Goal: Task Accomplishment & Management: Use online tool/utility

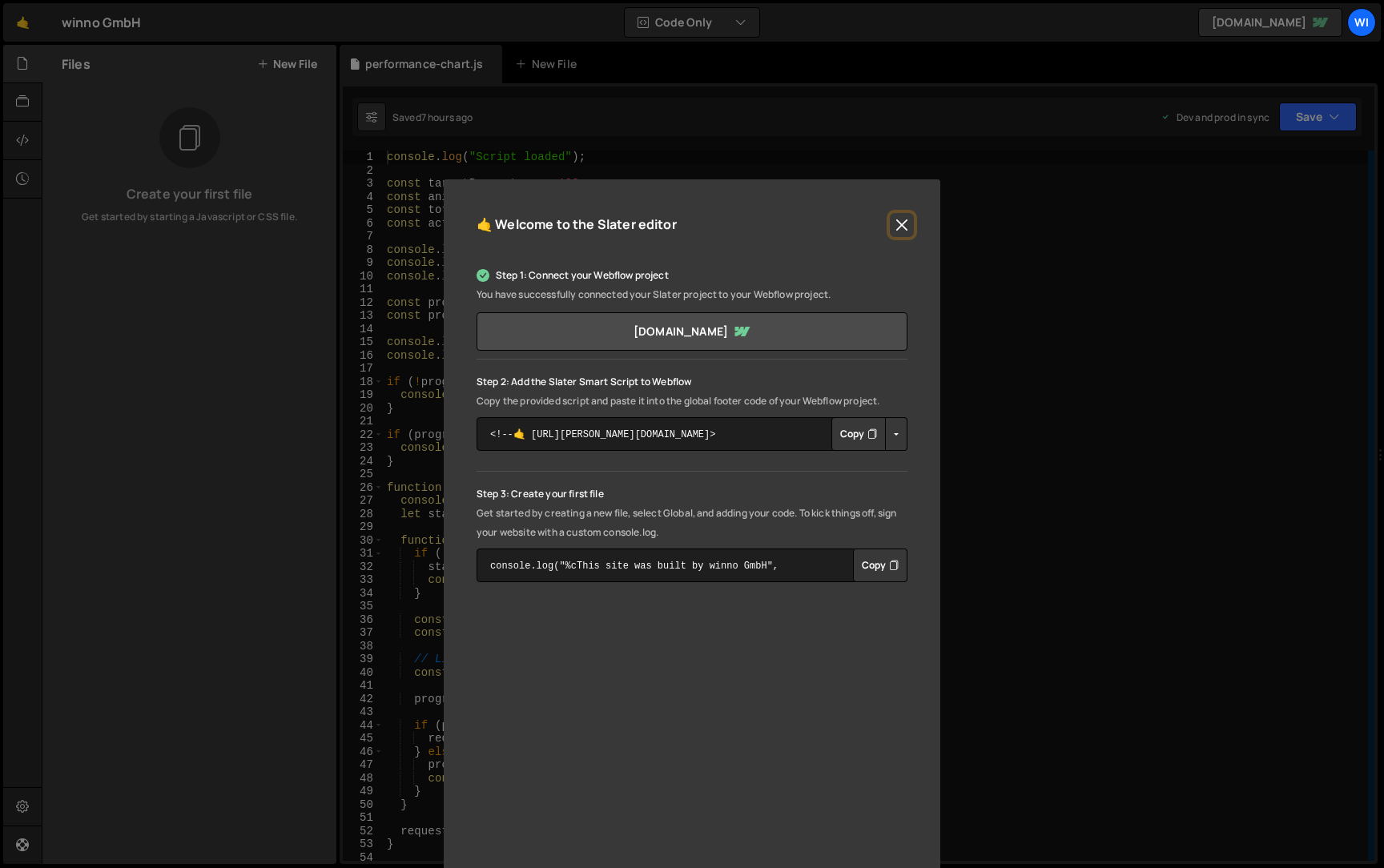
click at [905, 225] on button "Close" at bounding box center [901, 225] width 24 height 24
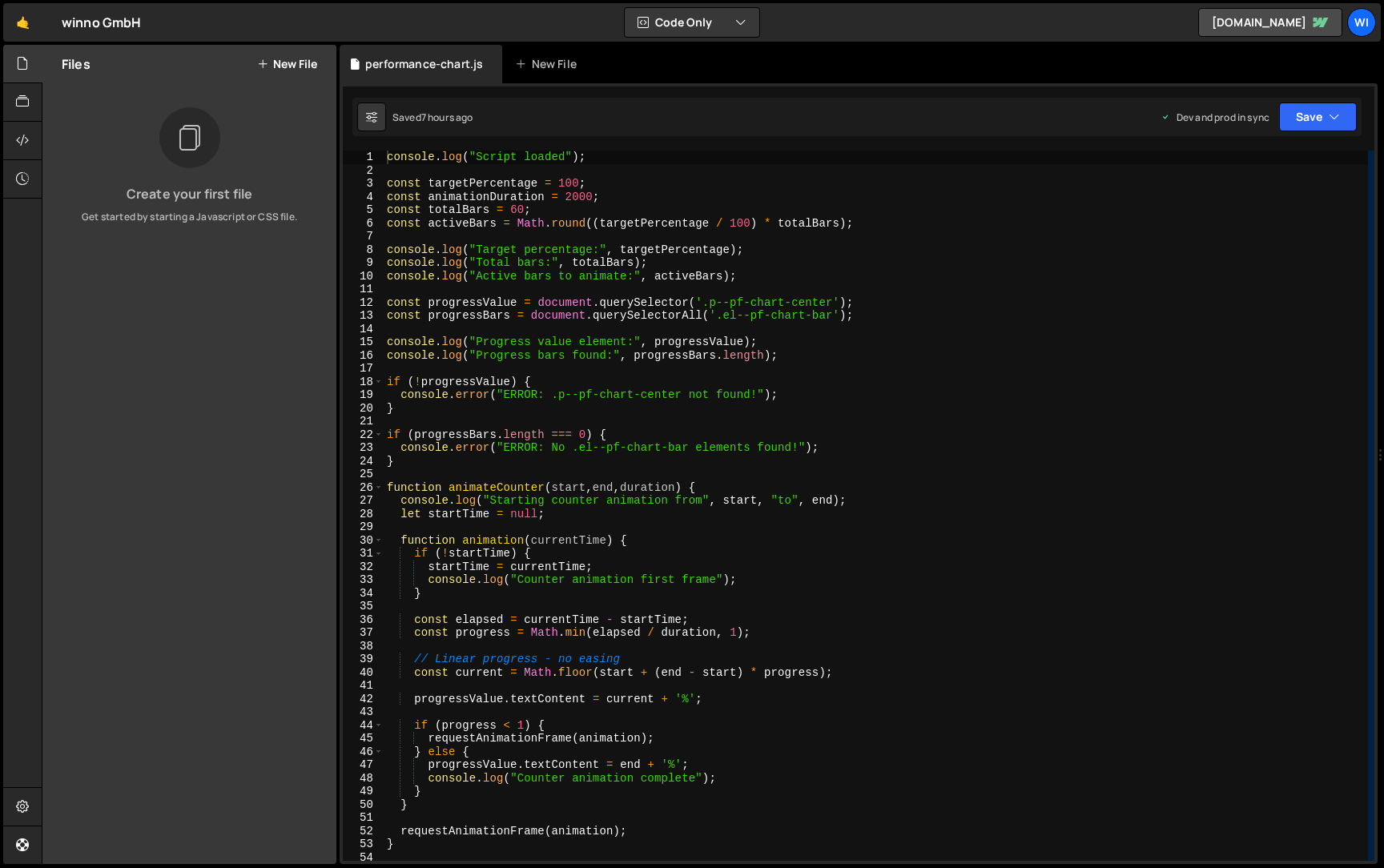
type textarea "console.log("Script loaded");"
click at [650, 162] on div "console . log ( "Script loaded" ) ; const targetPercentage = 100 ; const animat…" at bounding box center [875, 519] width 984 height 737
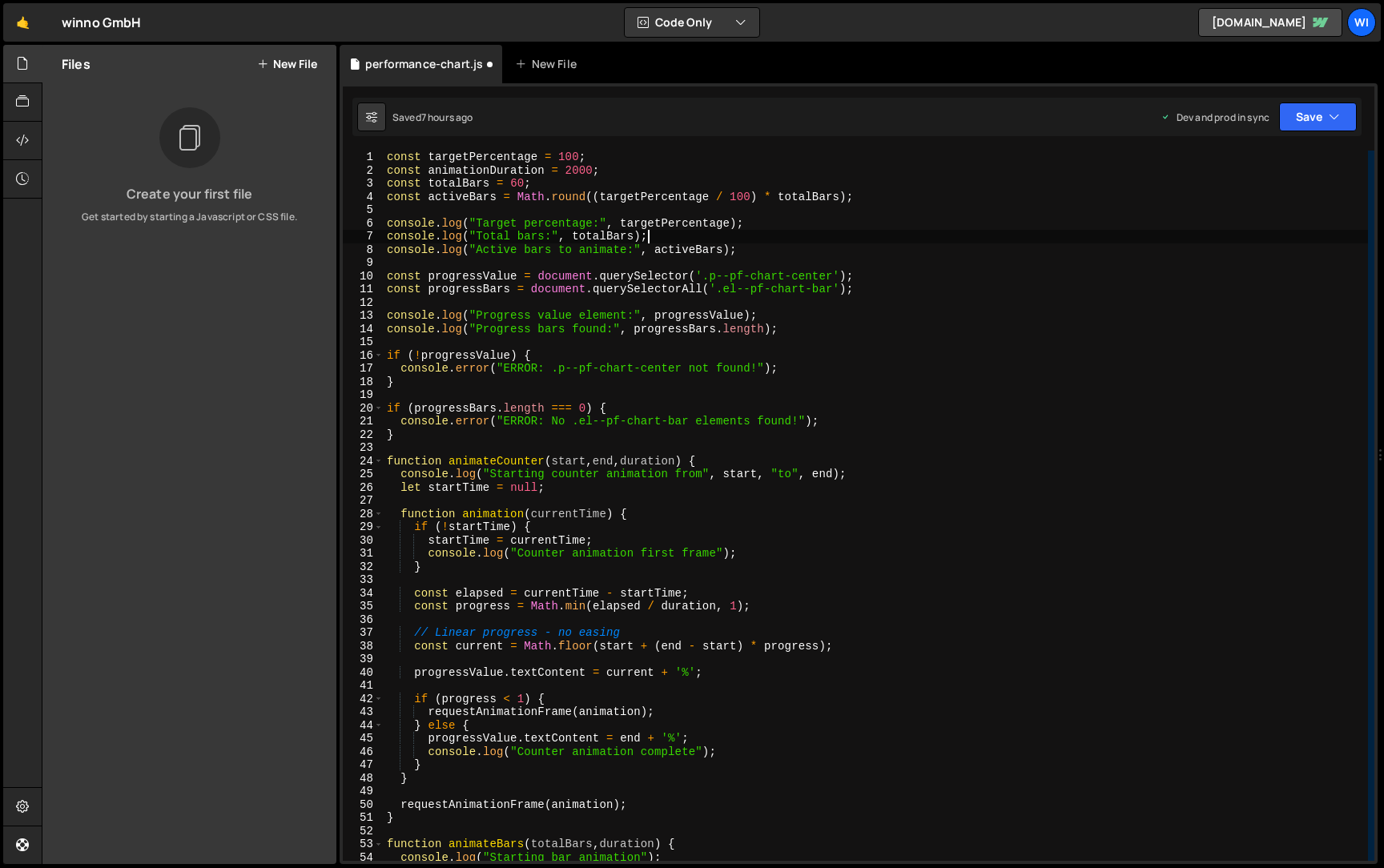
click at [816, 230] on div "const targetPercentage = 100 ; const animationDuration = 2000 ; const totalBars…" at bounding box center [875, 519] width 984 height 737
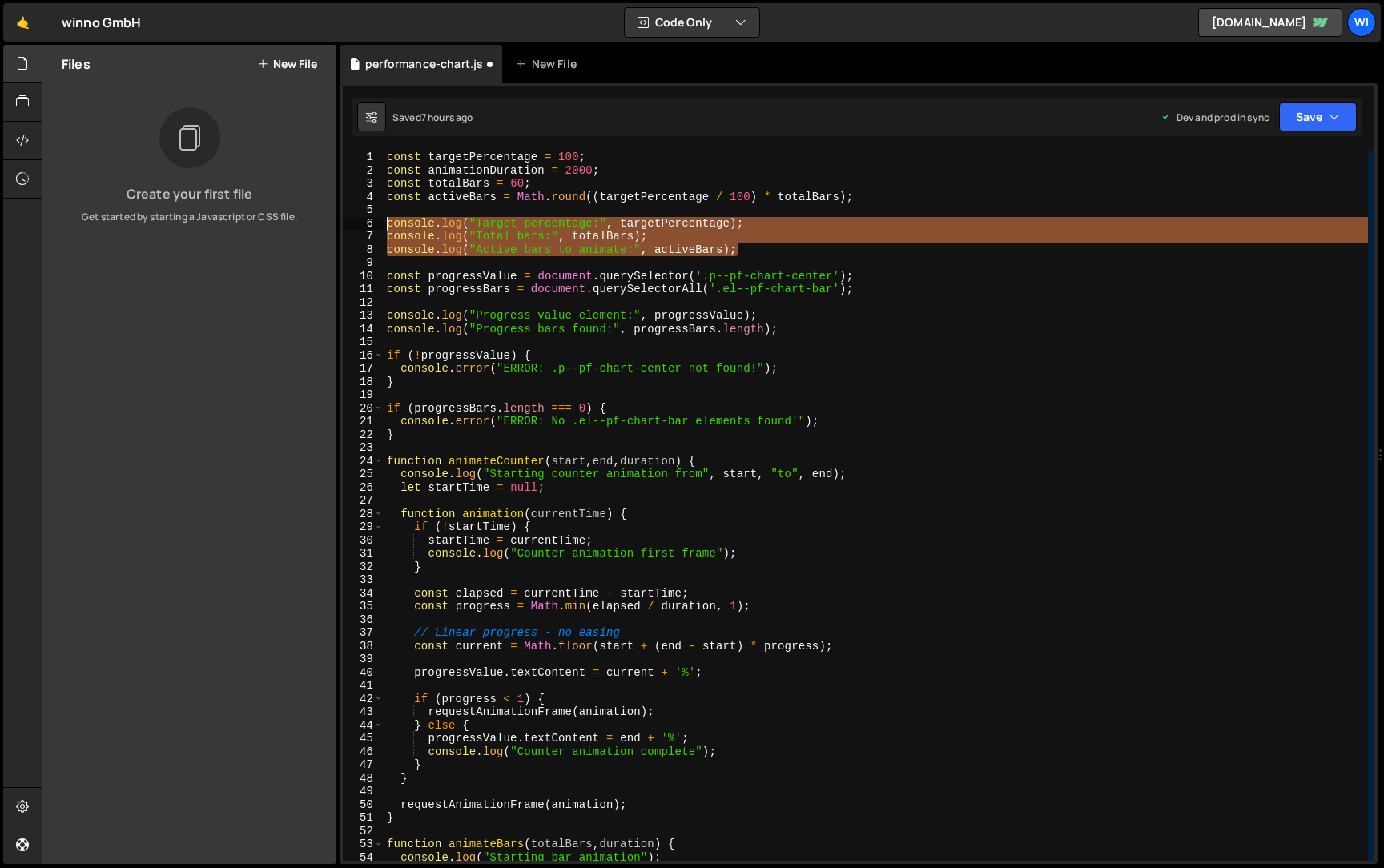
drag, startPoint x: 761, startPoint y: 249, endPoint x: 299, endPoint y: 227, distance: 462.5
click at [299, 227] on div "Files New File Create your first file Get started by starting a Javascript or C…" at bounding box center [712, 455] width 1342 height 820
type textarea "console.log("Target percentage:", targetPercentage); console.log("Total bars:",…"
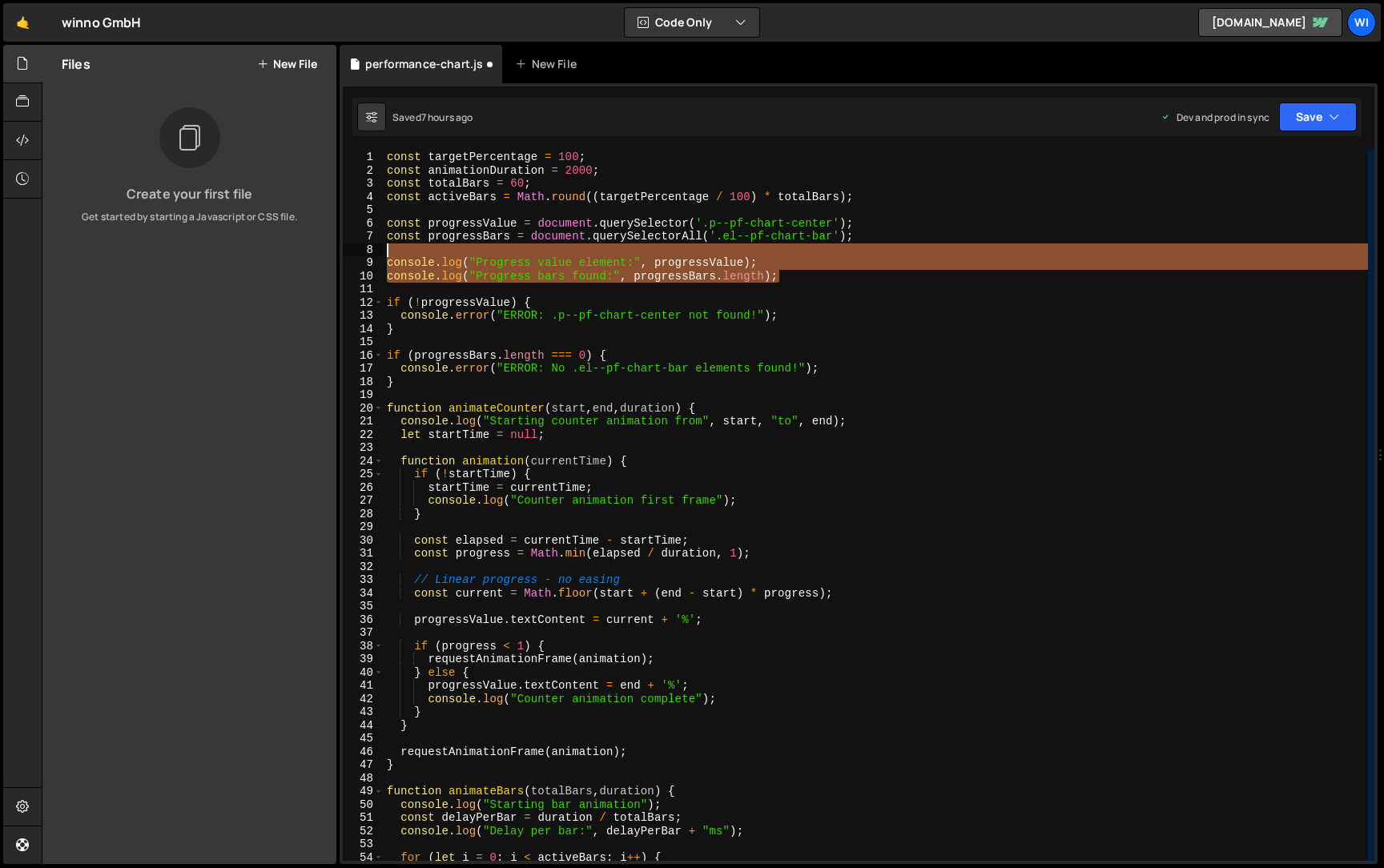
drag, startPoint x: 809, startPoint y: 270, endPoint x: 314, endPoint y: 256, distance: 495.2
click at [314, 256] on div "Files New File Create your first file Get started by starting a Javascript or C…" at bounding box center [712, 455] width 1342 height 820
type textarea "console.log("Progress value element:", progressValue);"
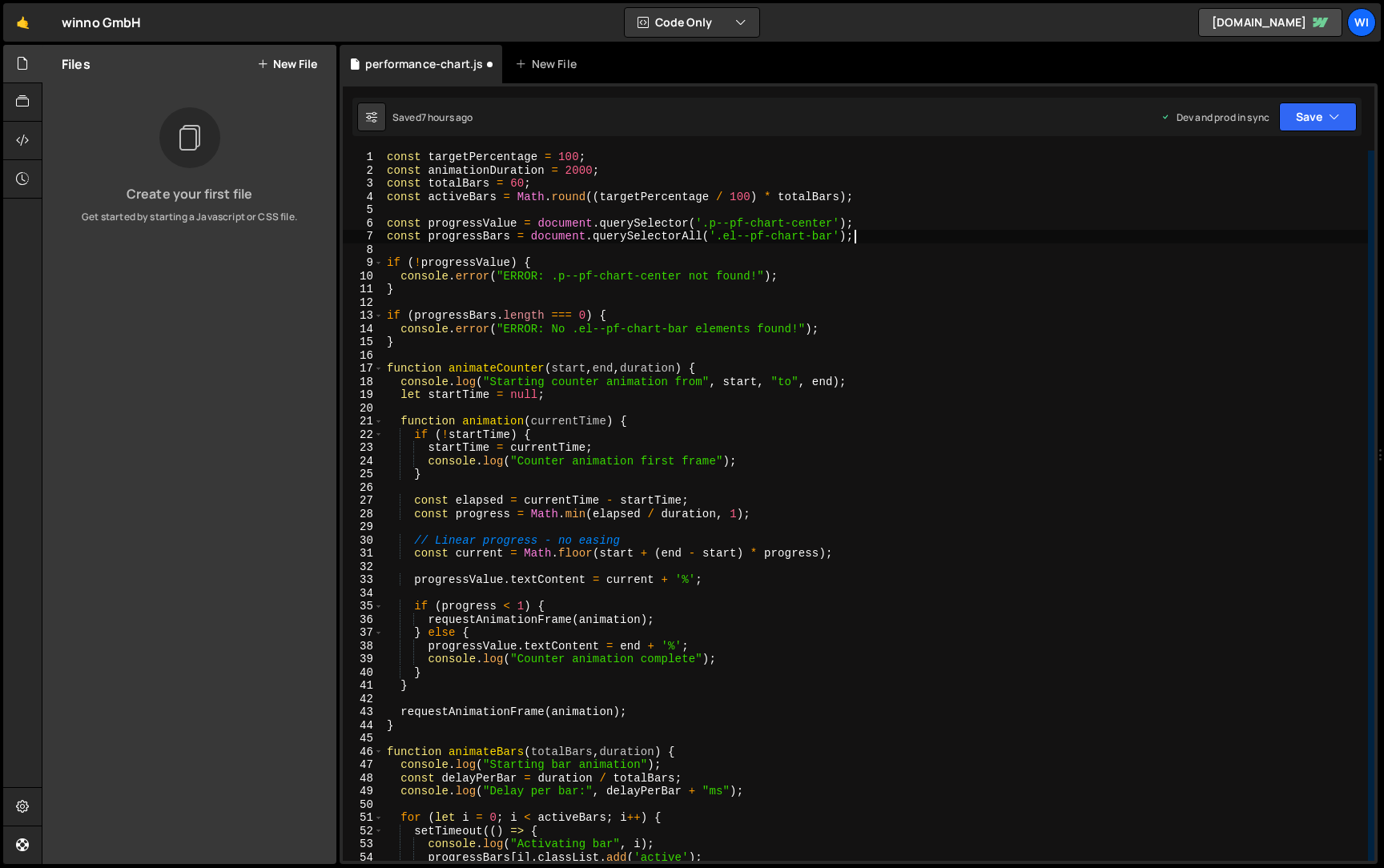
click at [737, 280] on div "const targetPercentage = 100 ; const animationDuration = 2000 ; const totalBars…" at bounding box center [875, 519] width 984 height 737
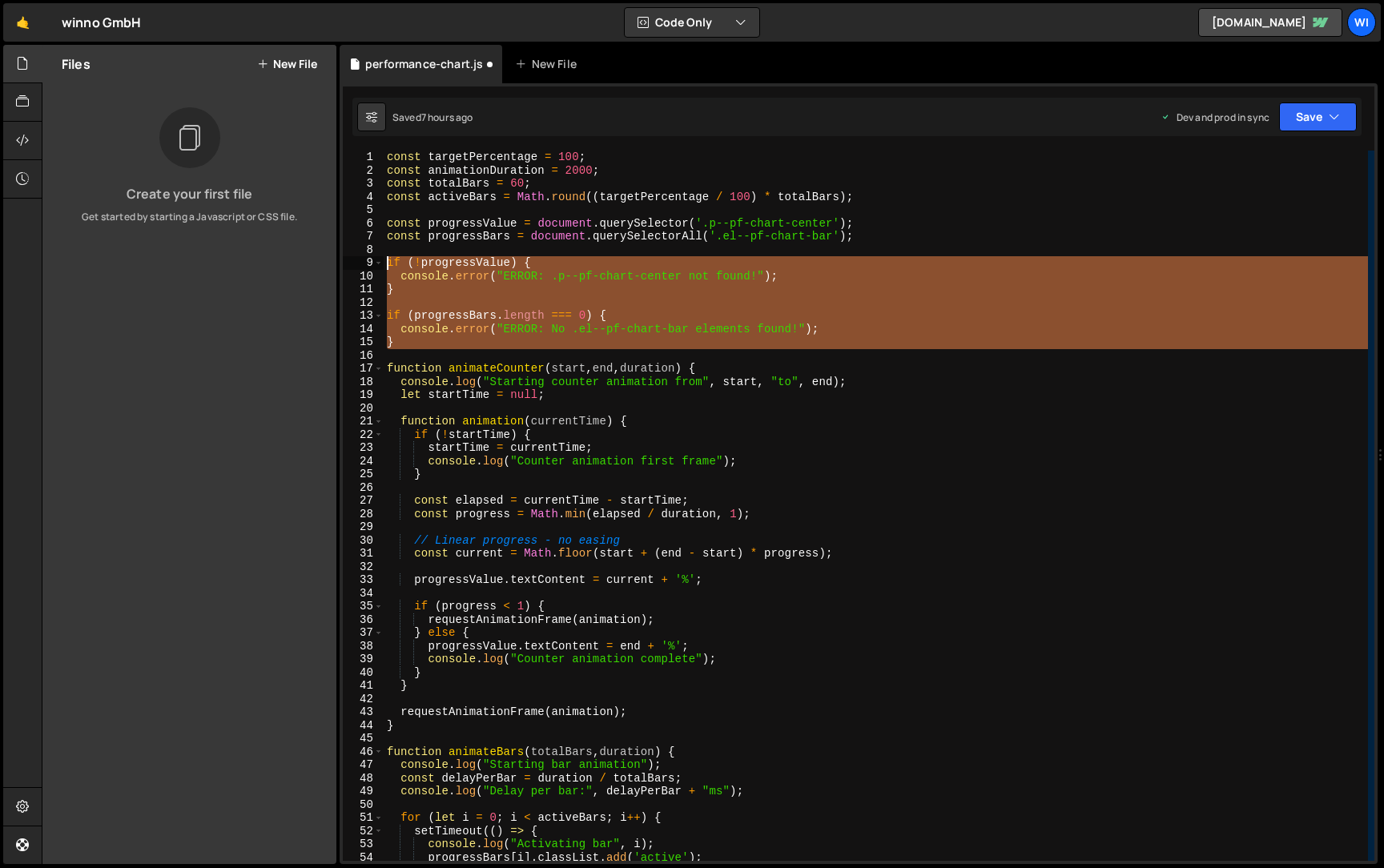
drag, startPoint x: 411, startPoint y: 351, endPoint x: 344, endPoint y: 269, distance: 105.9
click at [344, 269] on div "console.error("ERROR: .p--pf-chart-center not found!"); 1 2 3 4 5 6 7 8 9 10 11…" at bounding box center [859, 506] width 1032 height 710
type textarea "if (!progressValue) { console.error("ERROR: .p--pf-chart-center not found!");"
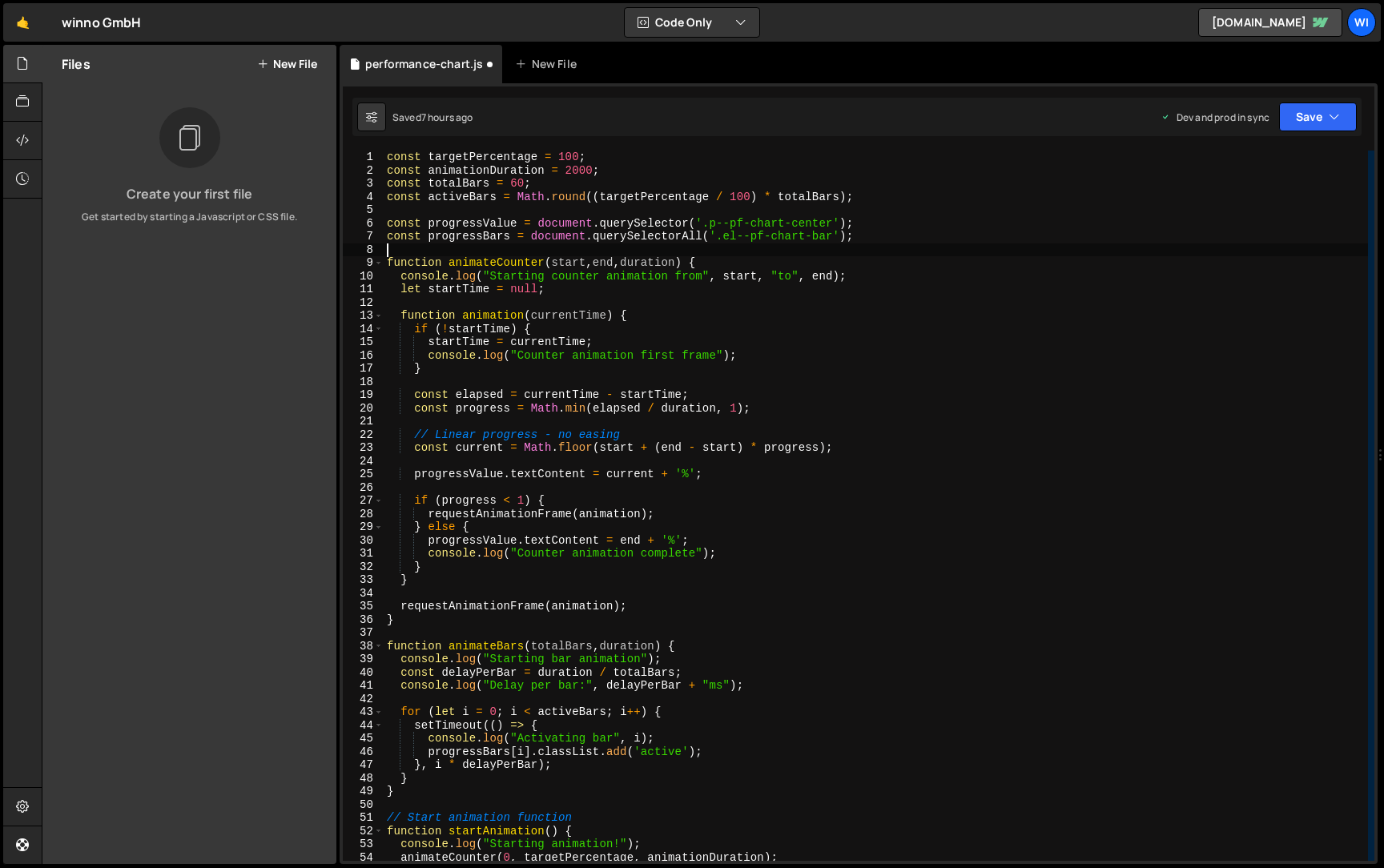
click at [925, 280] on div "const targetPercentage = 100 ; const animationDuration = 2000 ; const totalBars…" at bounding box center [875, 519] width 984 height 737
type textarea "console.log("Starting counter animation from", start, "to", end);"
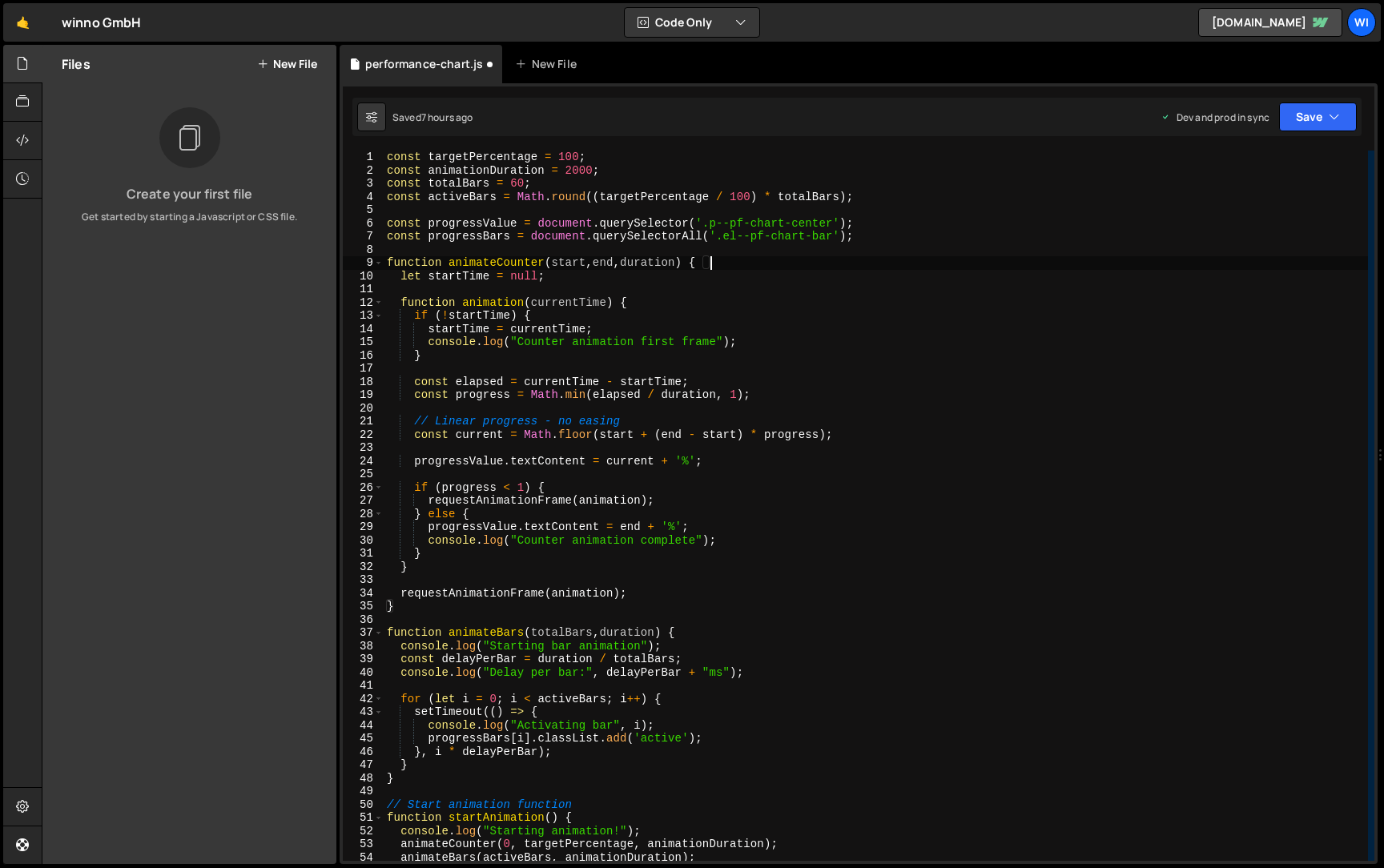
click at [806, 312] on div "const targetPercentage = 100 ; const animationDuration = 2000 ; const totalBars…" at bounding box center [875, 519] width 984 height 737
click at [806, 324] on div "const targetPercentage = 100 ; const animationDuration = 2000 ; const totalBars…" at bounding box center [875, 519] width 984 height 737
click at [800, 347] on div "const targetPercentage = 100 ; const animationDuration = 2000 ; const totalBars…" at bounding box center [875, 519] width 984 height 737
type textarea "console.log("Counter animation first frame");"
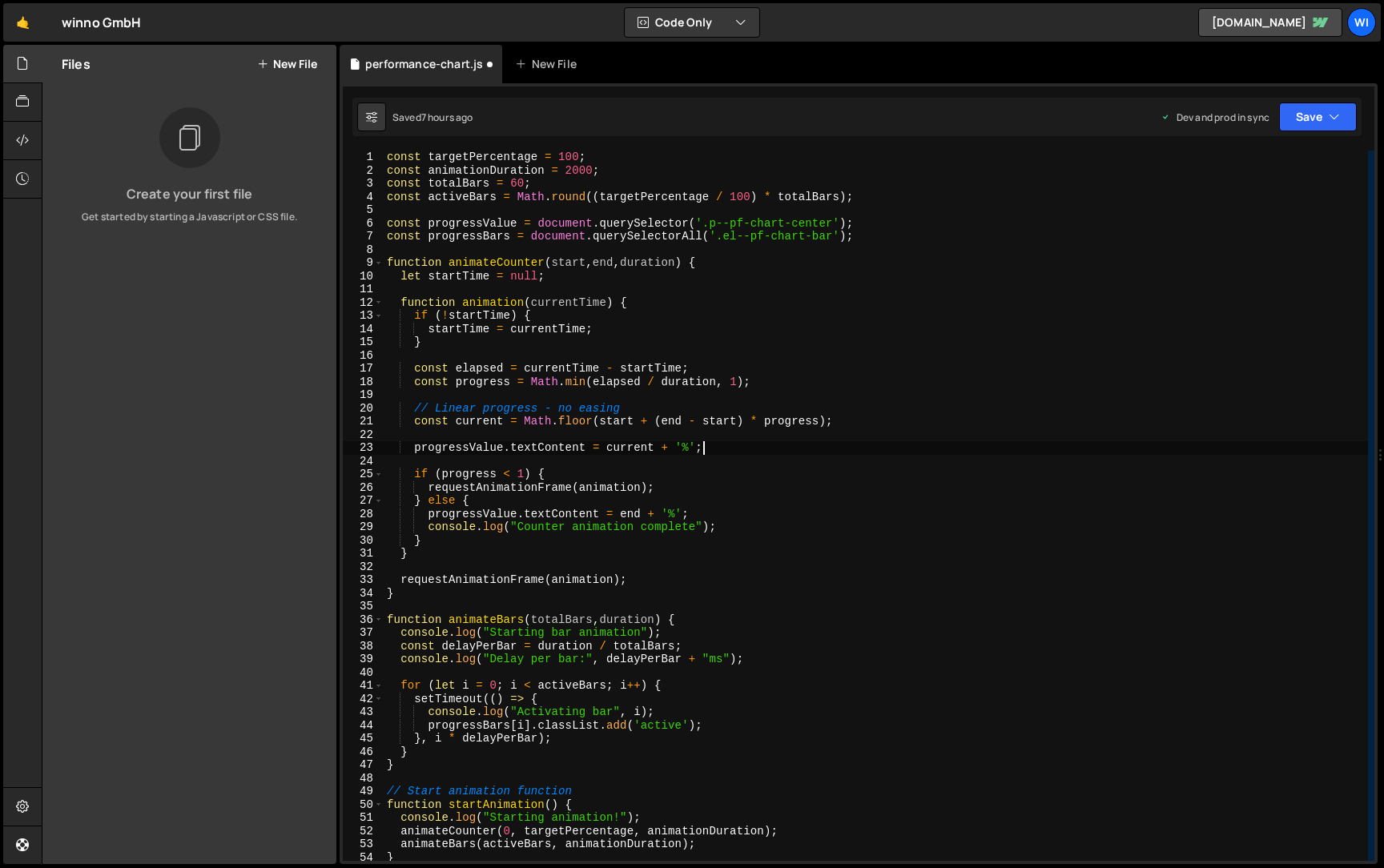
click at [771, 445] on div "const targetPercentage = 100 ; const animationDuration = 2000 ; const totalBars…" at bounding box center [875, 519] width 984 height 737
click at [772, 521] on div "const targetPercentage = 100 ; const animationDuration = 2000 ; const totalBars…" at bounding box center [875, 519] width 984 height 737
type textarea "console.log("Counter animation complete");"
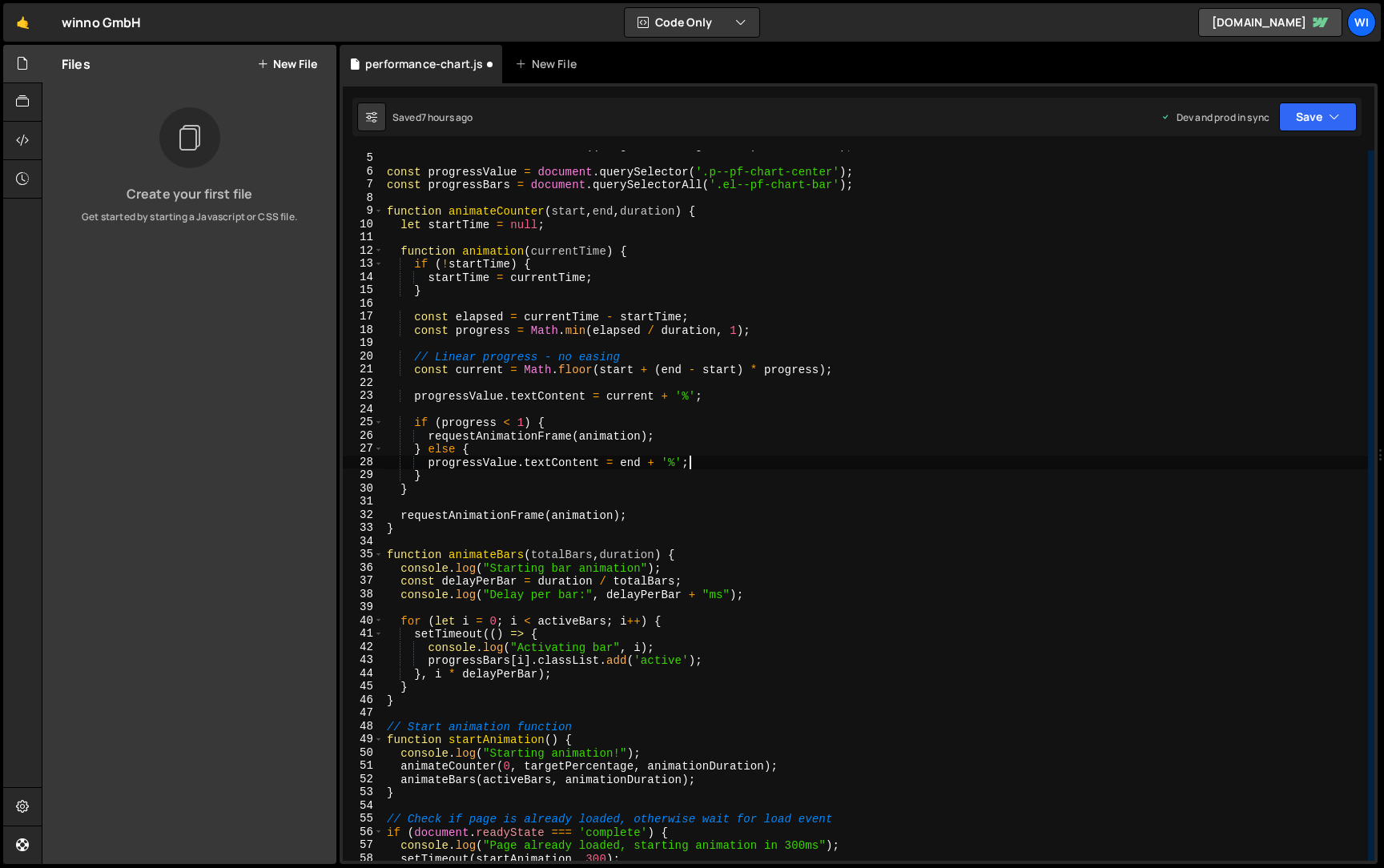
scroll to position [62, 0]
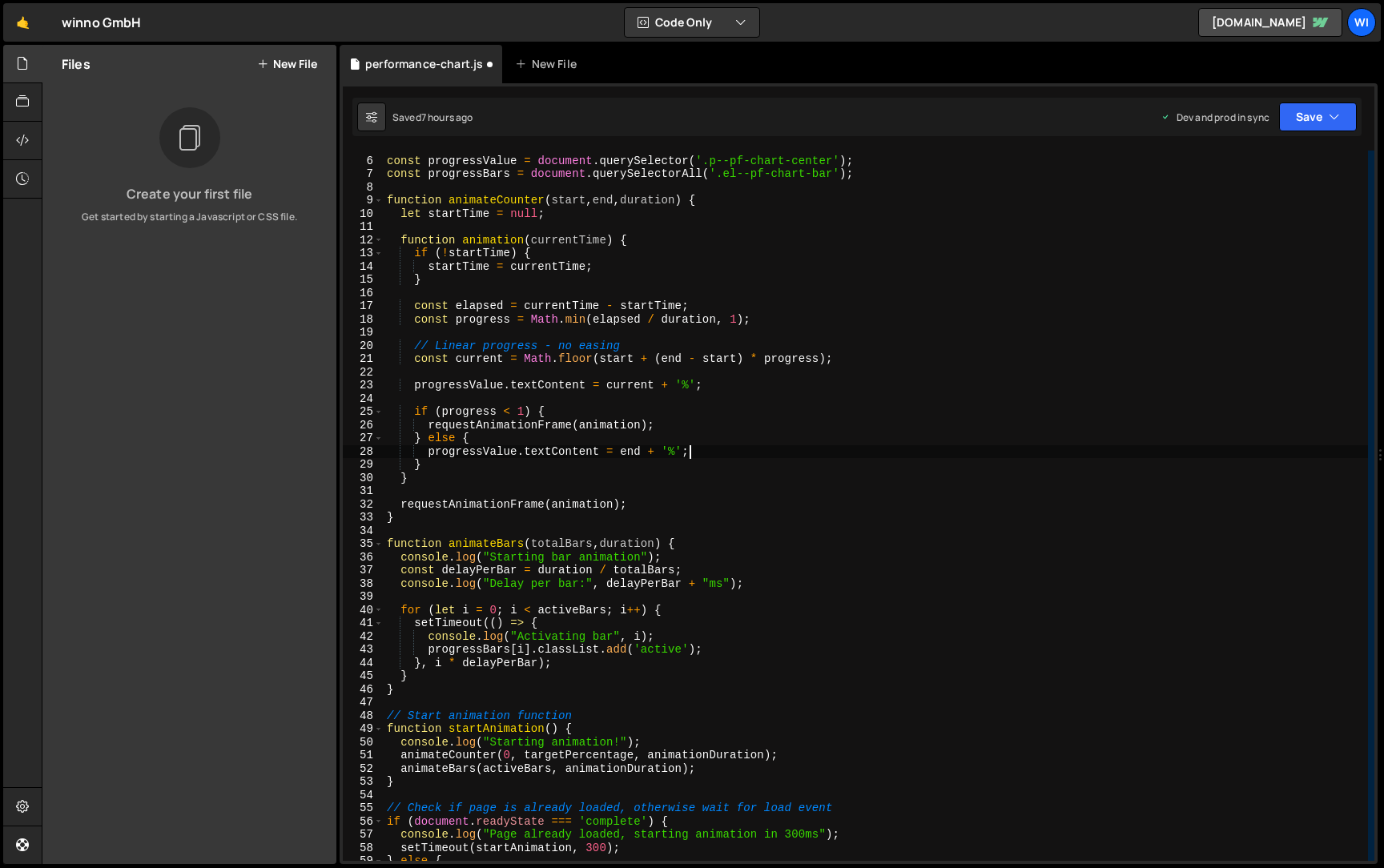
click at [675, 347] on div "const progressValue = document . querySelector ( '.p--pf-chart-center' ) ; cons…" at bounding box center [875, 509] width 984 height 737
type textarea "// Linear progress - no easing"
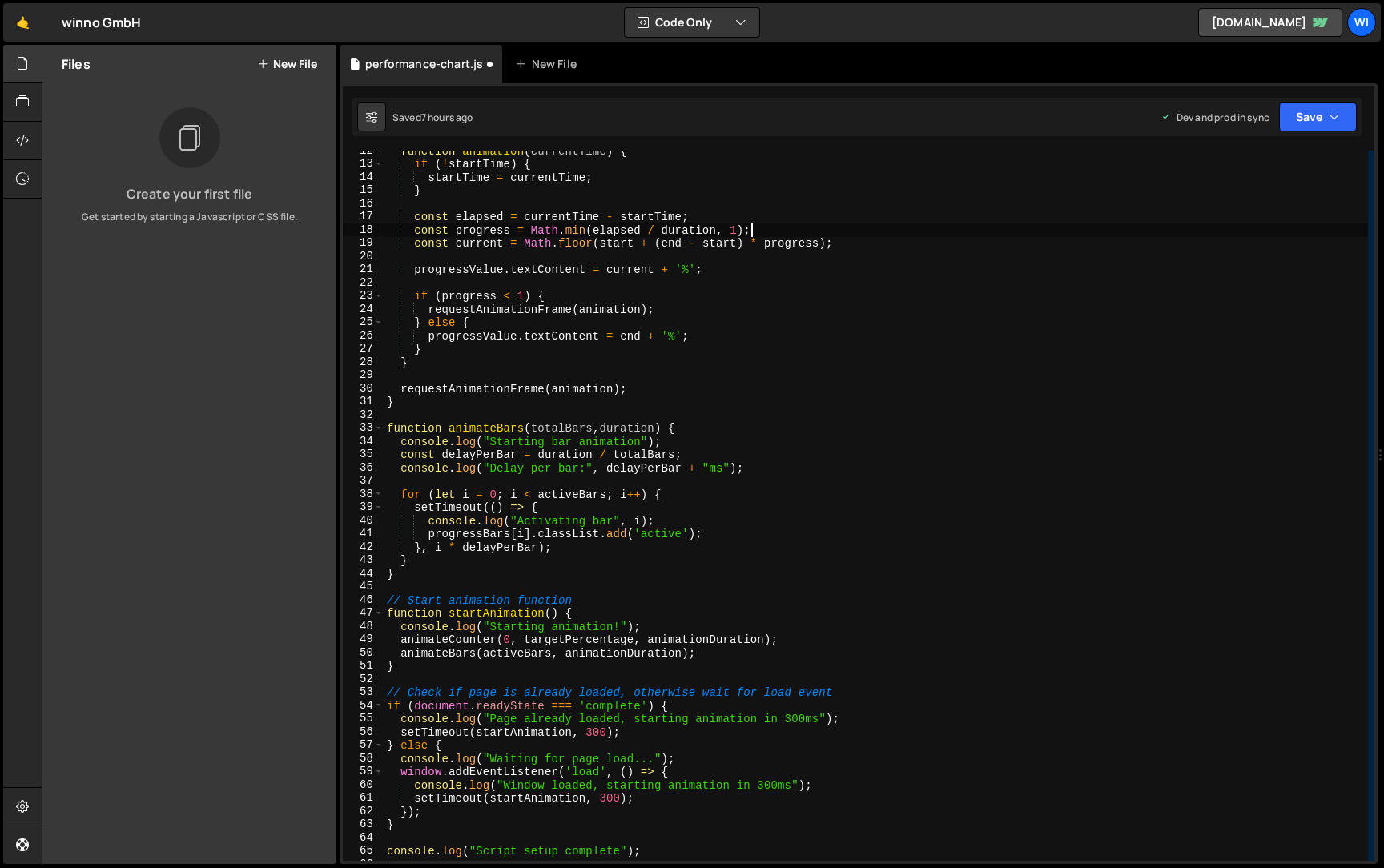
scroll to position [158, 0]
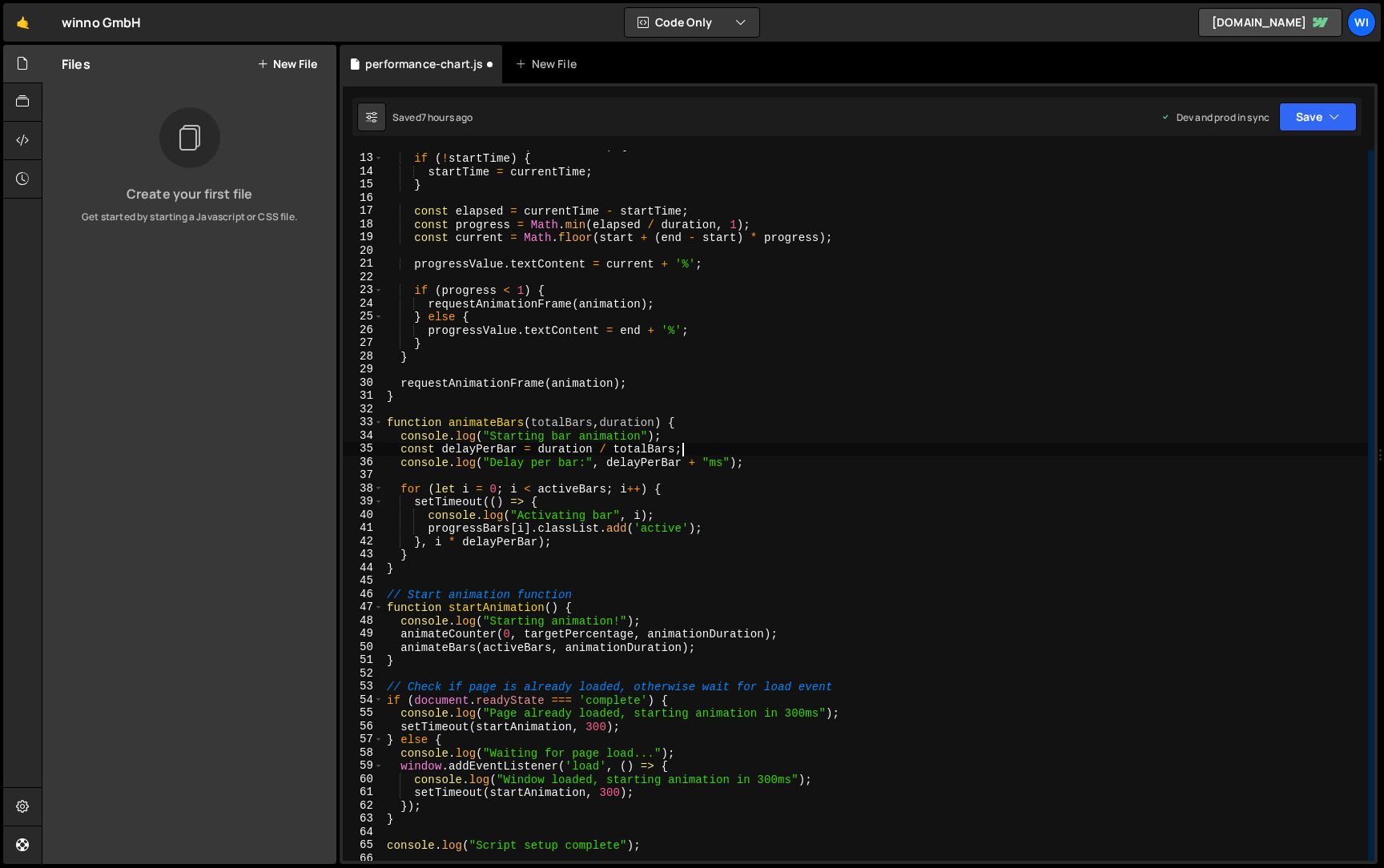
click at [728, 445] on div "function animation ( currentTime ) { if ( ! startTime ) { startTime = currentTi…" at bounding box center [875, 507] width 984 height 737
type textarea "console.log("Starting bar animation");"
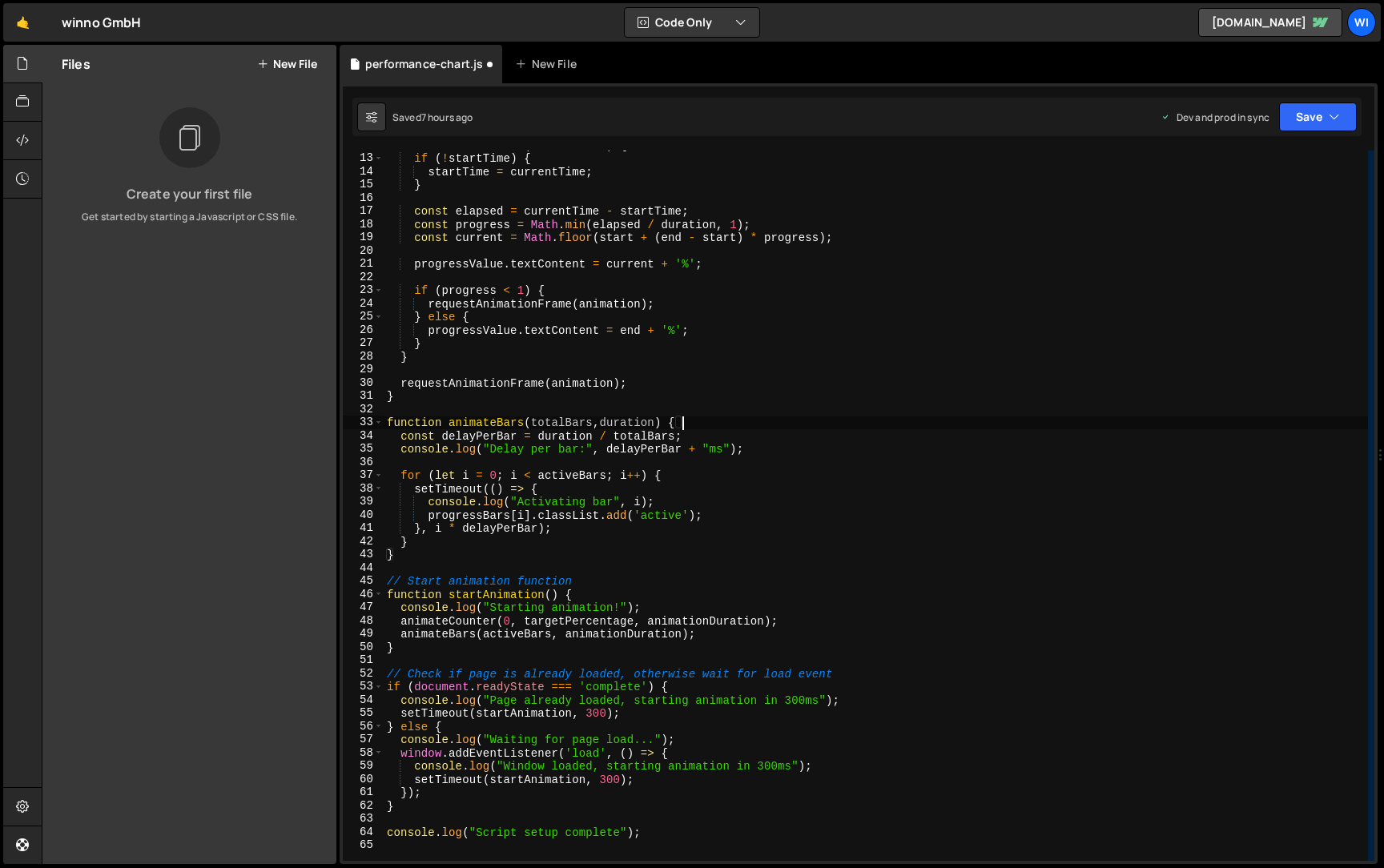
click at [783, 450] on div "function animation ( currentTime ) { if ( ! startTime ) { startTime = currentTi…" at bounding box center [875, 507] width 984 height 737
type textarea "console.log("Delay per bar:", delayPerBar + "ms");"
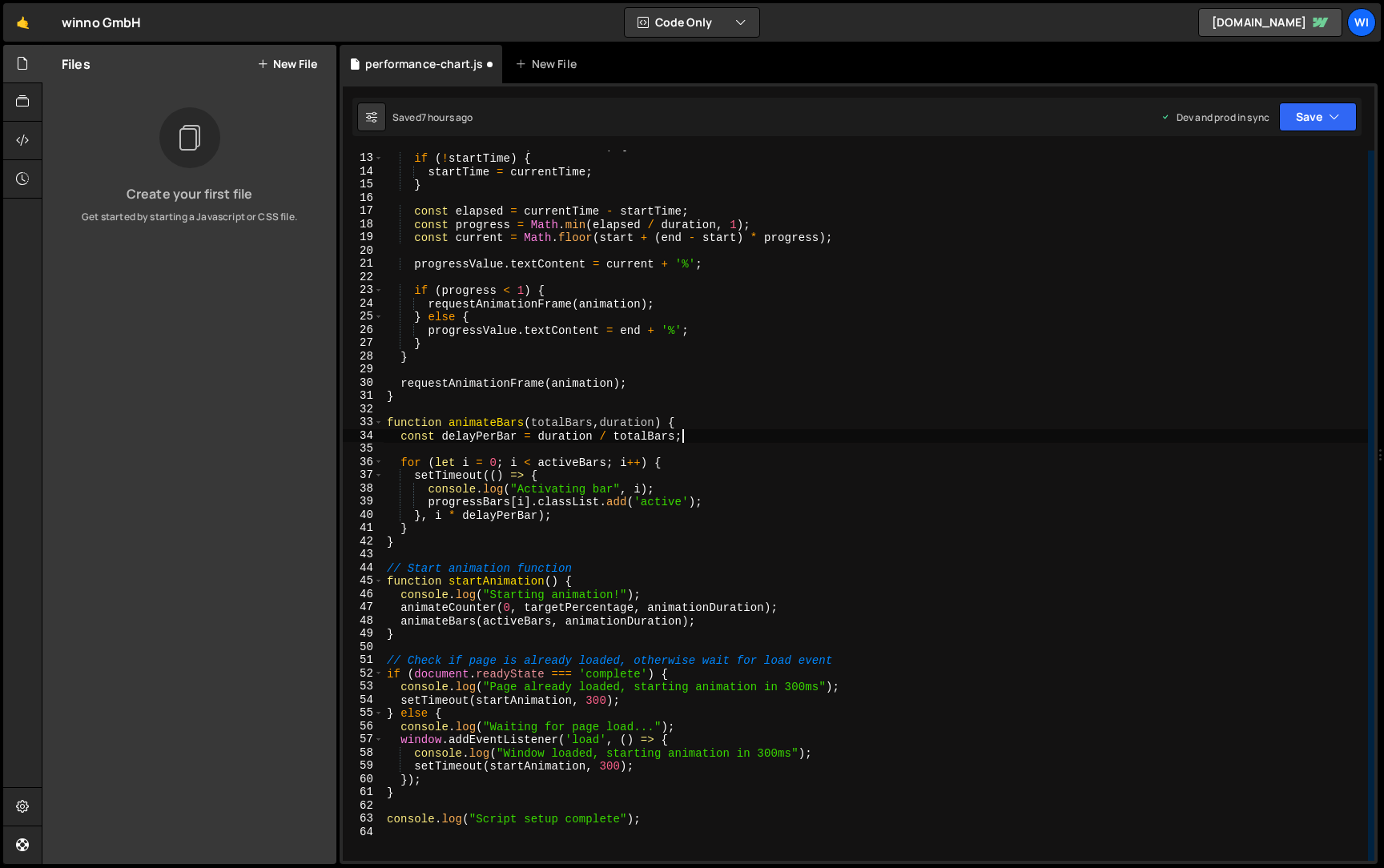
click at [726, 491] on div "function animation ( currentTime ) { if ( ! startTime ) { startTime = currentTi…" at bounding box center [875, 507] width 984 height 737
type textarea "console.log("Activating bar", i);"
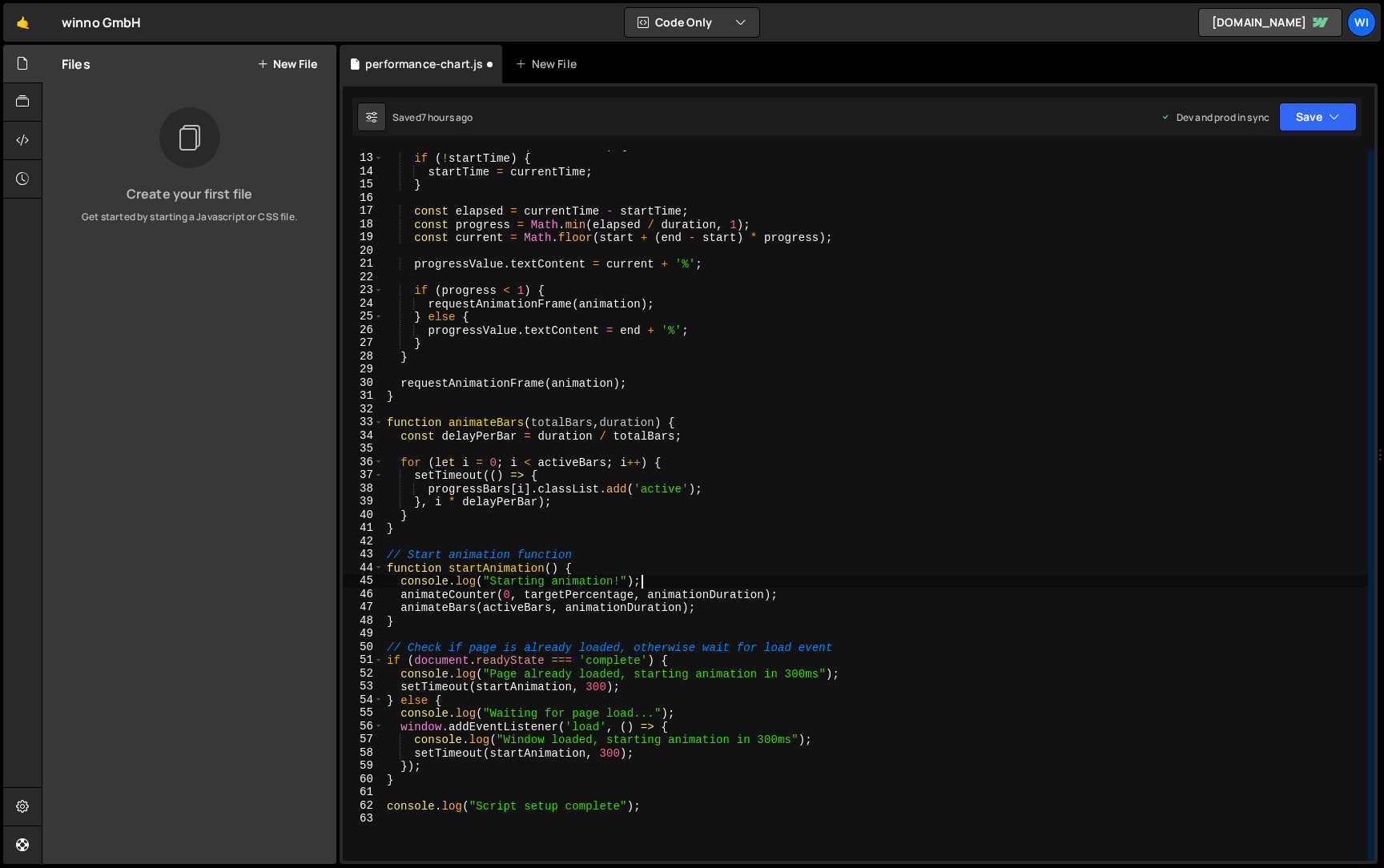
click at [694, 580] on div "function animation ( currentTime ) { if ( ! startTime ) { startTime = currentTi…" at bounding box center [875, 507] width 984 height 737
type textarea "console.log("Starting animation!");"
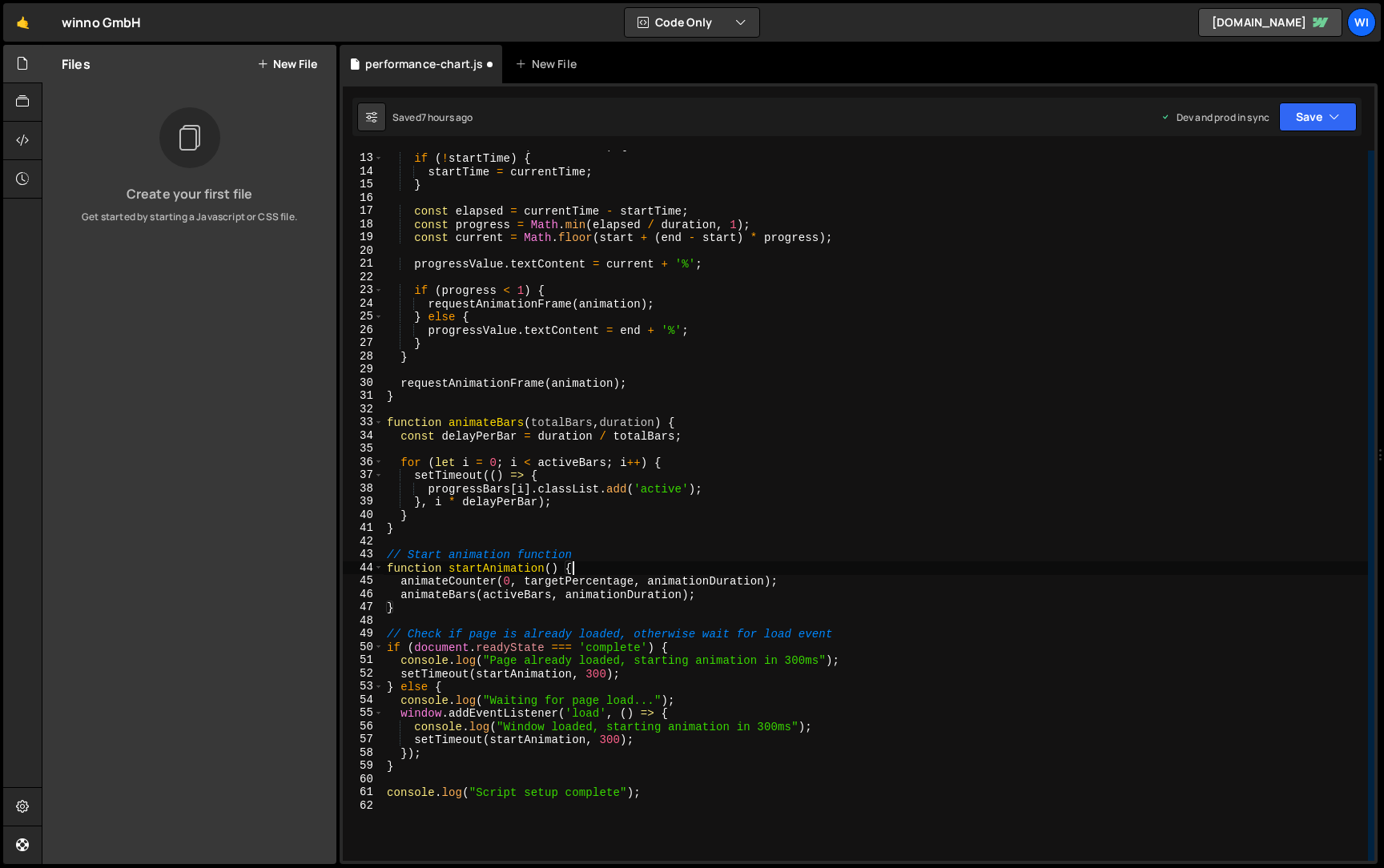
click at [863, 647] on div "function animation ( currentTime ) { if ( ! startTime ) { startTime = currentTi…" at bounding box center [875, 507] width 984 height 737
click at [878, 659] on div "function animation ( currentTime ) { if ( ! startTime ) { startTime = currentTi…" at bounding box center [875, 507] width 984 height 737
type textarea "console.log("Page already loaded, starting animation in 300ms");"
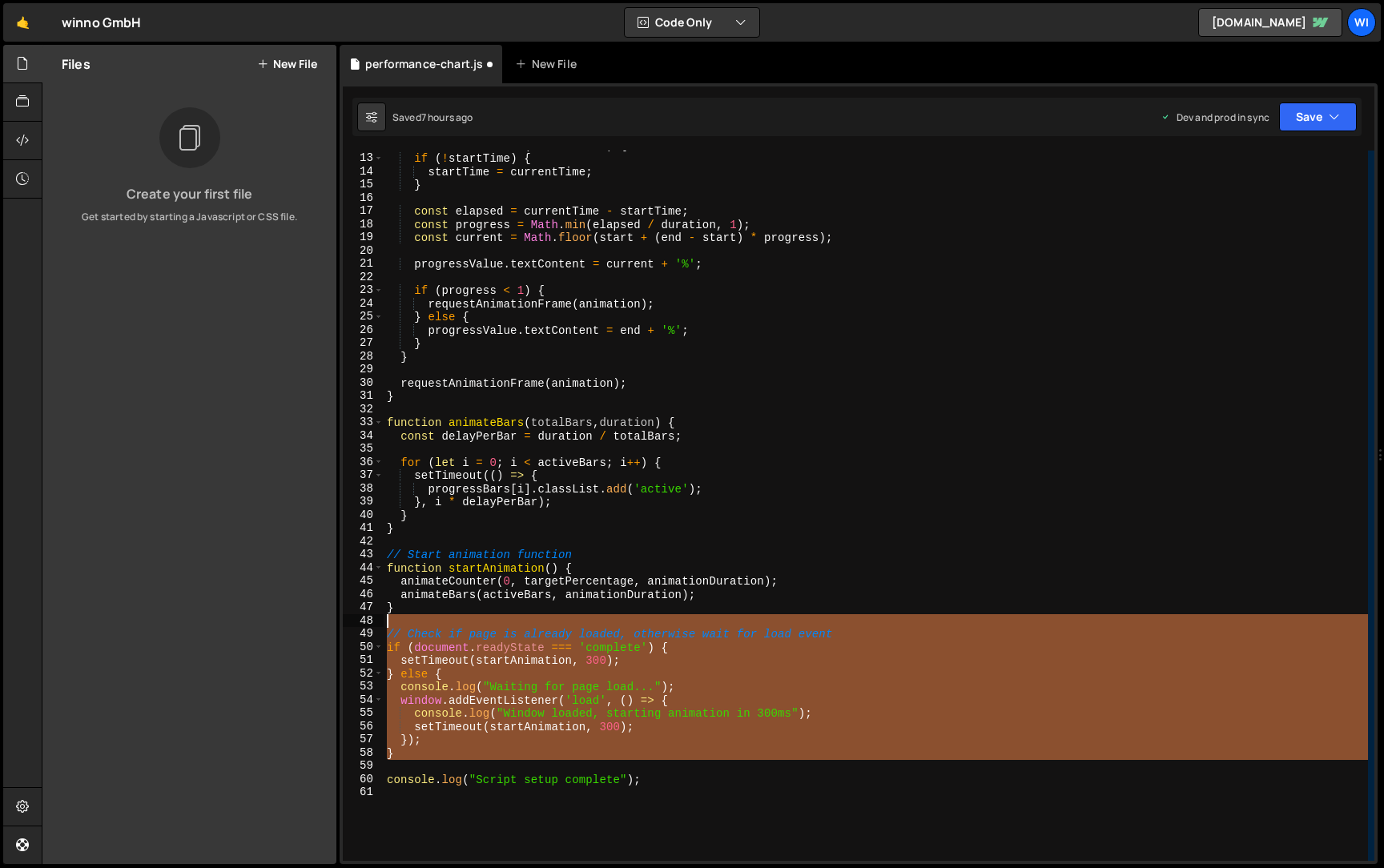
drag, startPoint x: 454, startPoint y: 766, endPoint x: 350, endPoint y: 627, distance: 173.6
click at [349, 627] on div "if (document.readyState === 'complete') { 12 13 14 15 16 17 18 19 20 21 22 23 2…" at bounding box center [859, 506] width 1032 height 710
click at [866, 641] on div "function animation ( currentTime ) { if ( ! startTime ) { startTime = currentTi…" at bounding box center [875, 506] width 984 height 710
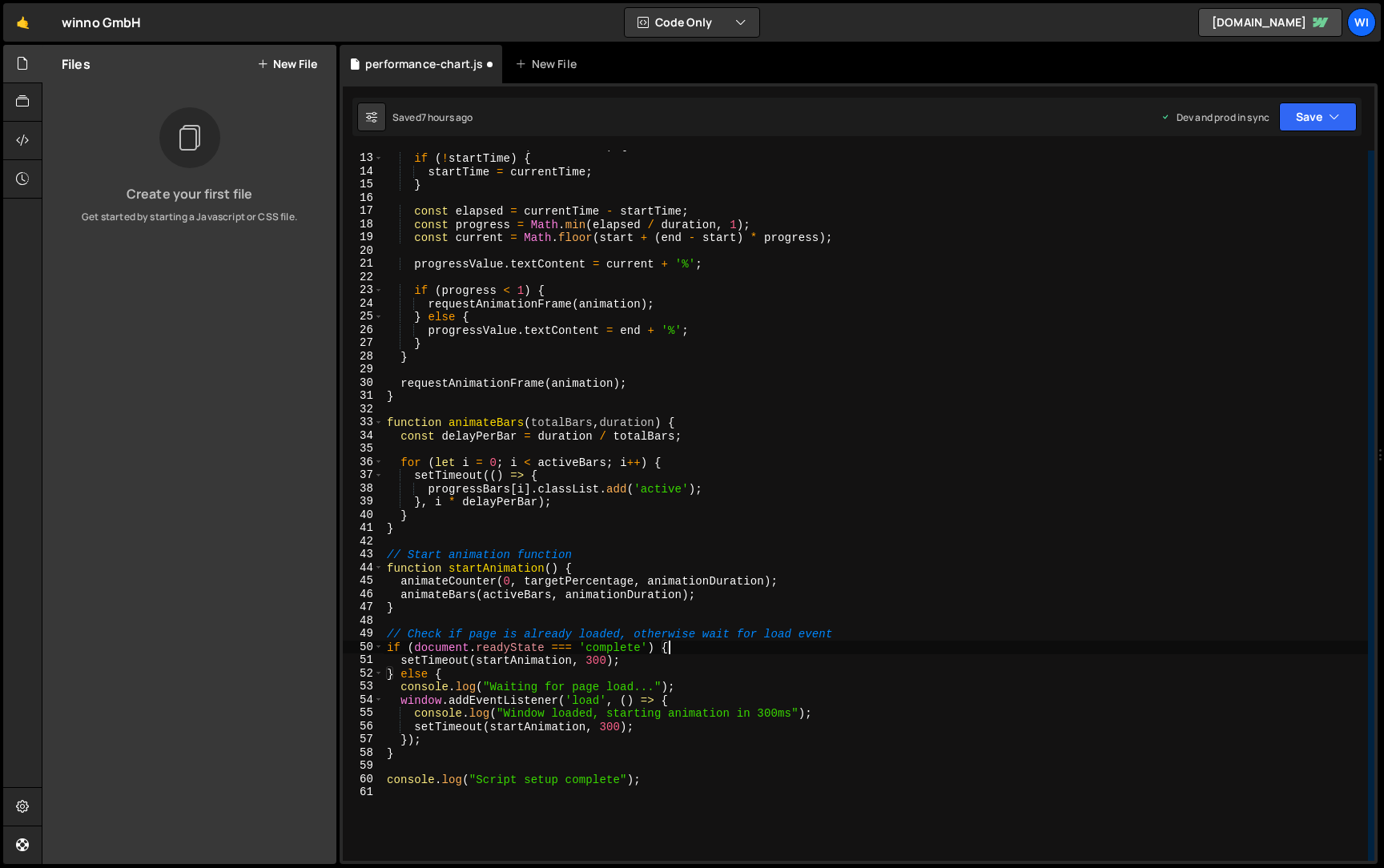
click at [825, 687] on div "function animation ( currentTime ) { if ( ! startTime ) { startTime = currentTi…" at bounding box center [875, 507] width 984 height 737
type textarea "console.log("Waiting for page load...");"
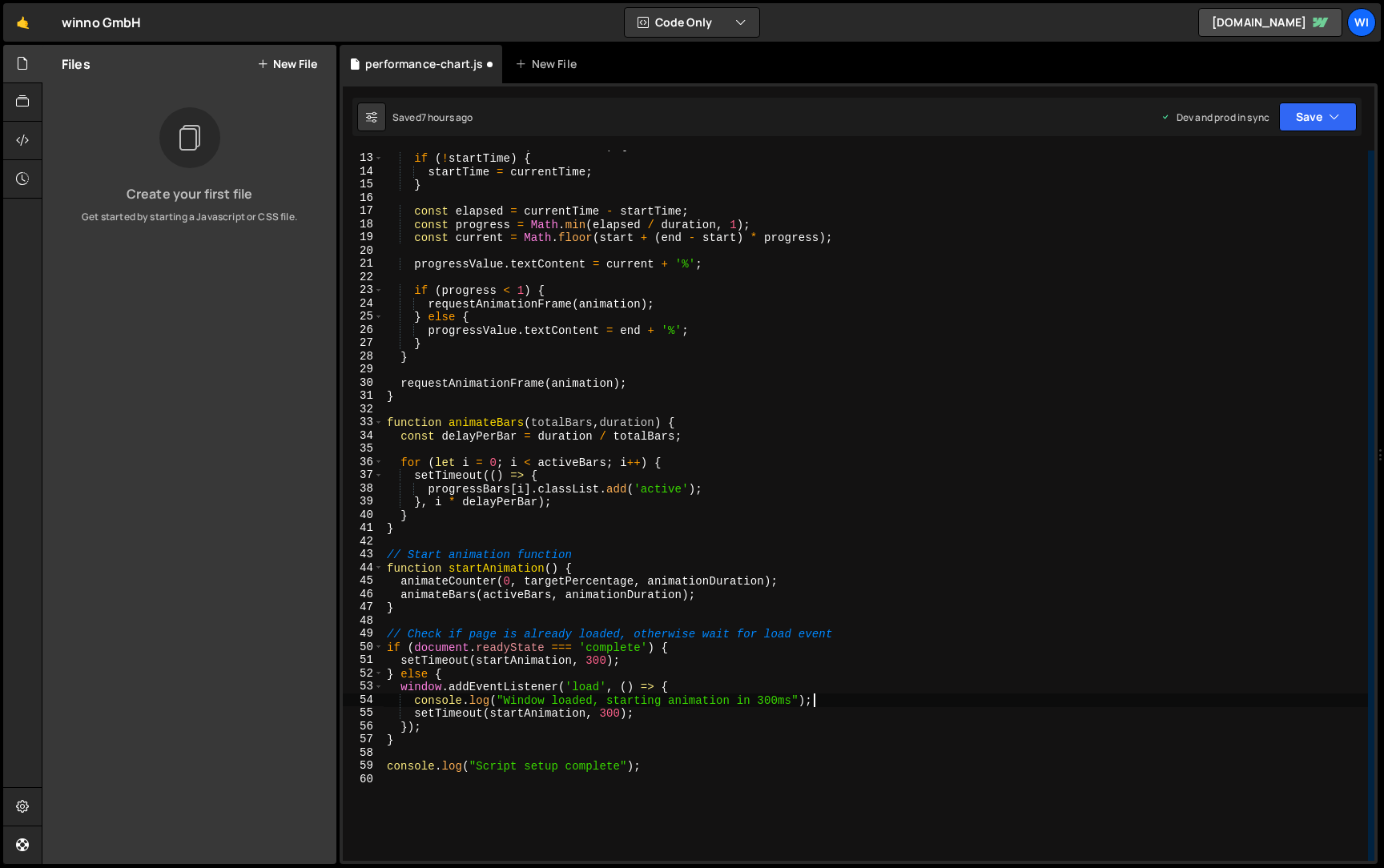
click at [875, 706] on div "function animation ( currentTime ) { if ( ! startTime ) { startTime = currentTi…" at bounding box center [875, 507] width 984 height 737
type textarea "console.log("Window loaded, starting animation in 300ms");"
click at [682, 760] on div "function animation ( currentTime ) { if ( ! startTime ) { startTime = currentTi…" at bounding box center [875, 507] width 984 height 737
type textarea "console.log("Script setup complete");"
click at [671, 644] on div "function animation ( currentTime ) { if ( ! startTime ) { startTime = currentTi…" at bounding box center [875, 507] width 984 height 737
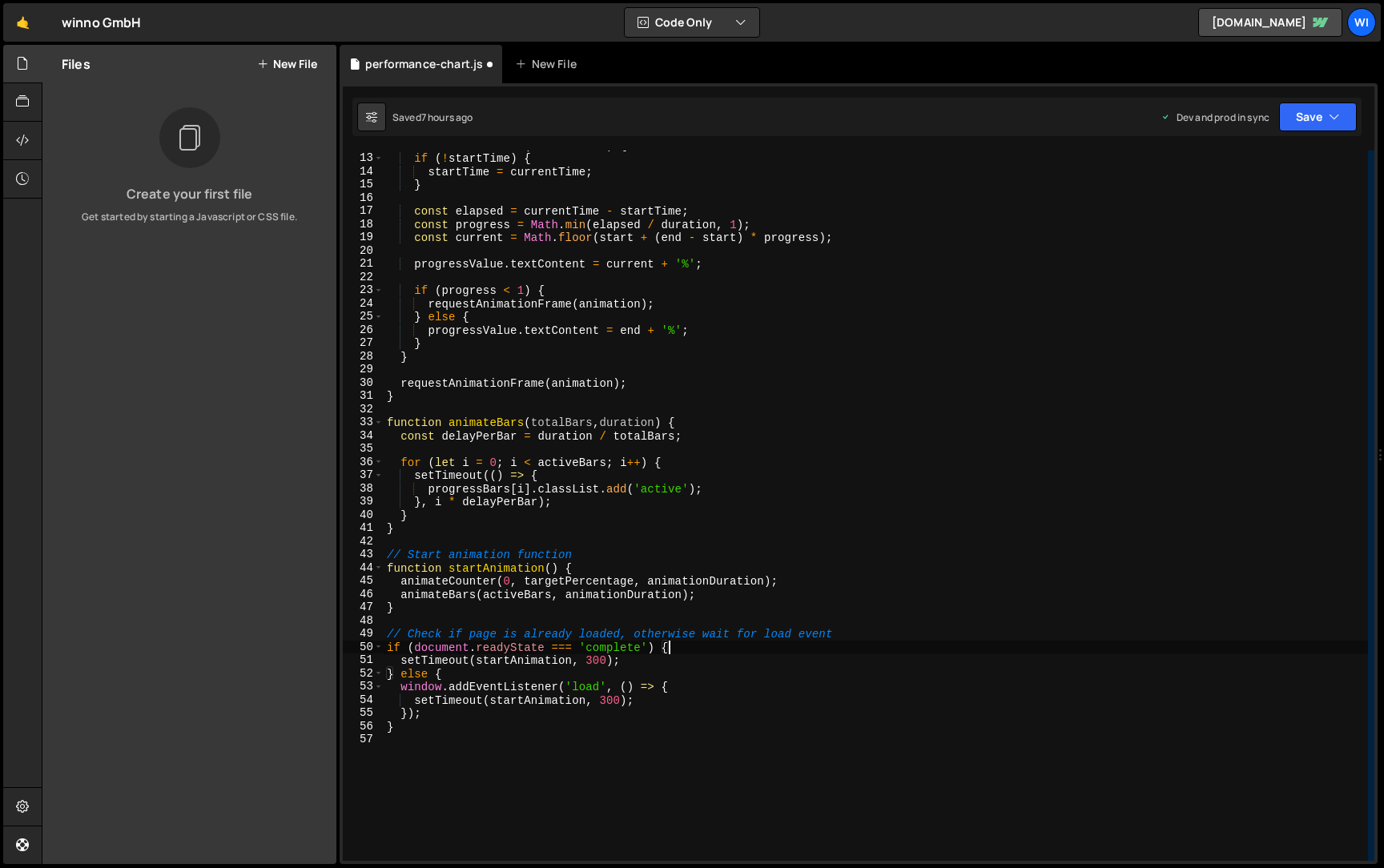
click at [622, 525] on div "function animation ( currentTime ) { if ( ! startTime ) { startTime = currentTi…" at bounding box center [875, 507] width 984 height 737
type textarea "}"
click at [622, 542] on div "function animation ( currentTime ) { if ( ! startTime ) { startTime = currentTi…" at bounding box center [875, 507] width 984 height 737
type textarea "// Start animation function"
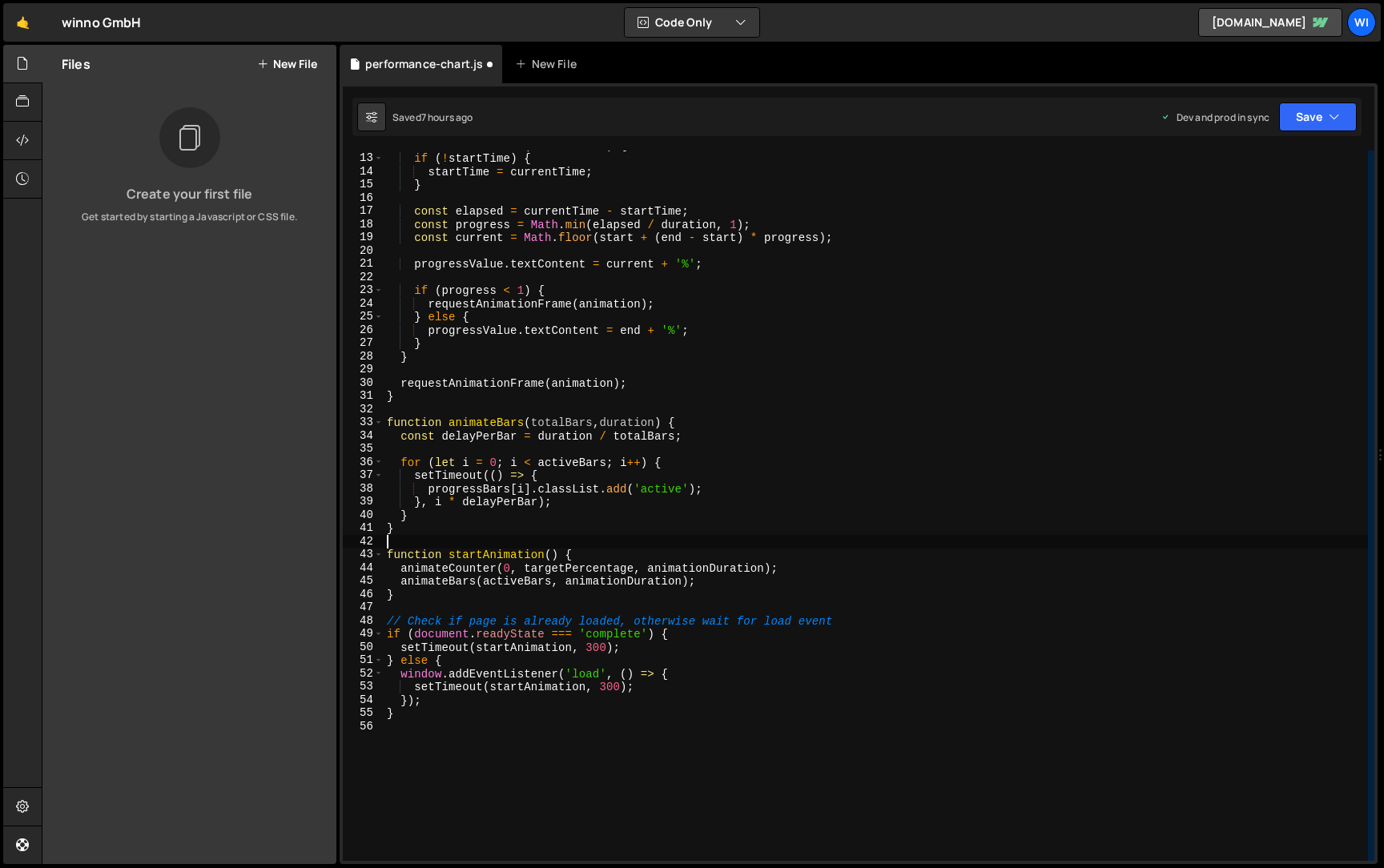
click at [907, 626] on div "function animation ( currentTime ) { if ( ! startTime ) { startTime = currentTi…" at bounding box center [875, 507] width 984 height 737
type textarea "// Check if page is already loaded, otherwise wait for load event"
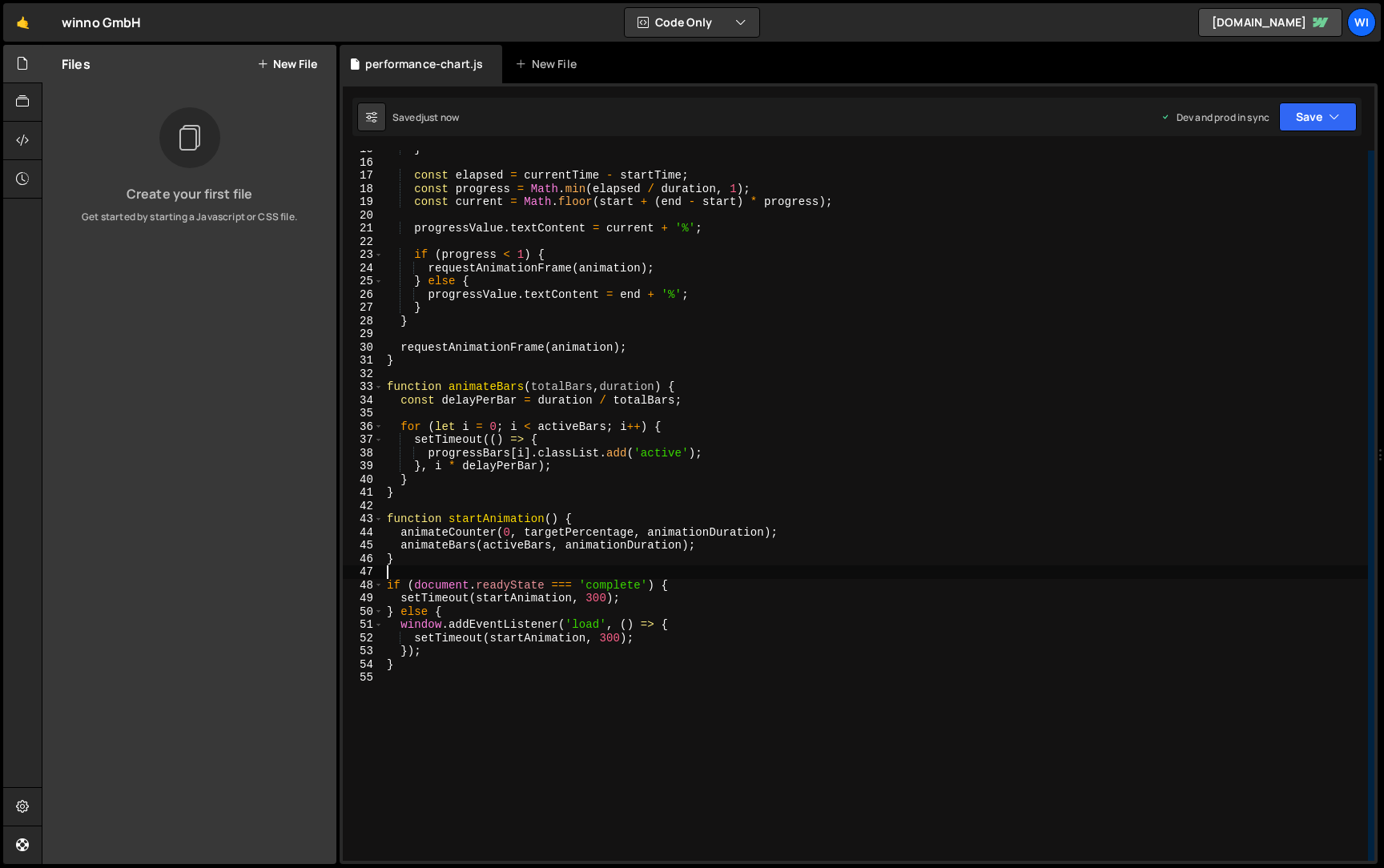
scroll to position [0, 0]
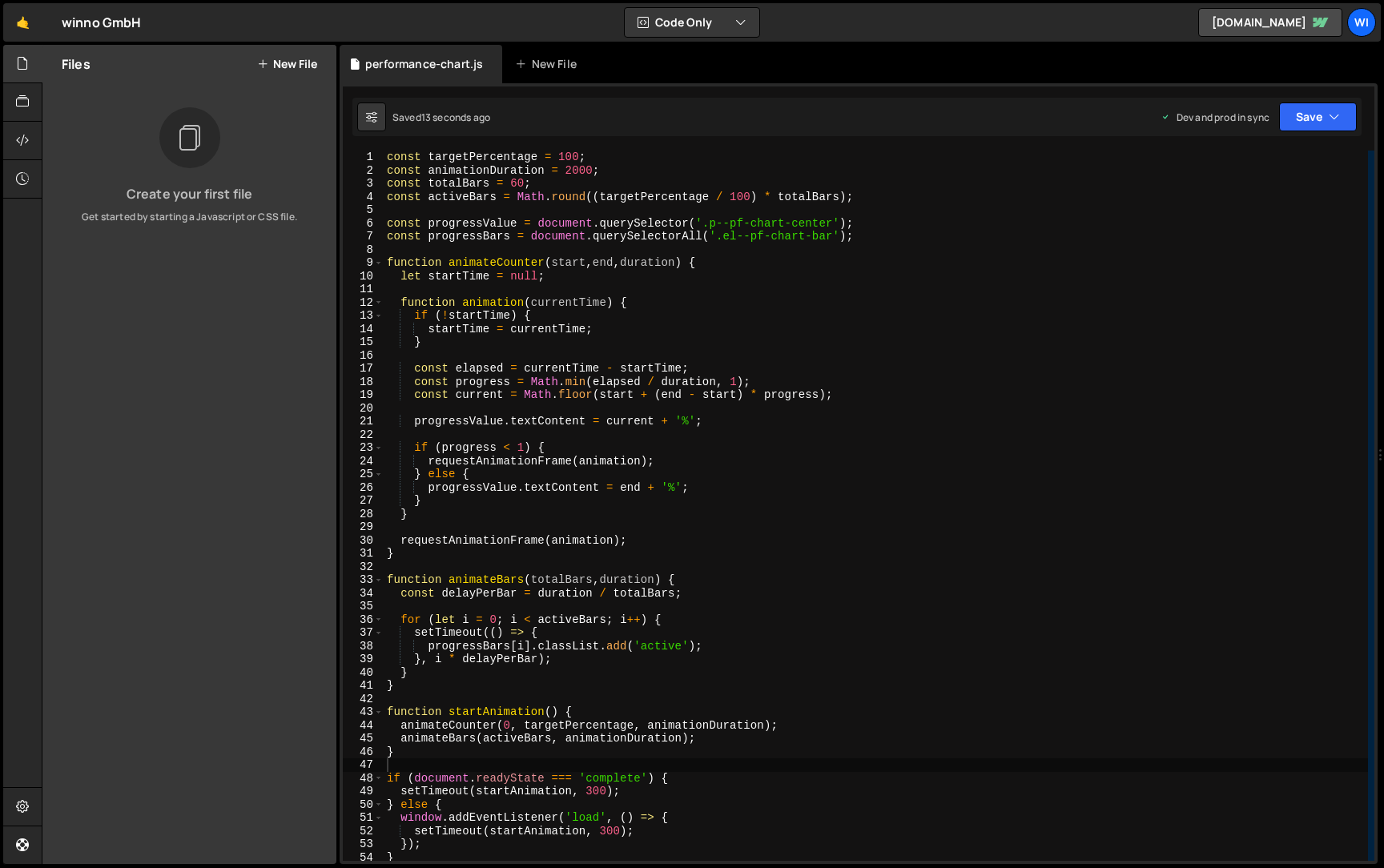
click at [278, 52] on div "Files New File" at bounding box center [190, 64] width 294 height 39
click at [276, 66] on button "New File" at bounding box center [288, 64] width 60 height 13
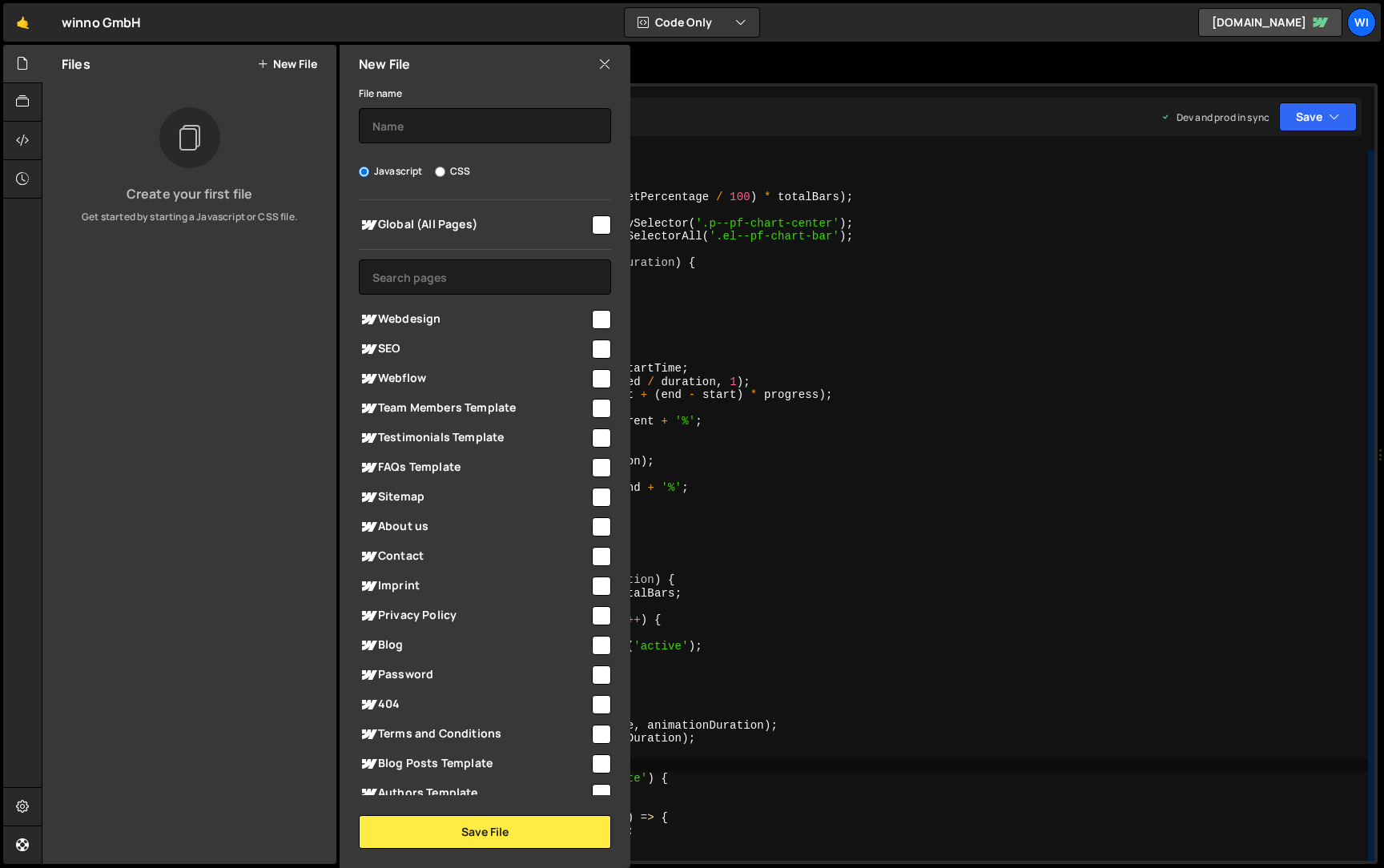
click at [612, 230] on div "Global (All Pages) Webdesign" at bounding box center [485, 497] width 291 height 595
click at [590, 217] on div at bounding box center [600, 224] width 22 height 22
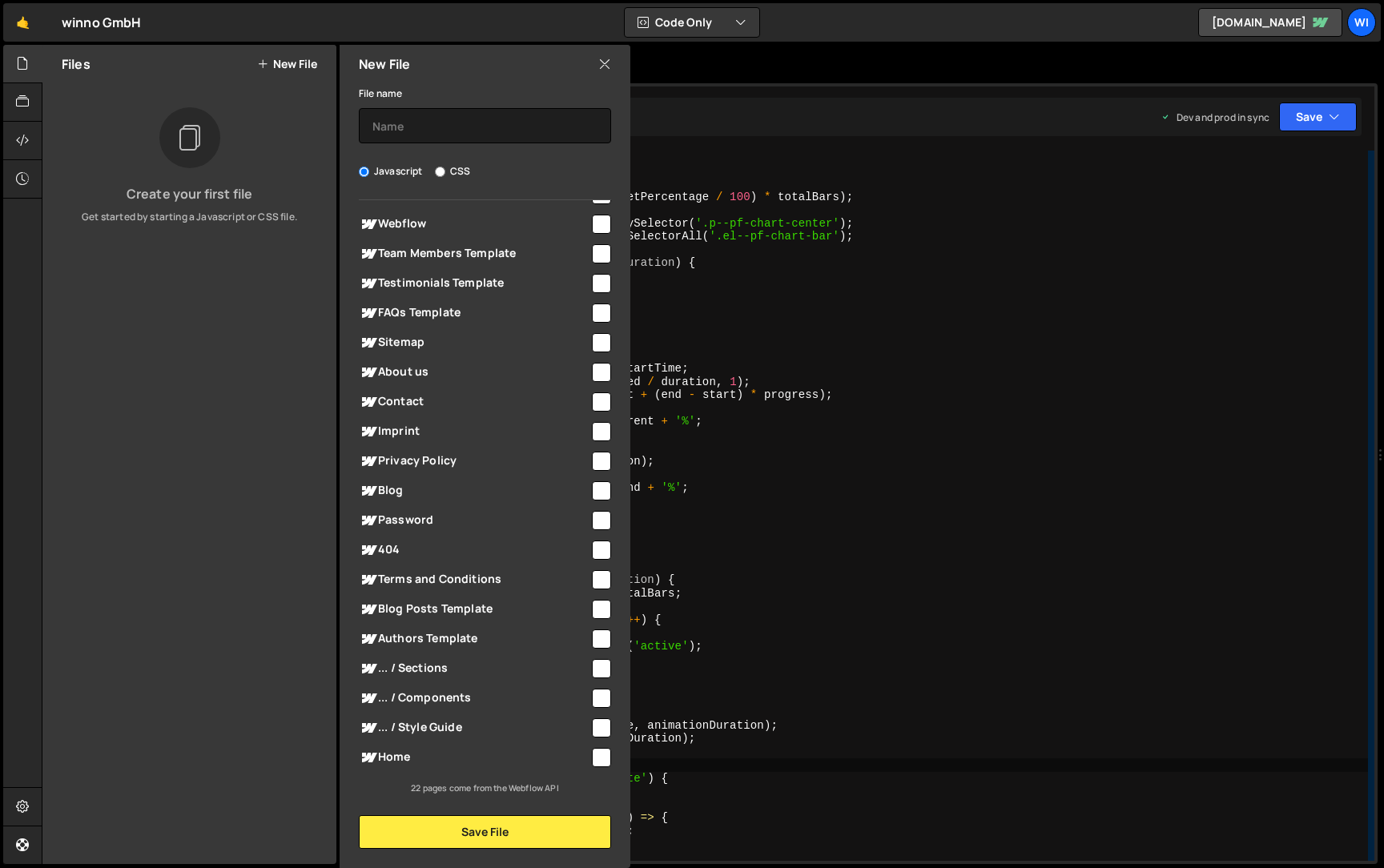
click at [595, 757] on input "checkbox" at bounding box center [601, 758] width 19 height 19
checkbox input "true"
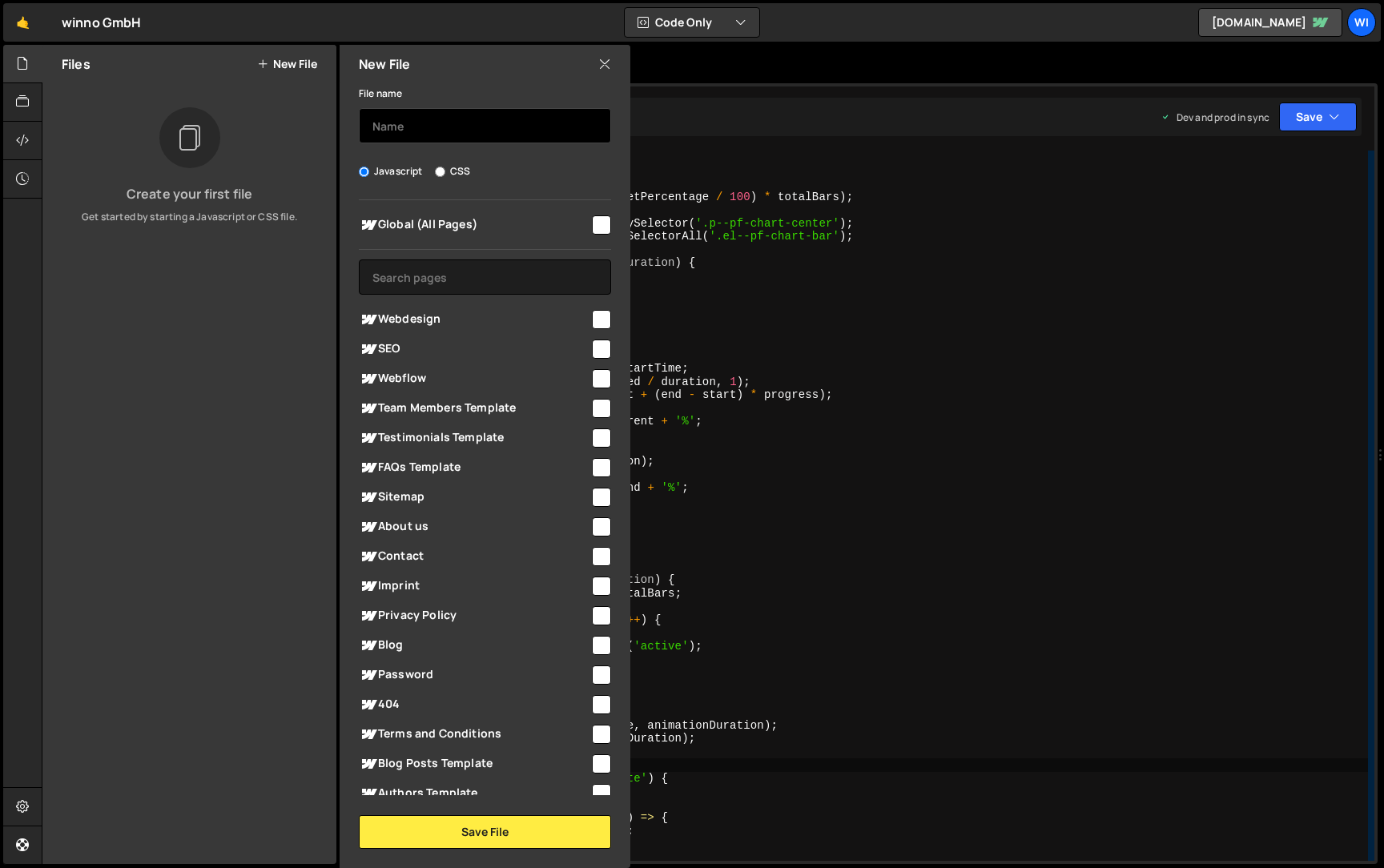
click at [457, 112] on input "text" at bounding box center [484, 125] width 252 height 35
type input "hero-illustration"
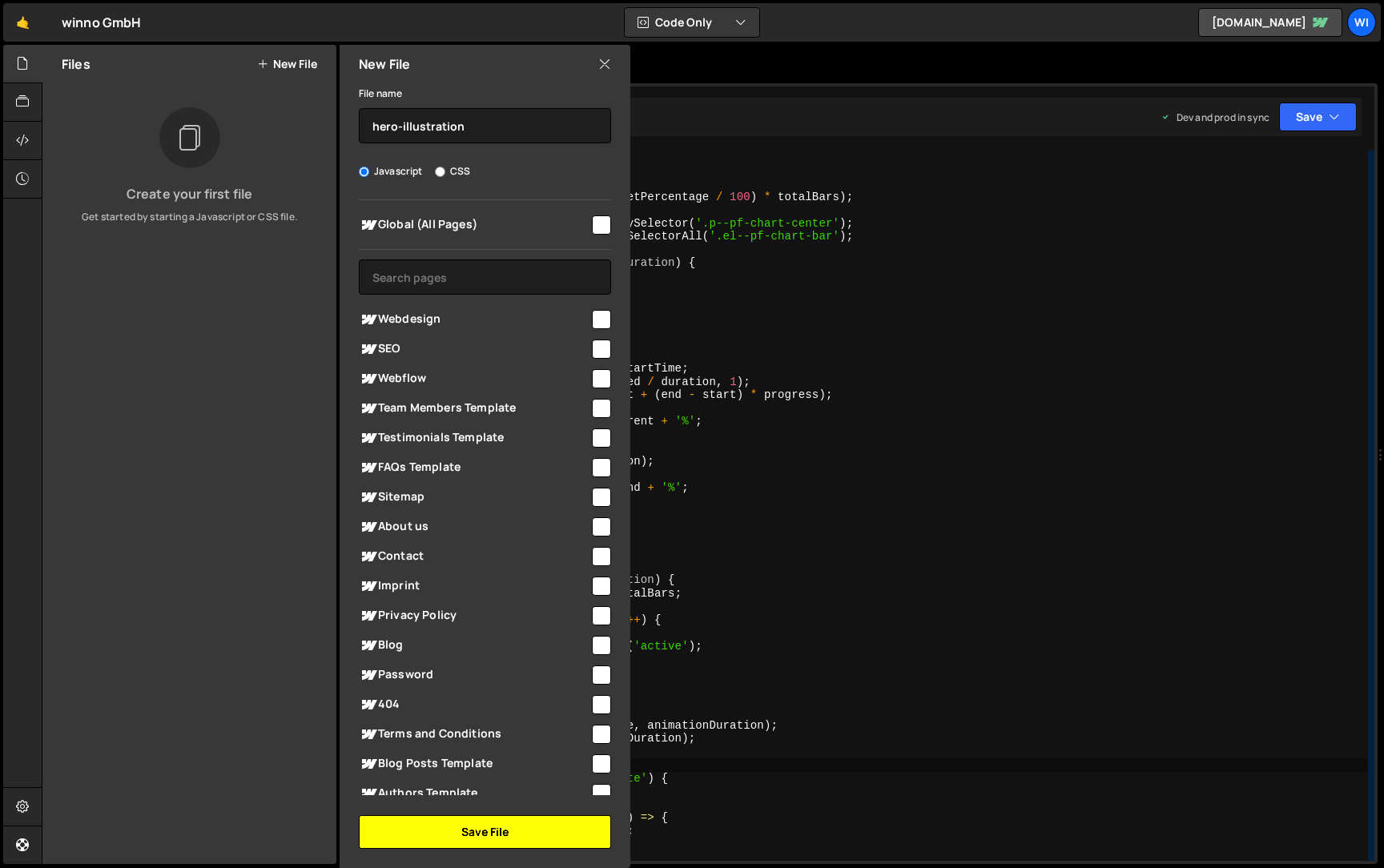
click at [500, 839] on button "Save File" at bounding box center [484, 832] width 252 height 34
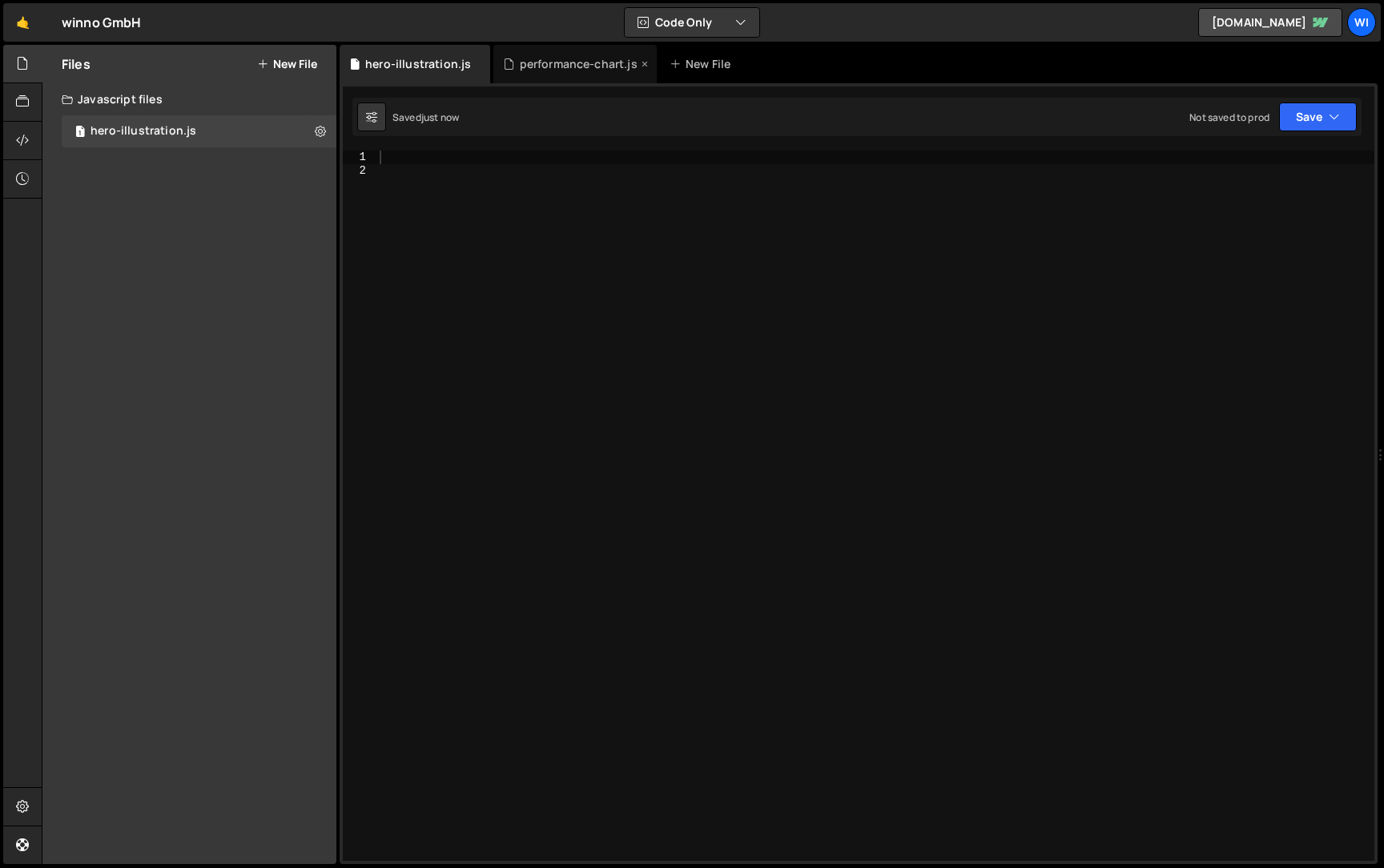
click at [575, 58] on div "performance-chart.js" at bounding box center [578, 63] width 118 height 16
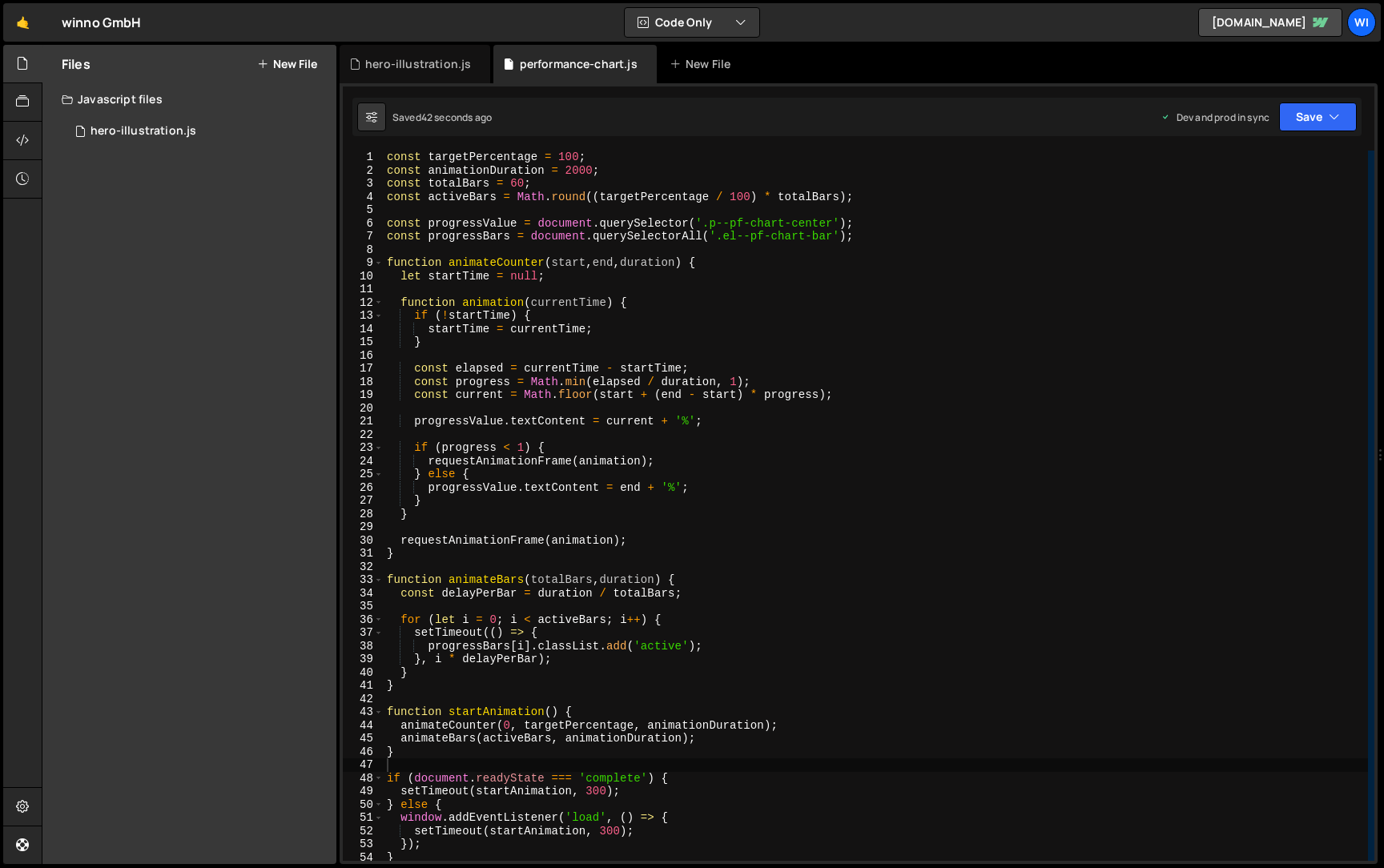
click at [71, 98] on icon at bounding box center [67, 99] width 11 height 13
click at [374, 123] on icon at bounding box center [372, 116] width 11 height 16
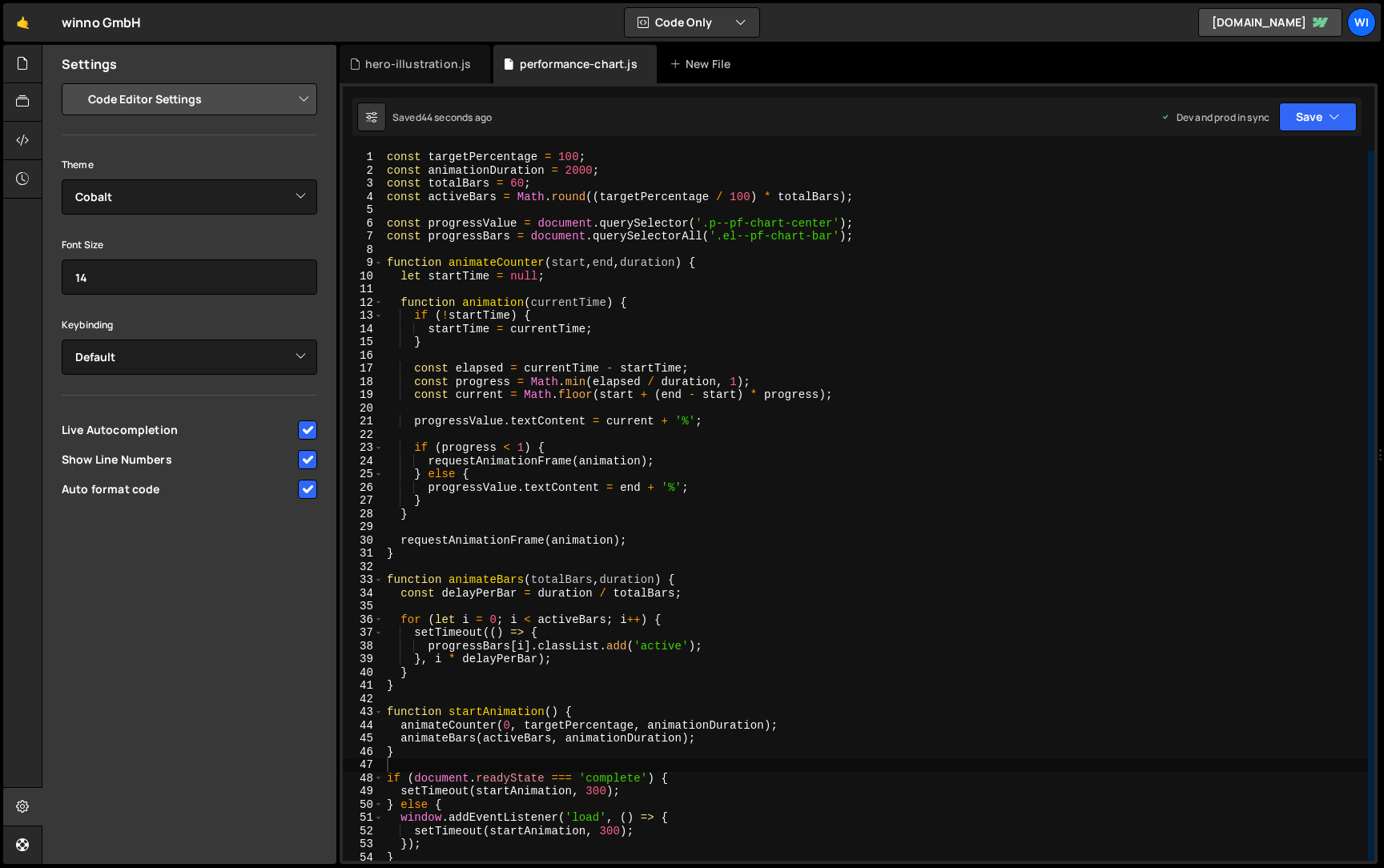
click at [236, 91] on select "Project Settings Code Editor Settings Chat Settings" at bounding box center [192, 99] width 235 height 35
click at [387, 57] on div "hero-illustration.js" at bounding box center [418, 63] width 106 height 16
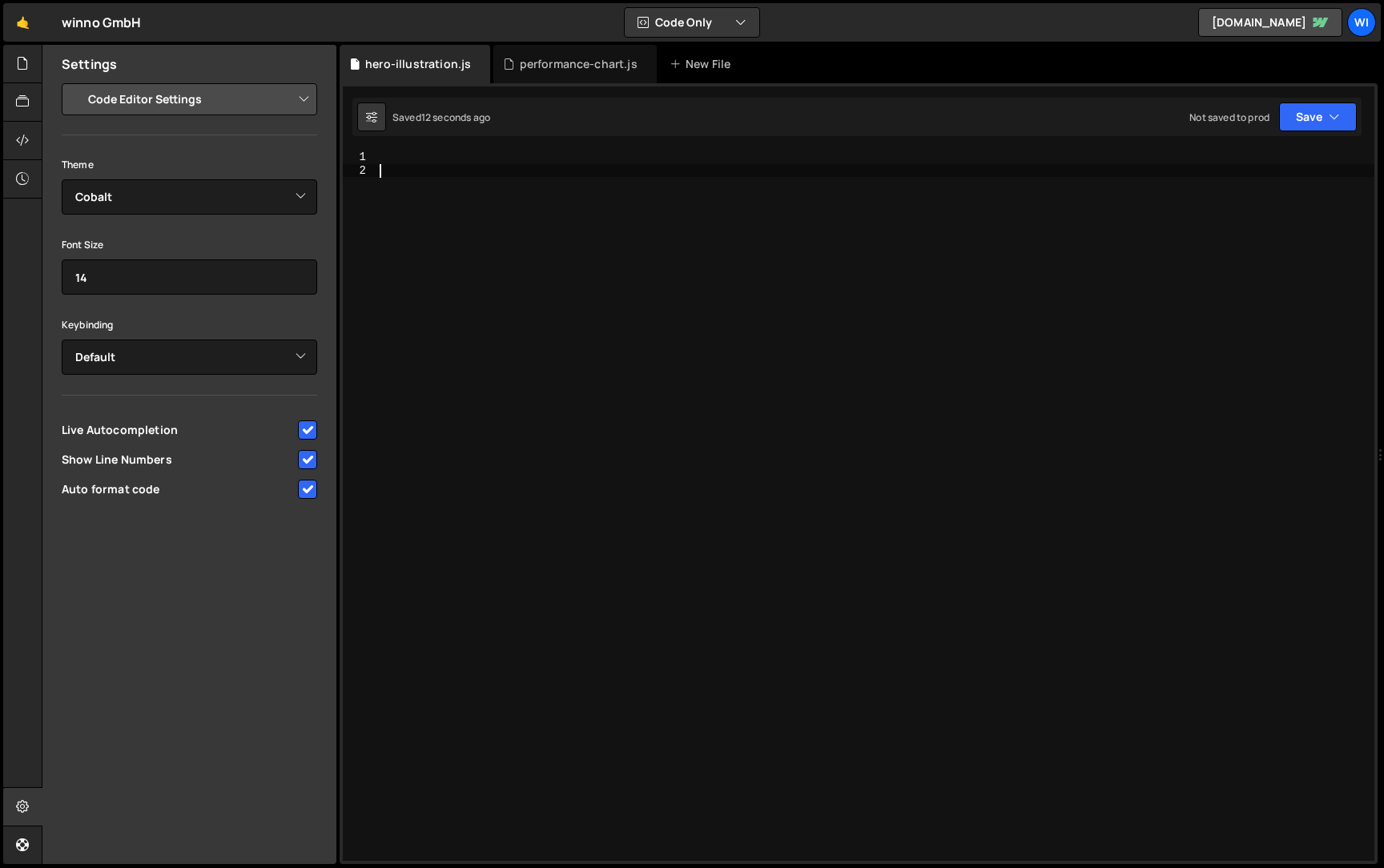
click at [478, 193] on div at bounding box center [875, 519] width 998 height 737
click at [575, 228] on div "Type cmd + s to save your Javascript file." at bounding box center [875, 519] width 998 height 737
paste textarea "}"
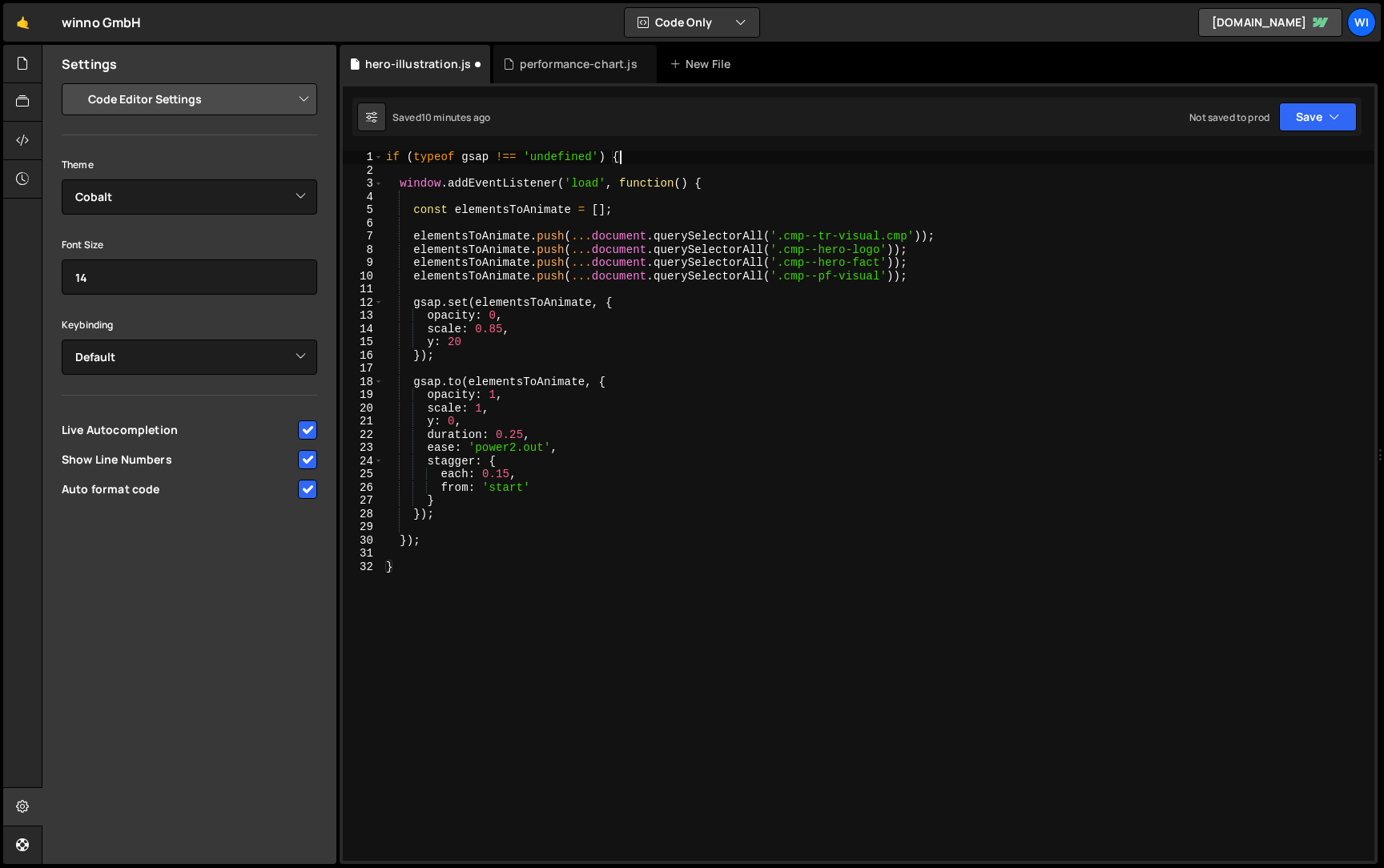
click at [626, 159] on div "if ( typeof gsap !== 'undefined' ) { window . addEventListener ( 'load' , funct…" at bounding box center [878, 519] width 992 height 737
type textarea "if (typeof gsap !== 'undefined') {"
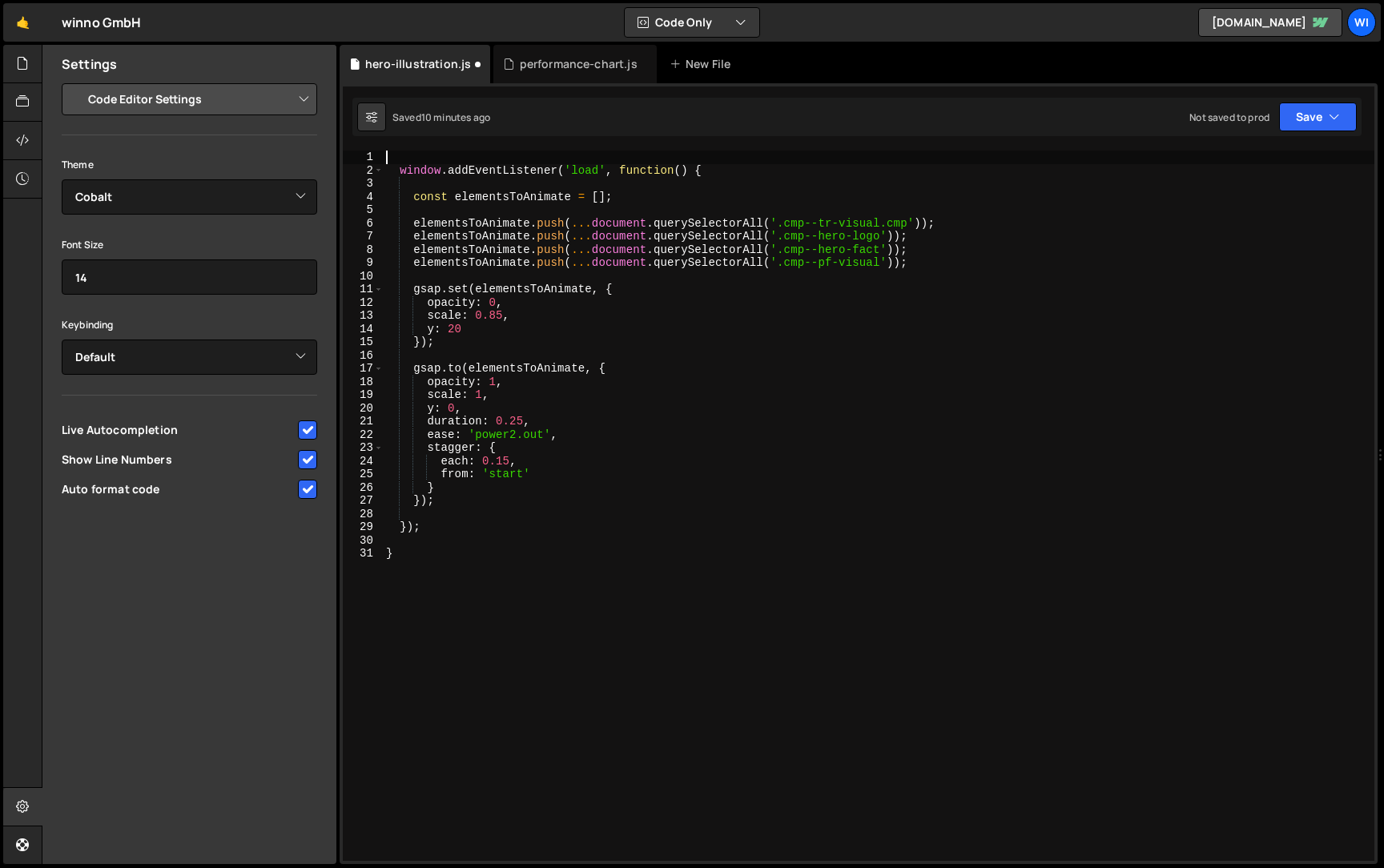
click at [537, 593] on div "window . addEventListener ( 'load' , function ( ) { const elementsToAnimate = […" at bounding box center [878, 519] width 992 height 737
type textarea "}"
click at [749, 163] on div "window . addEventListener ( 'load' , function ( ) { const elementsToAnimate = […" at bounding box center [878, 519] width 992 height 737
click at [748, 171] on div "window . addEventListener ( 'load' , function ( ) { const elementsToAnimate = […" at bounding box center [878, 519] width 992 height 737
type textarea "window.addEventListener('load', function() {"
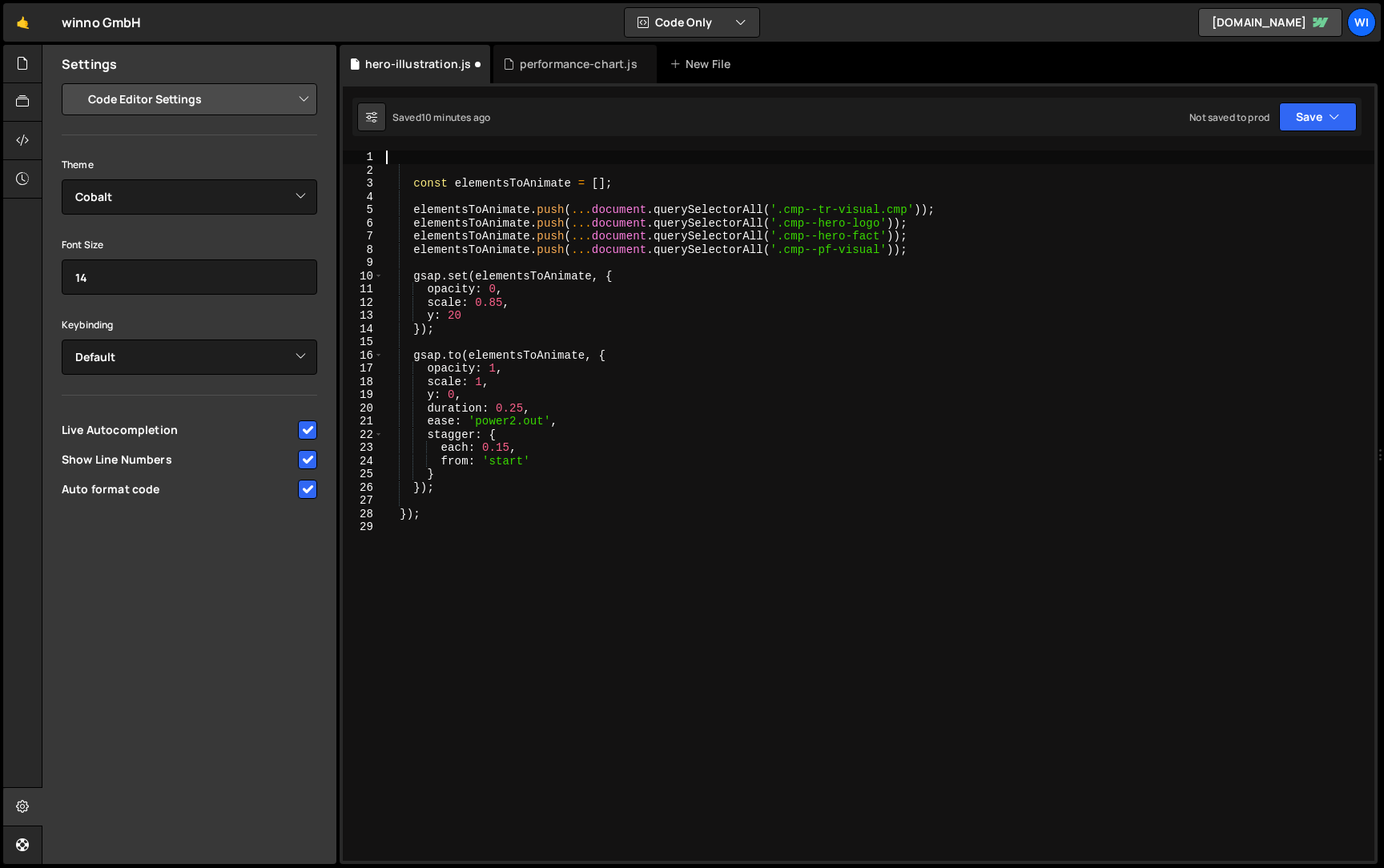
click at [569, 536] on div "const elementsToAnimate = [ ] ; elementsToAnimate . push ( ... document . query…" at bounding box center [878, 519] width 992 height 737
type textarea "}"
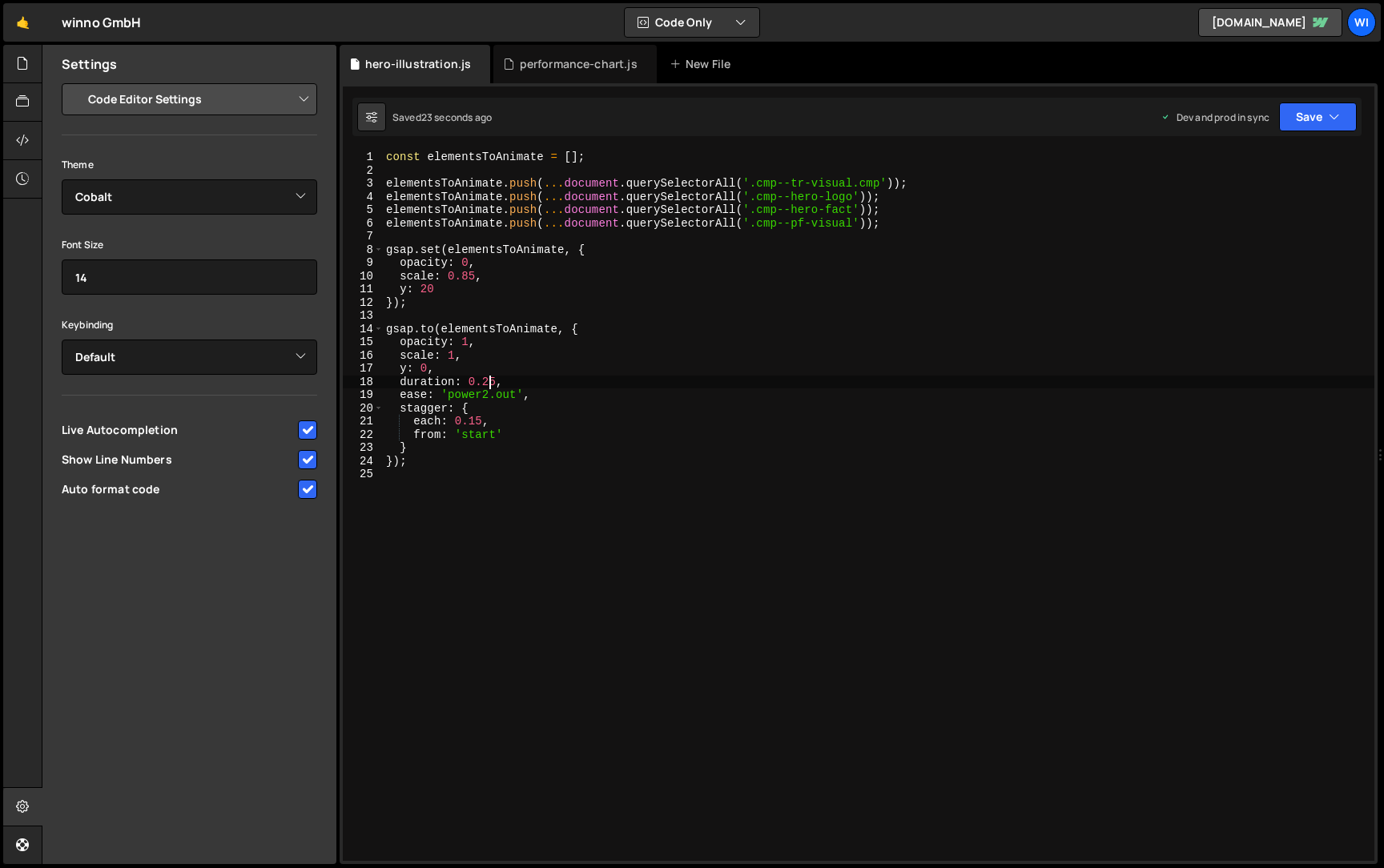
click at [492, 376] on div "const elementsToAnimate = [ ] ; elementsToAnimate . push ( ... document . query…" at bounding box center [878, 519] width 992 height 737
click at [555, 294] on div "const elementsToAnimate = [ ] ; elementsToAnimate . push ( ... document . query…" at bounding box center [878, 519] width 992 height 737
click at [486, 422] on div "const elementsToAnimate = [ ] ; elementsToAnimate . push ( ... document . query…" at bounding box center [878, 519] width 992 height 737
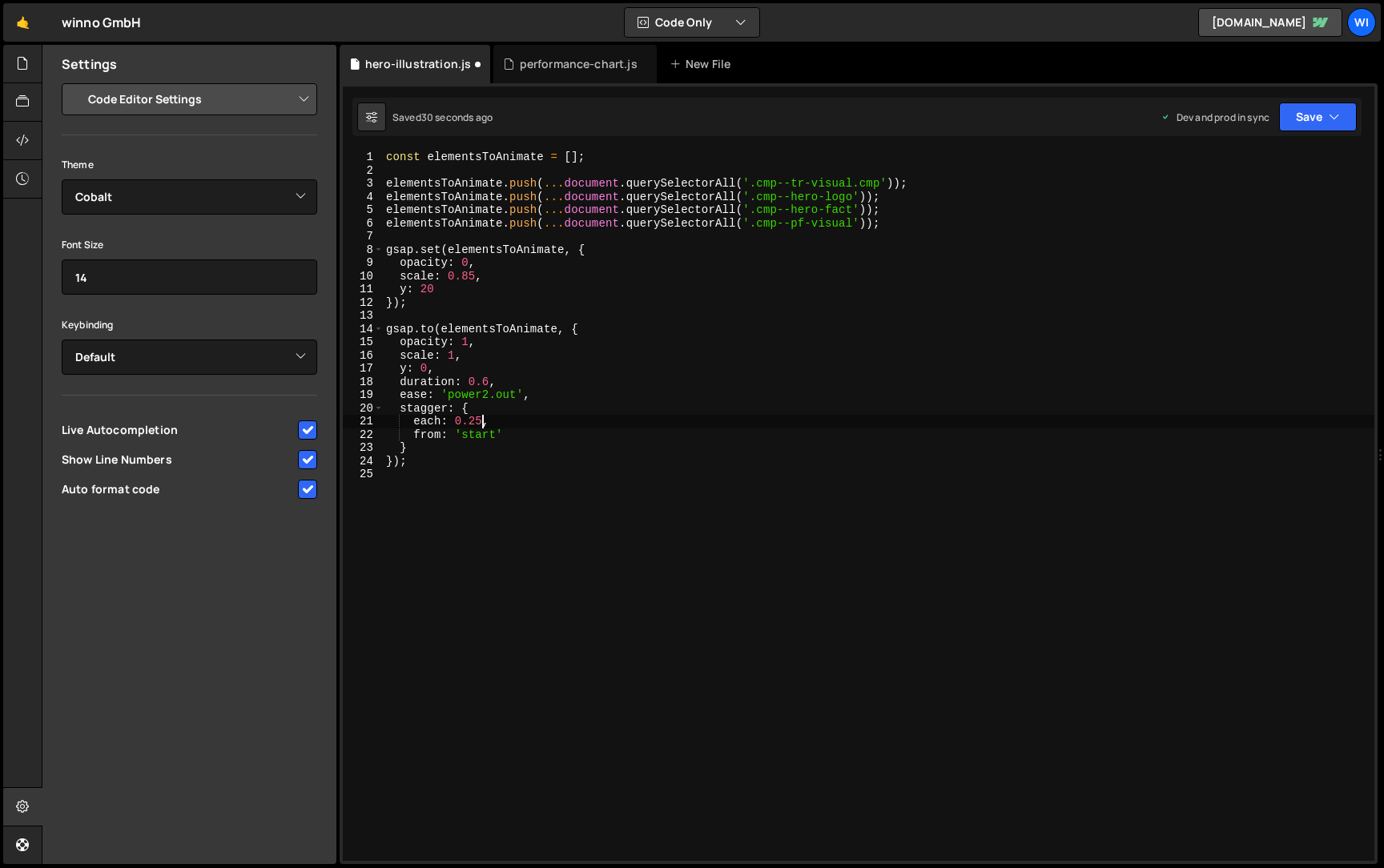
click at [622, 410] on div "const elementsToAnimate = [ ] ; elementsToAnimate . push ( ... document . query…" at bounding box center [878, 519] width 992 height 737
click at [491, 379] on div "const elementsToAnimate = [ ] ; elementsToAnimate . push ( ... document . query…" at bounding box center [878, 519] width 992 height 737
click at [766, 248] on div "const elementsToAnimate = [ ] ; elementsToAnimate . push ( ... document . query…" at bounding box center [878, 519] width 992 height 737
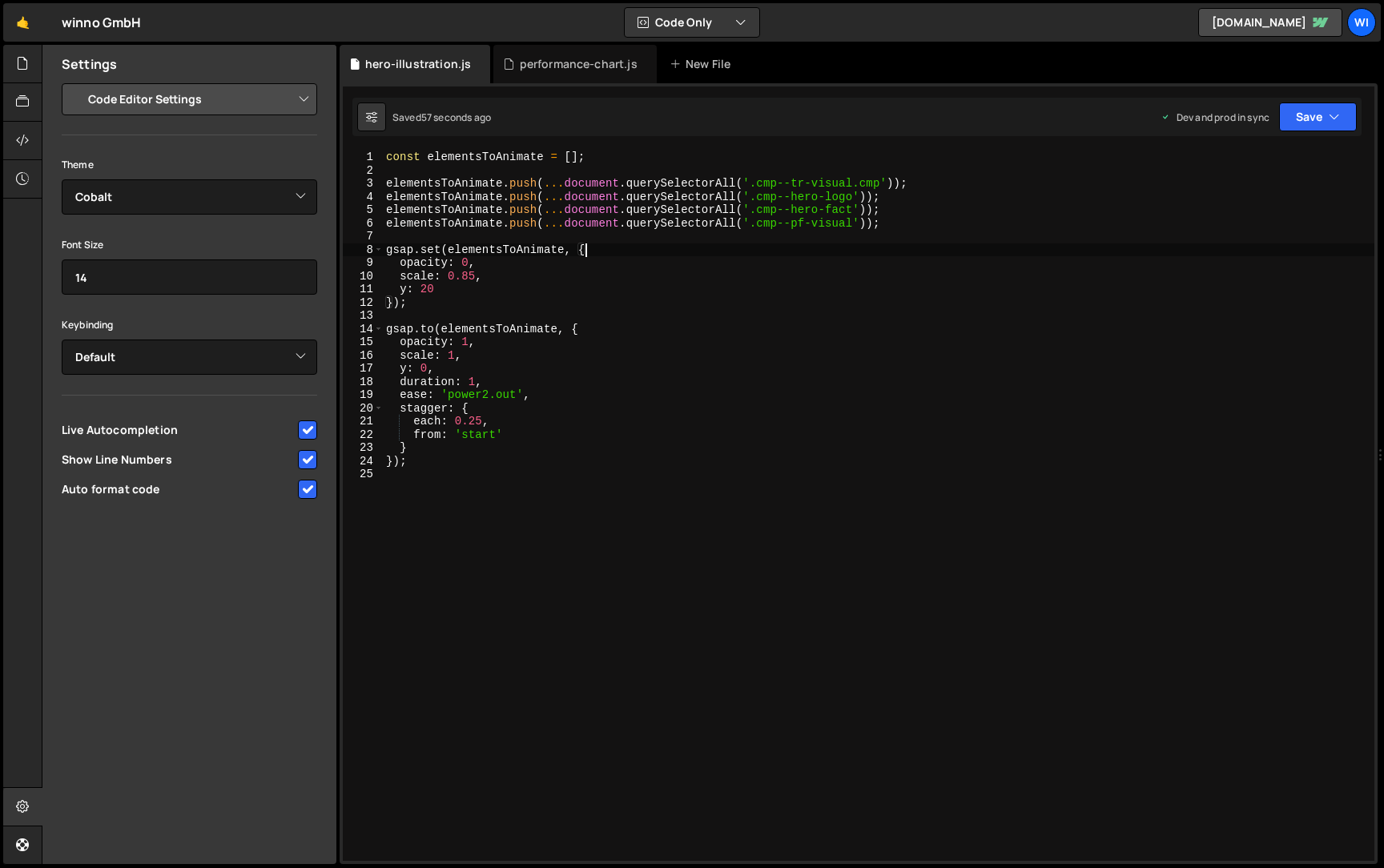
click at [619, 348] on div "const elementsToAnimate = [ ] ; elementsToAnimate . push ( ... document . query…" at bounding box center [878, 519] width 992 height 737
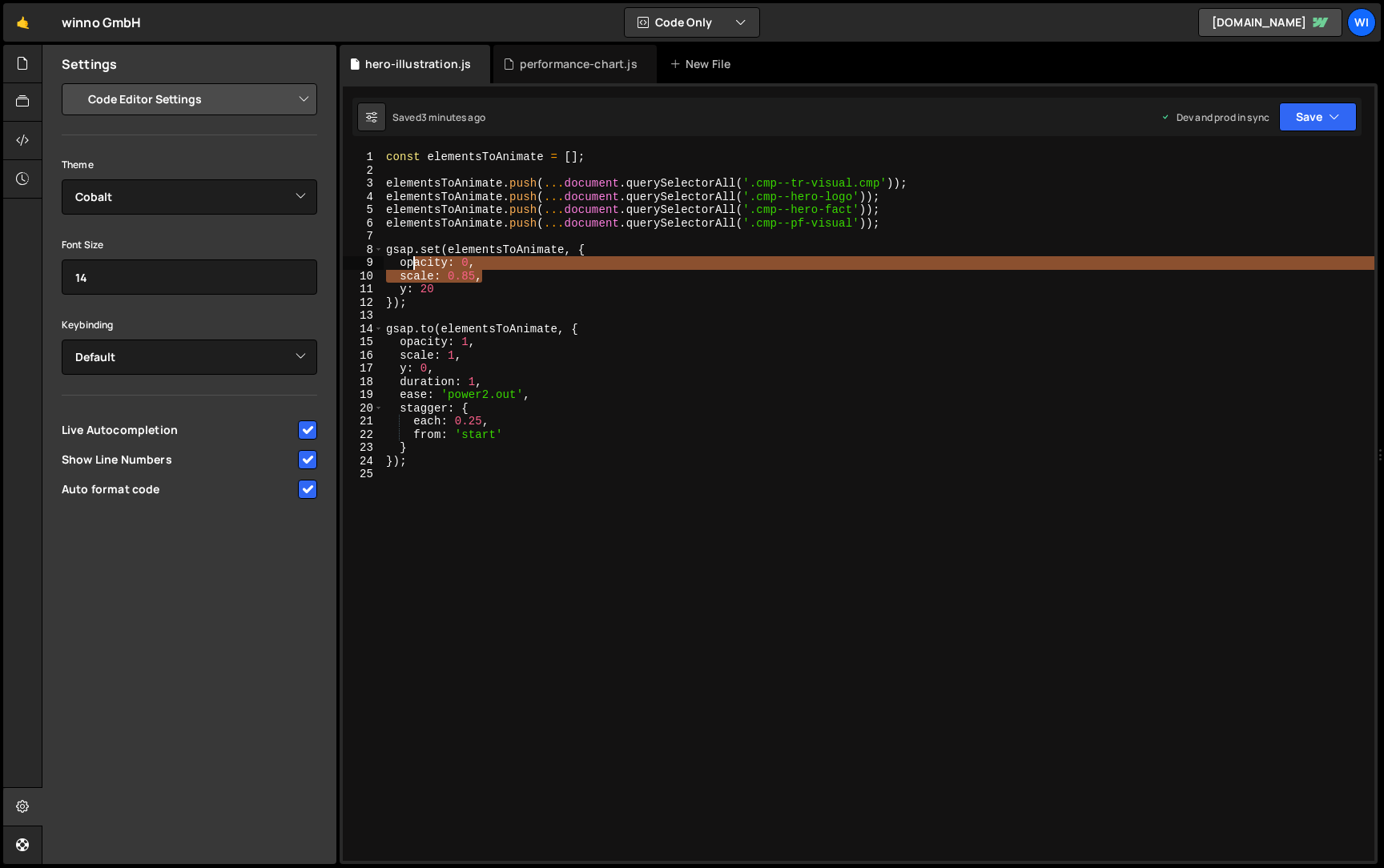
drag, startPoint x: 480, startPoint y: 273, endPoint x: 413, endPoint y: 262, distance: 67.9
click at [413, 262] on div "const elementsToAnimate = [ ] ; elementsToAnimate . push ( ... document . query…" at bounding box center [878, 519] width 992 height 737
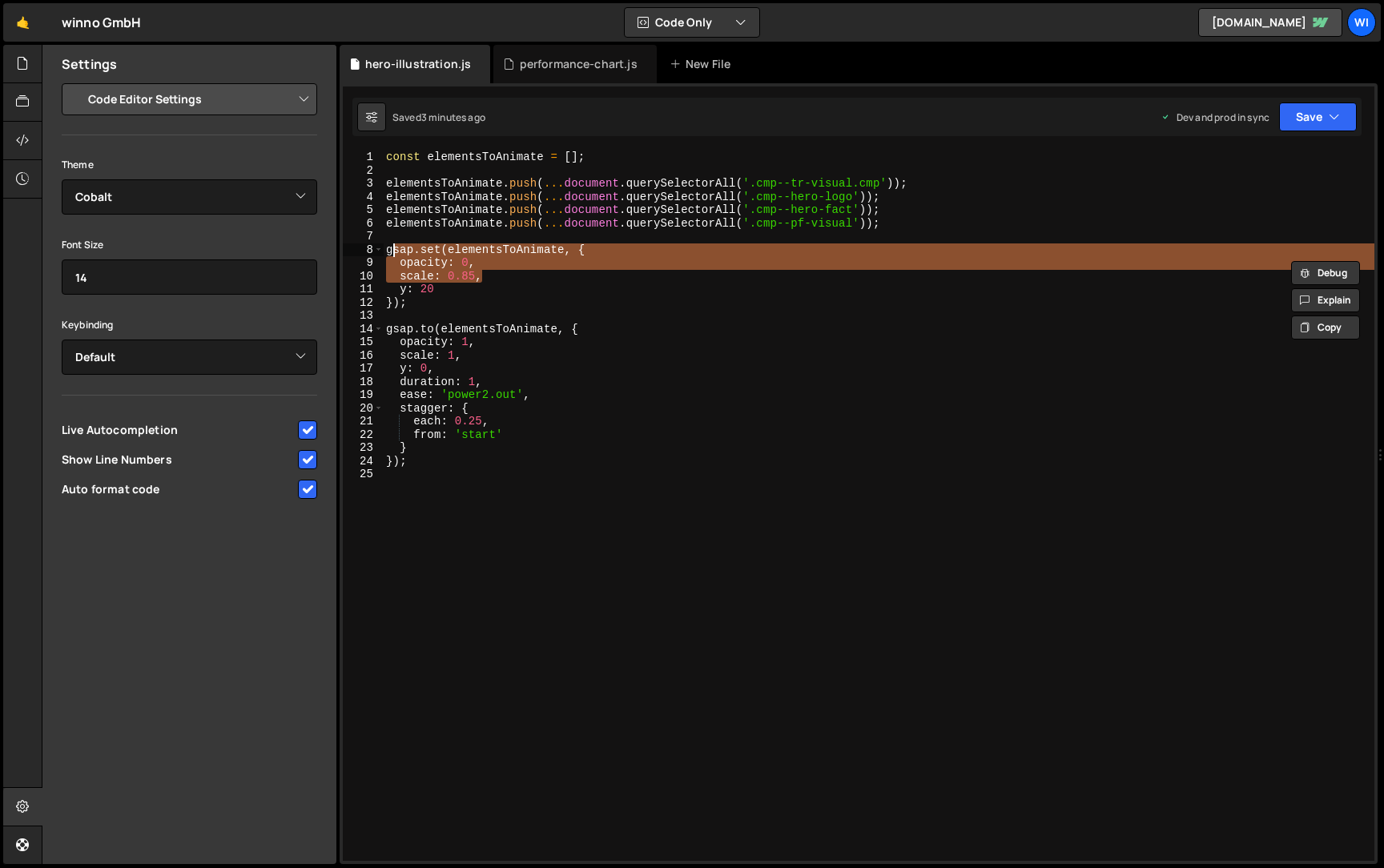
click at [397, 256] on div "const elementsToAnimate = [ ] ; elementsToAnimate . push ( ... document . query…" at bounding box center [878, 519] width 992 height 737
click at [401, 263] on div "const elementsToAnimate = [ ] ; elementsToAnimate . push ( ... document . query…" at bounding box center [878, 506] width 992 height 710
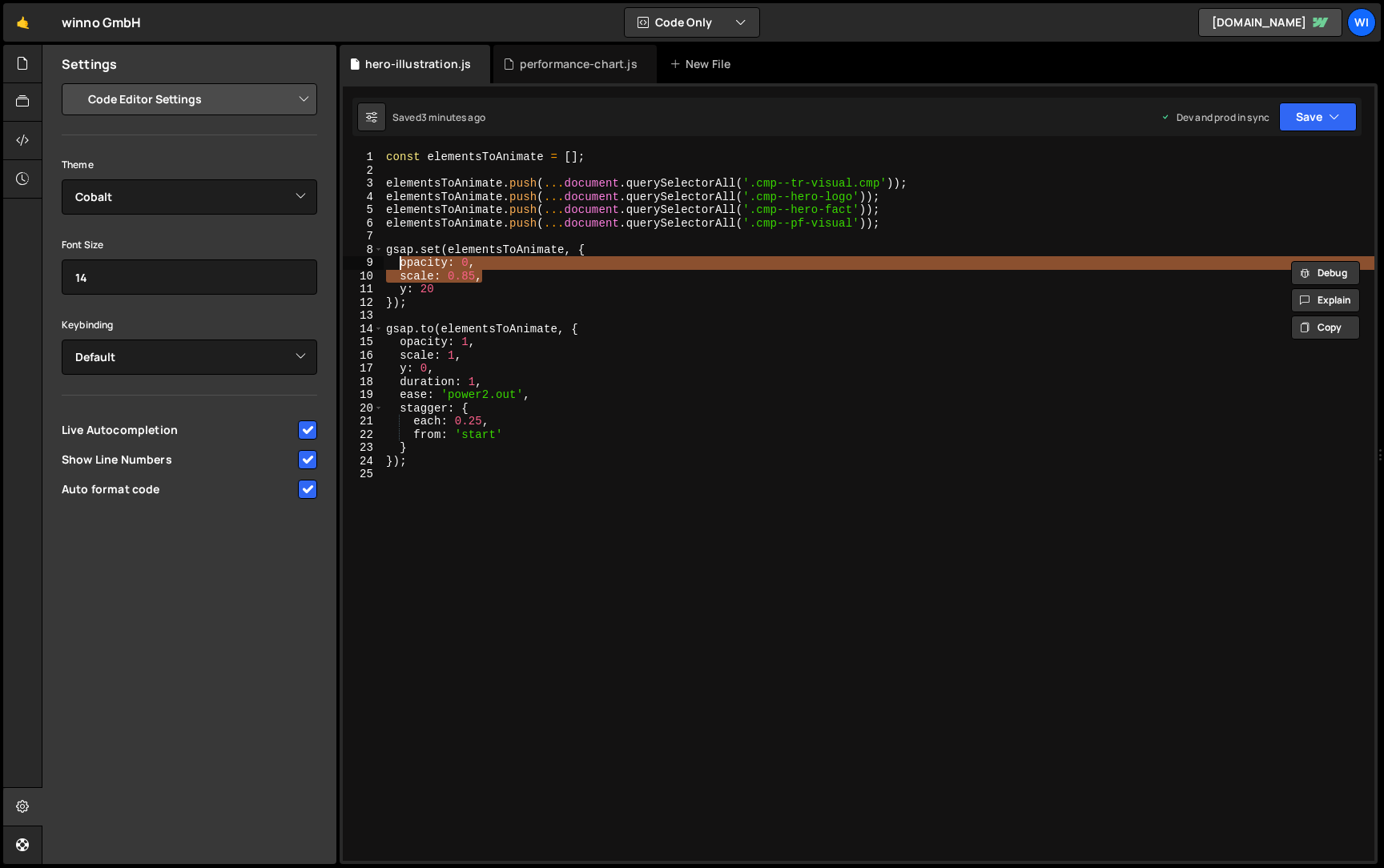
click at [440, 290] on div "const elementsToAnimate = [ ] ; elementsToAnimate . push ( ... document . query…" at bounding box center [878, 519] width 992 height 737
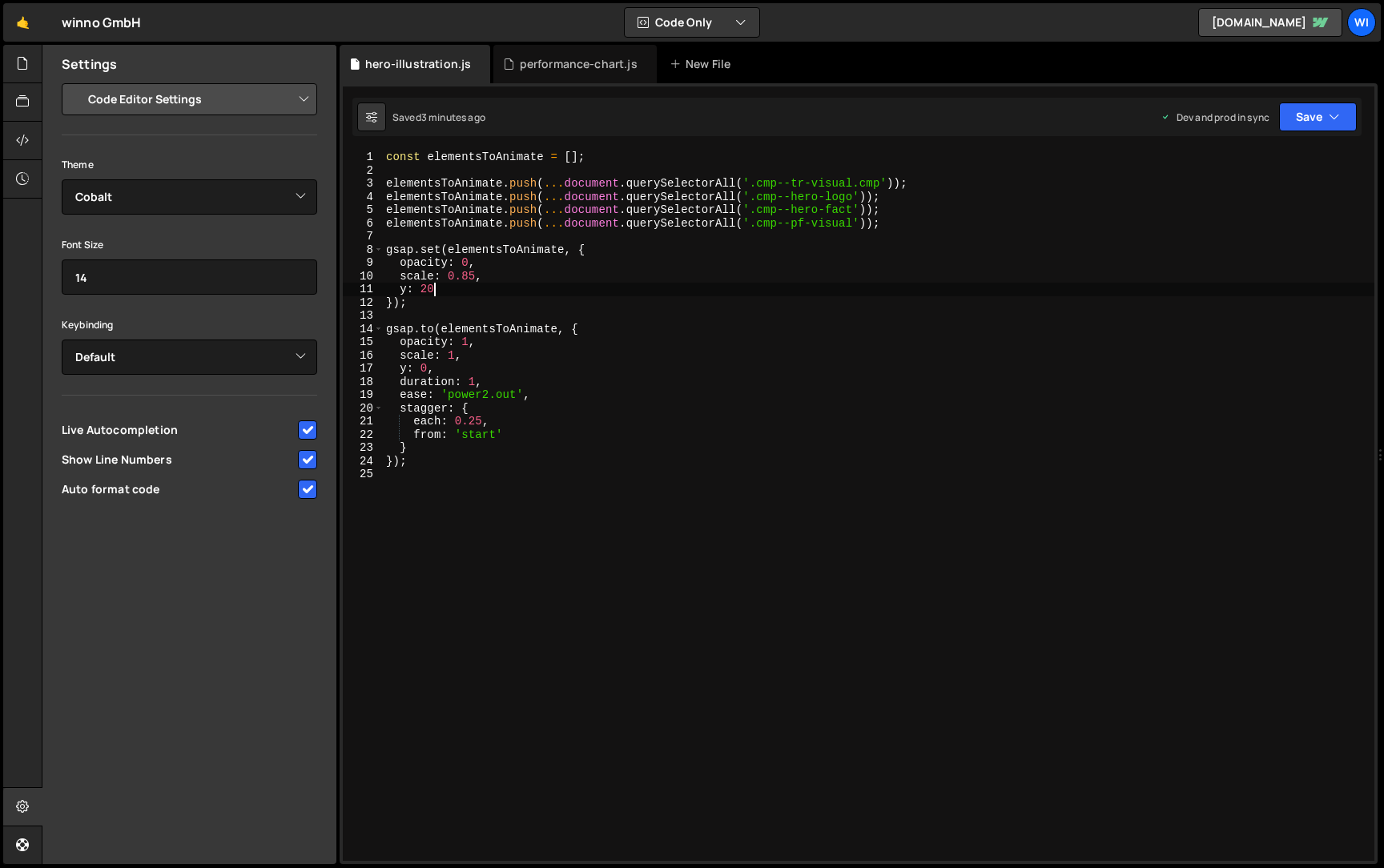
scroll to position [0, 3]
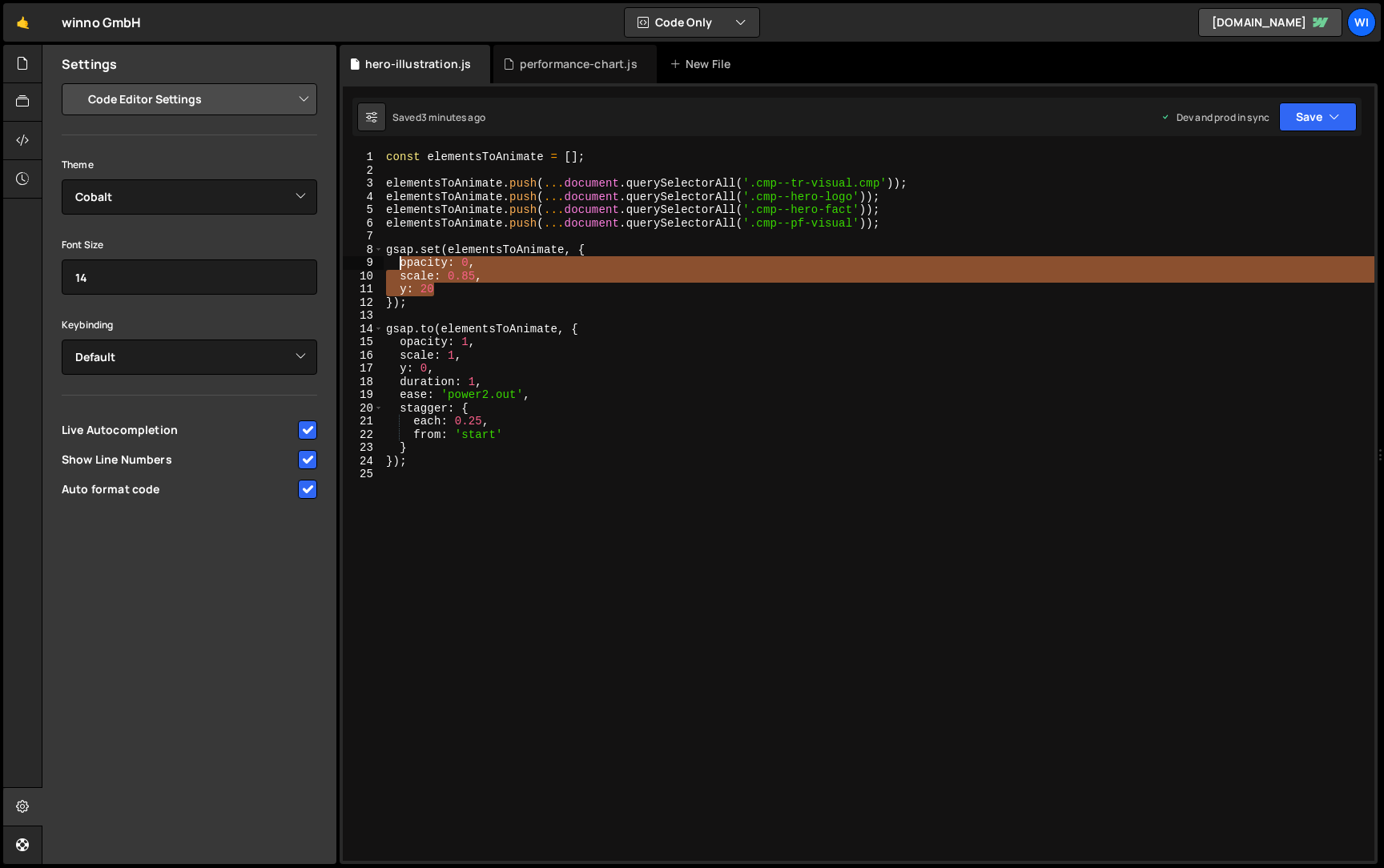
click at [397, 261] on div "const elementsToAnimate = [ ] ; elementsToAnimate . push ( ... document . query…" at bounding box center [878, 519] width 992 height 737
click at [555, 286] on div "const elementsToAnimate = [ ] ; elementsToAnimate . push ( ... document . query…" at bounding box center [878, 506] width 992 height 710
type textarea "y: 20"
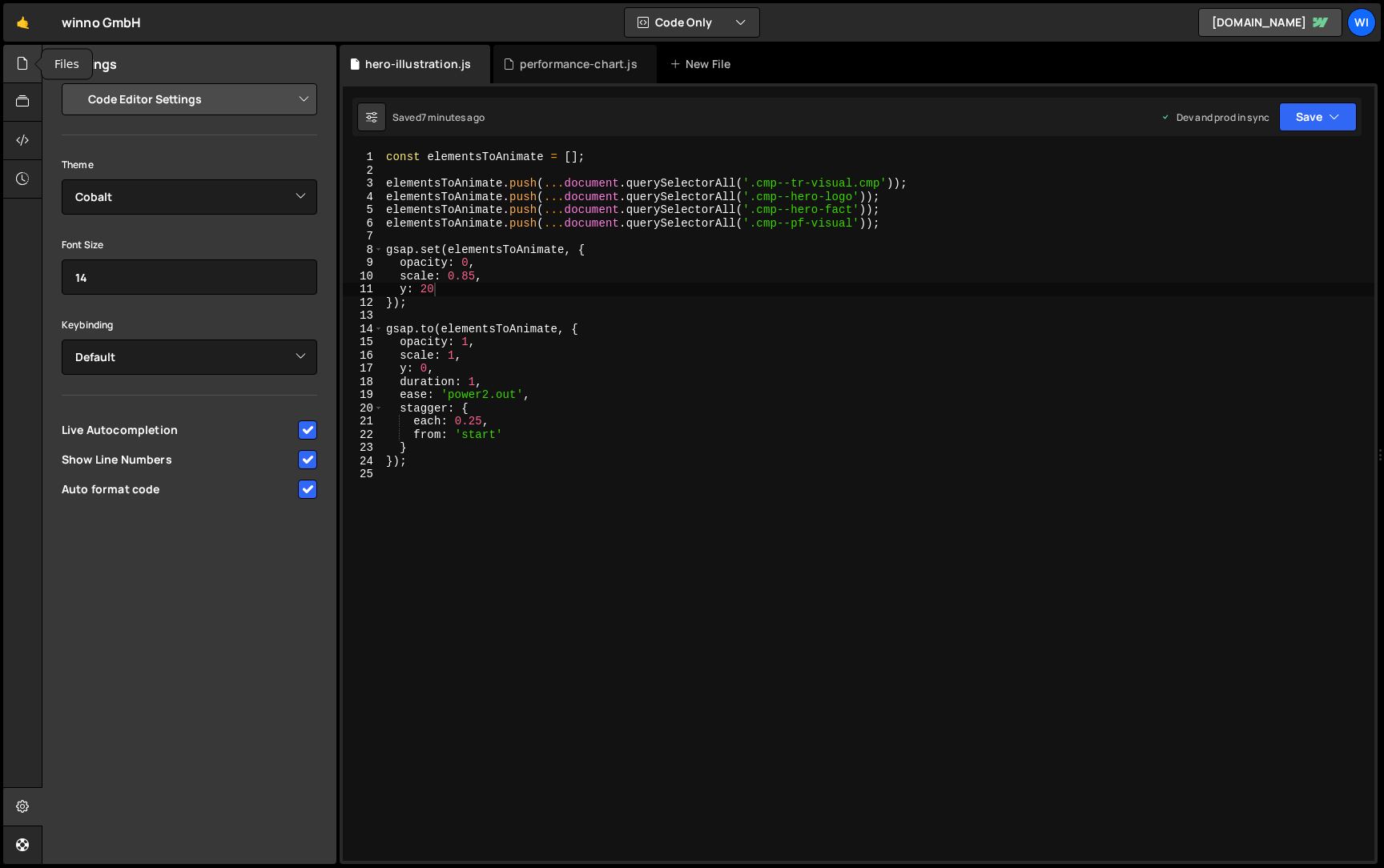
click at [24, 64] on icon at bounding box center [23, 63] width 13 height 18
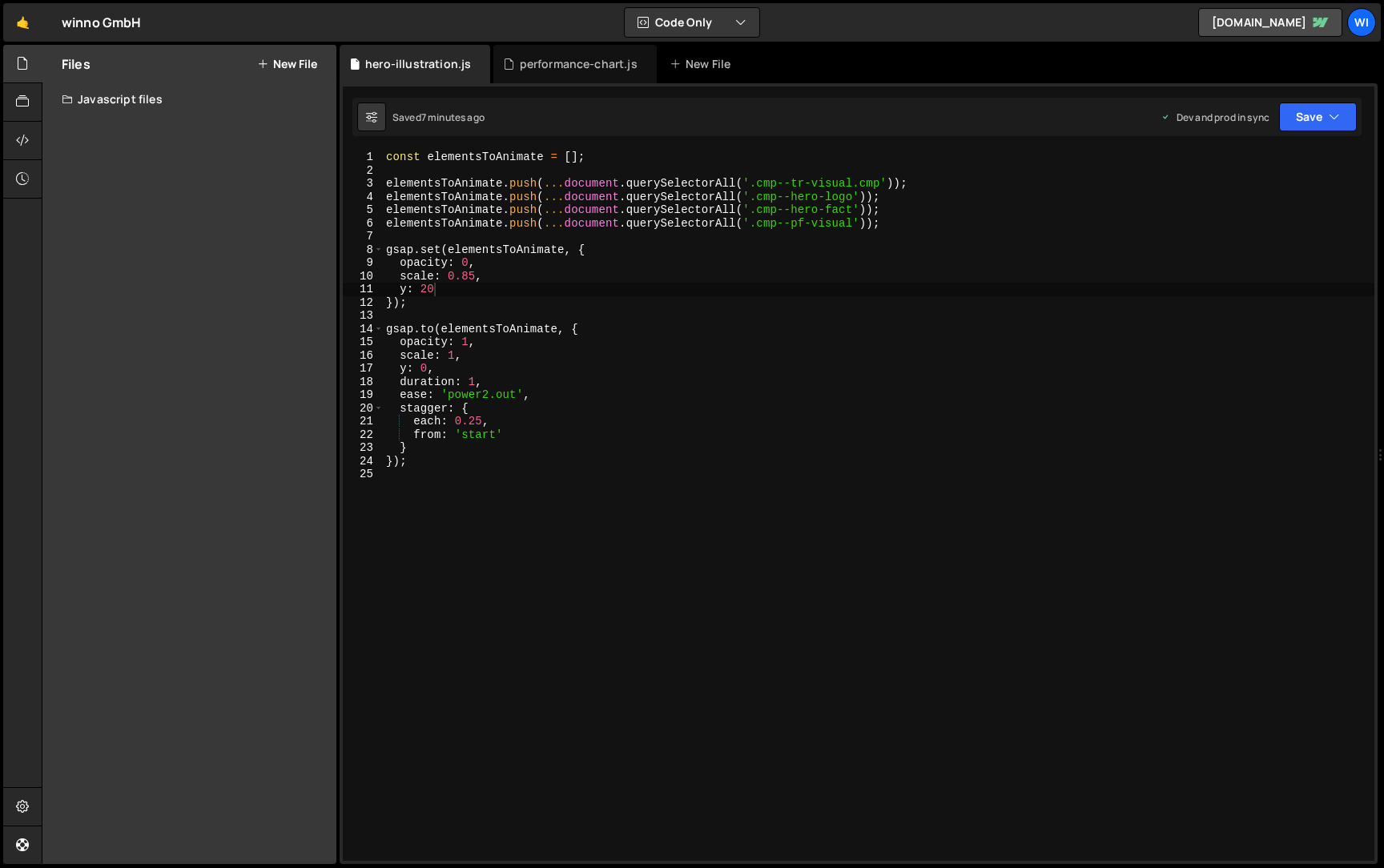
click at [152, 107] on div "Javascript files" at bounding box center [190, 99] width 294 height 32
click at [567, 65] on div "performance-chart.js" at bounding box center [578, 63] width 118 height 16
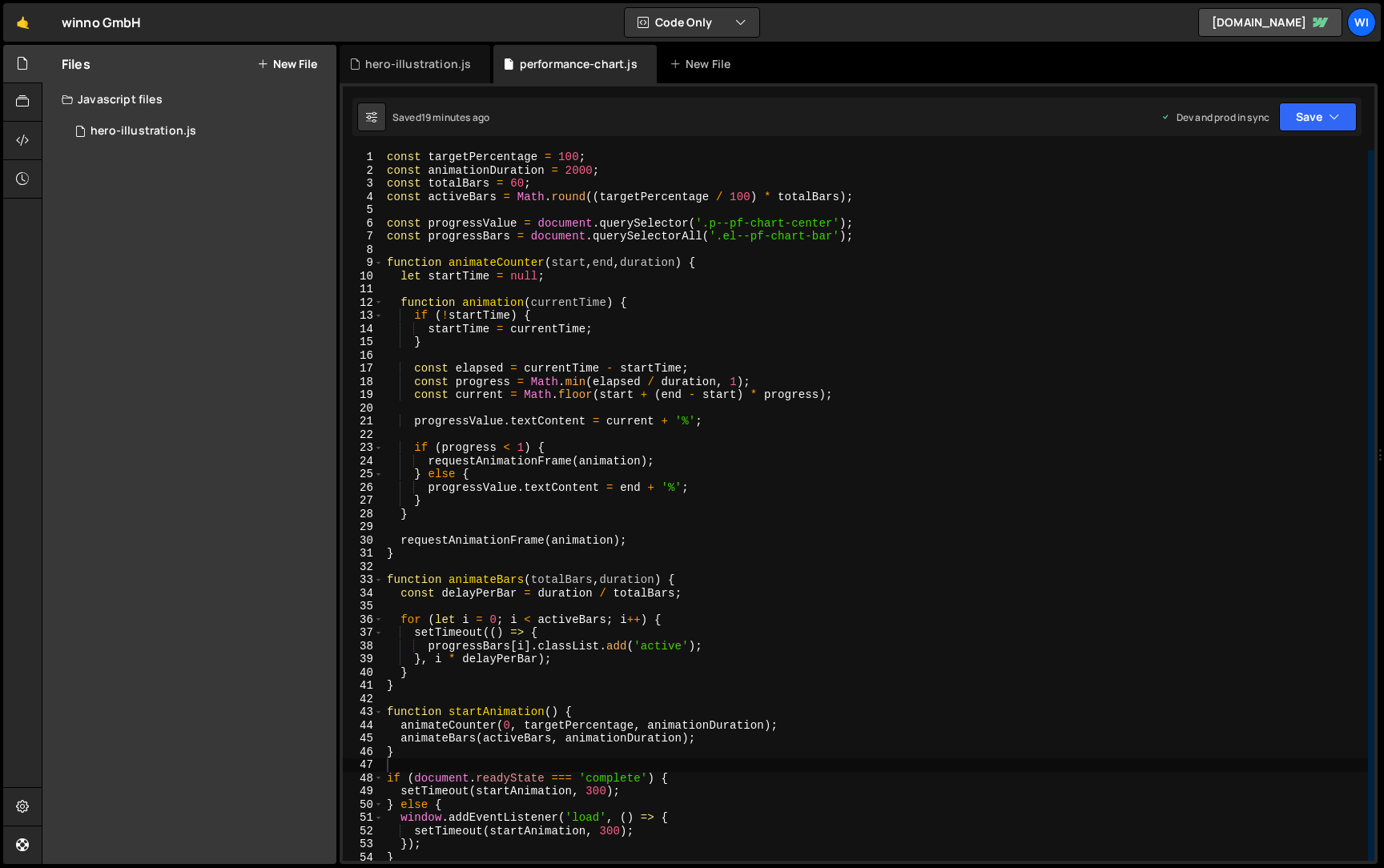
click at [488, 259] on div "const targetPercentage = 100 ; const animationDuration = 2000 ; const totalBars…" at bounding box center [875, 519] width 984 height 737
type textarea "}"
click at [503, 240] on div "const targetPercentage = 100 ; const animationDuration = 2000 ; const totalBars…" at bounding box center [875, 519] width 984 height 737
type textarea "}"
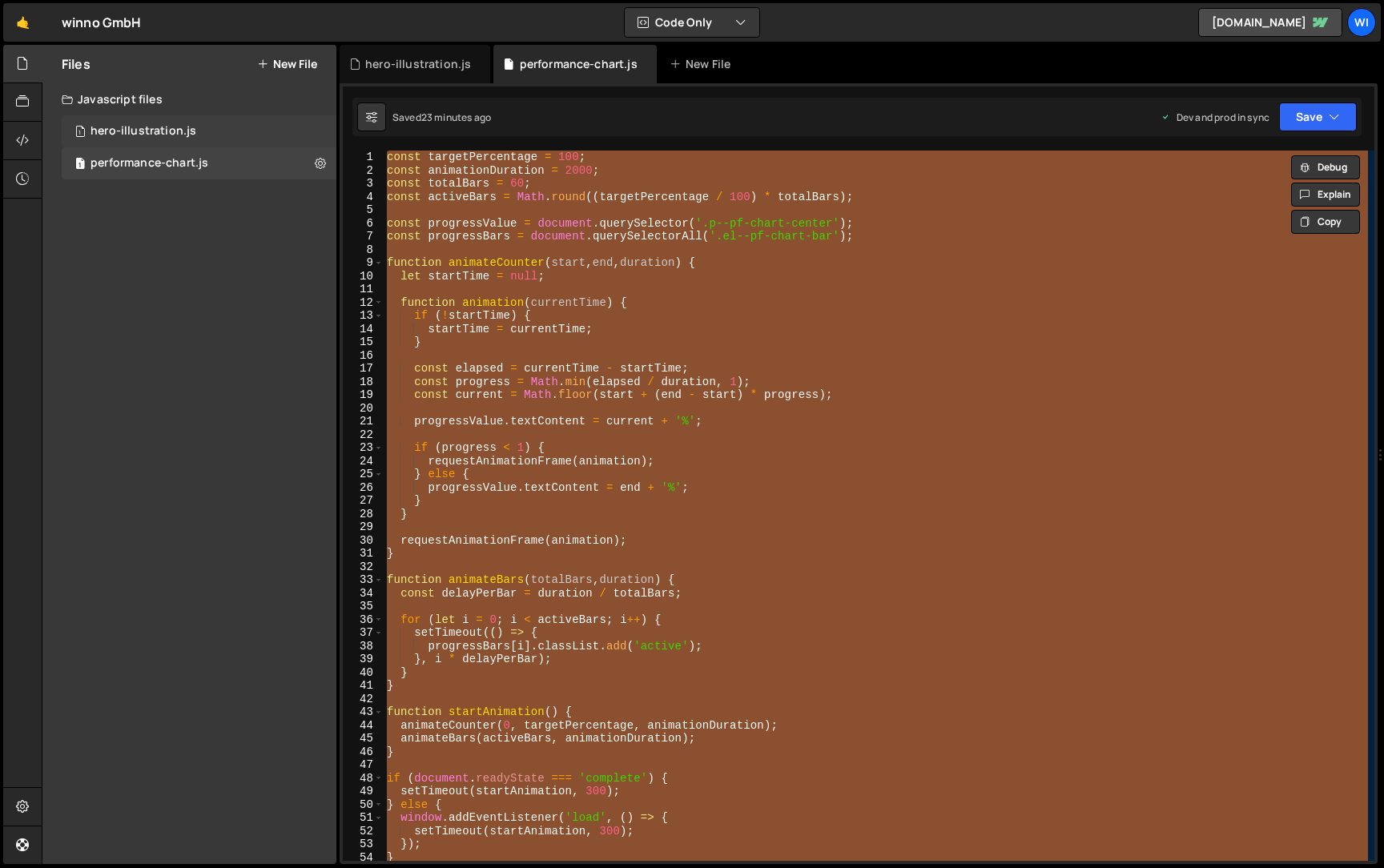
click at [234, 130] on div "1 hero-illustration.js 0" at bounding box center [198, 131] width 275 height 32
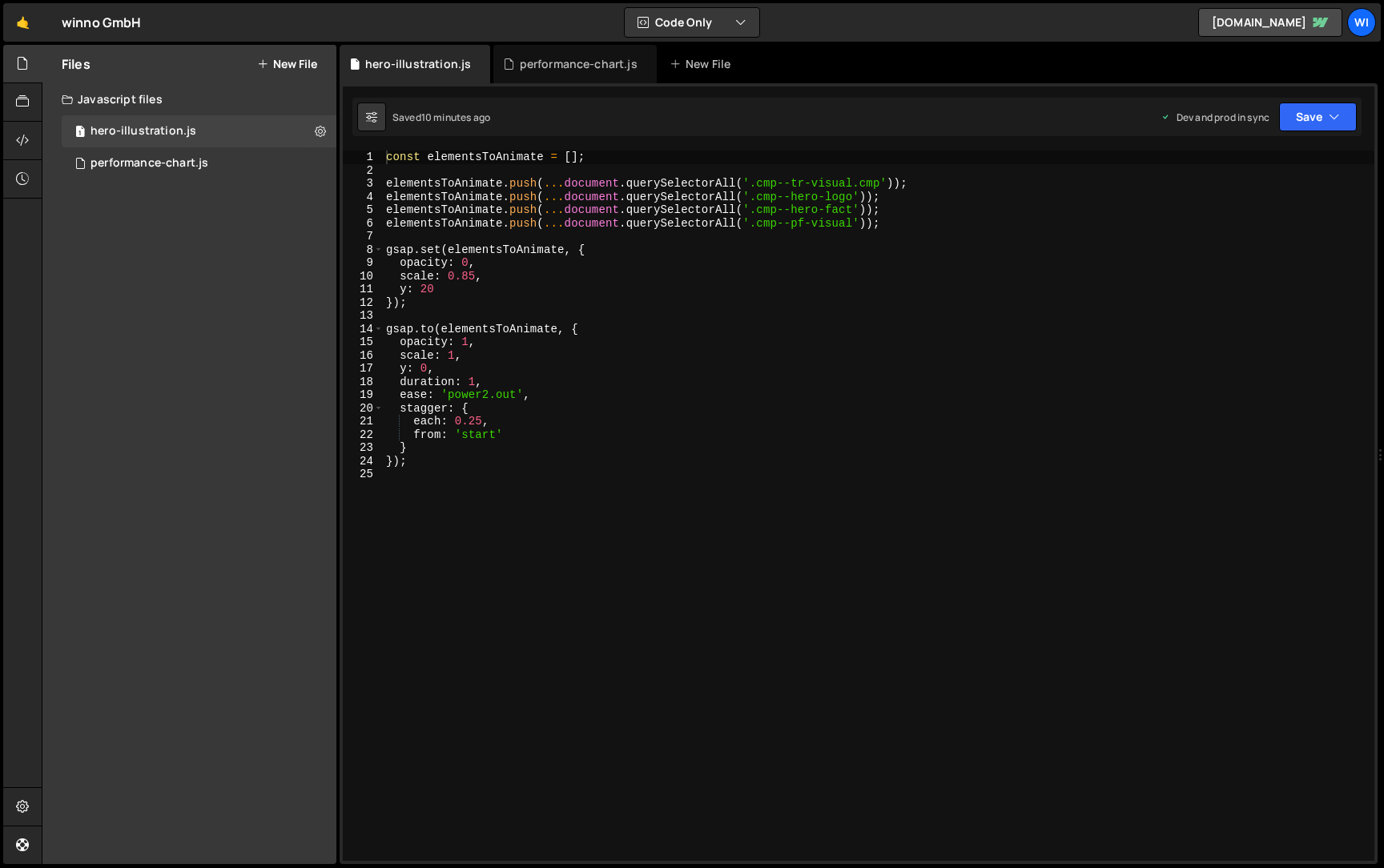
click at [641, 436] on div "const elementsToAnimate = [ ] ; elementsToAnimate . push ( ... document . query…" at bounding box center [878, 519] width 992 height 737
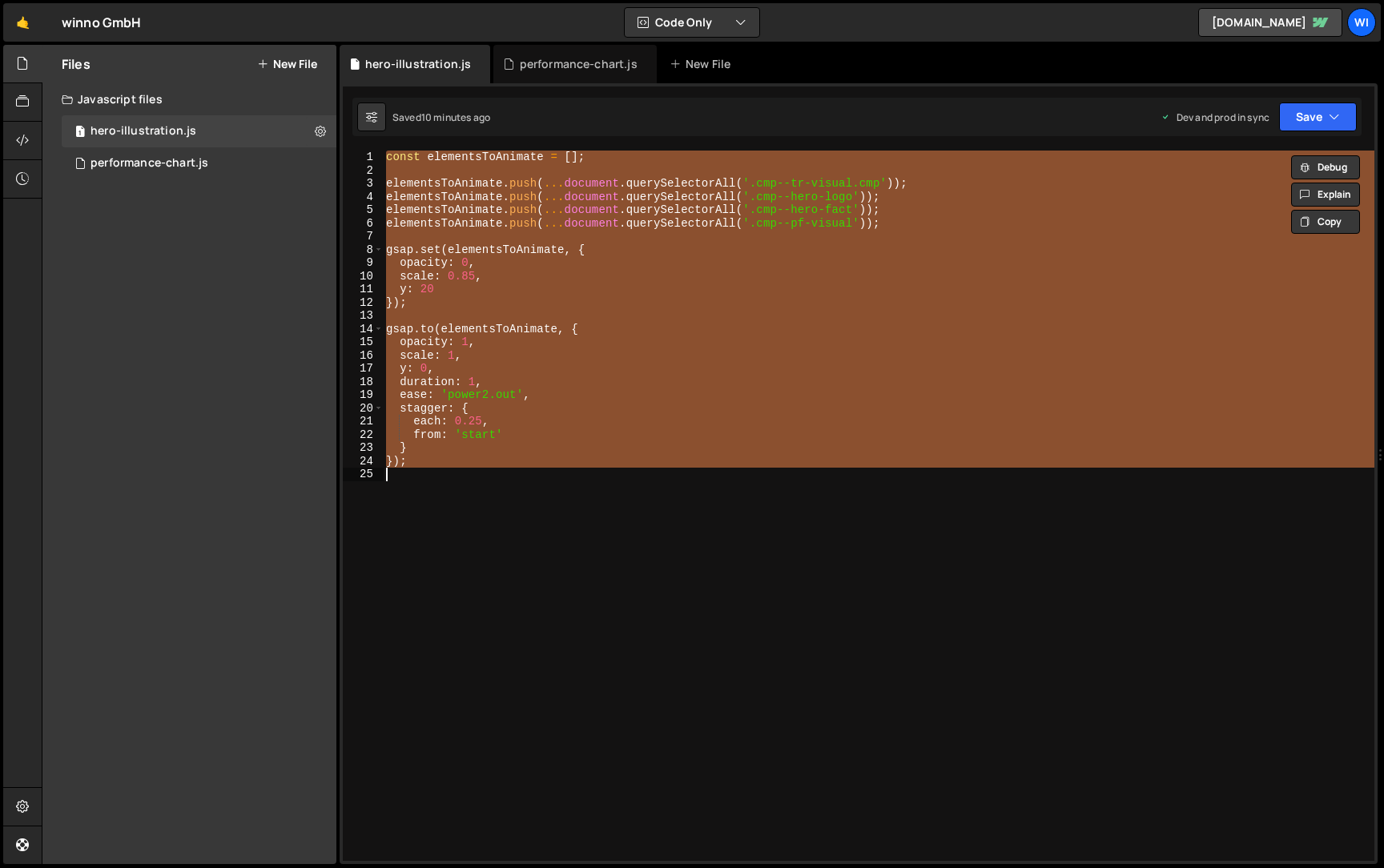
paste textarea
type textarea "}"
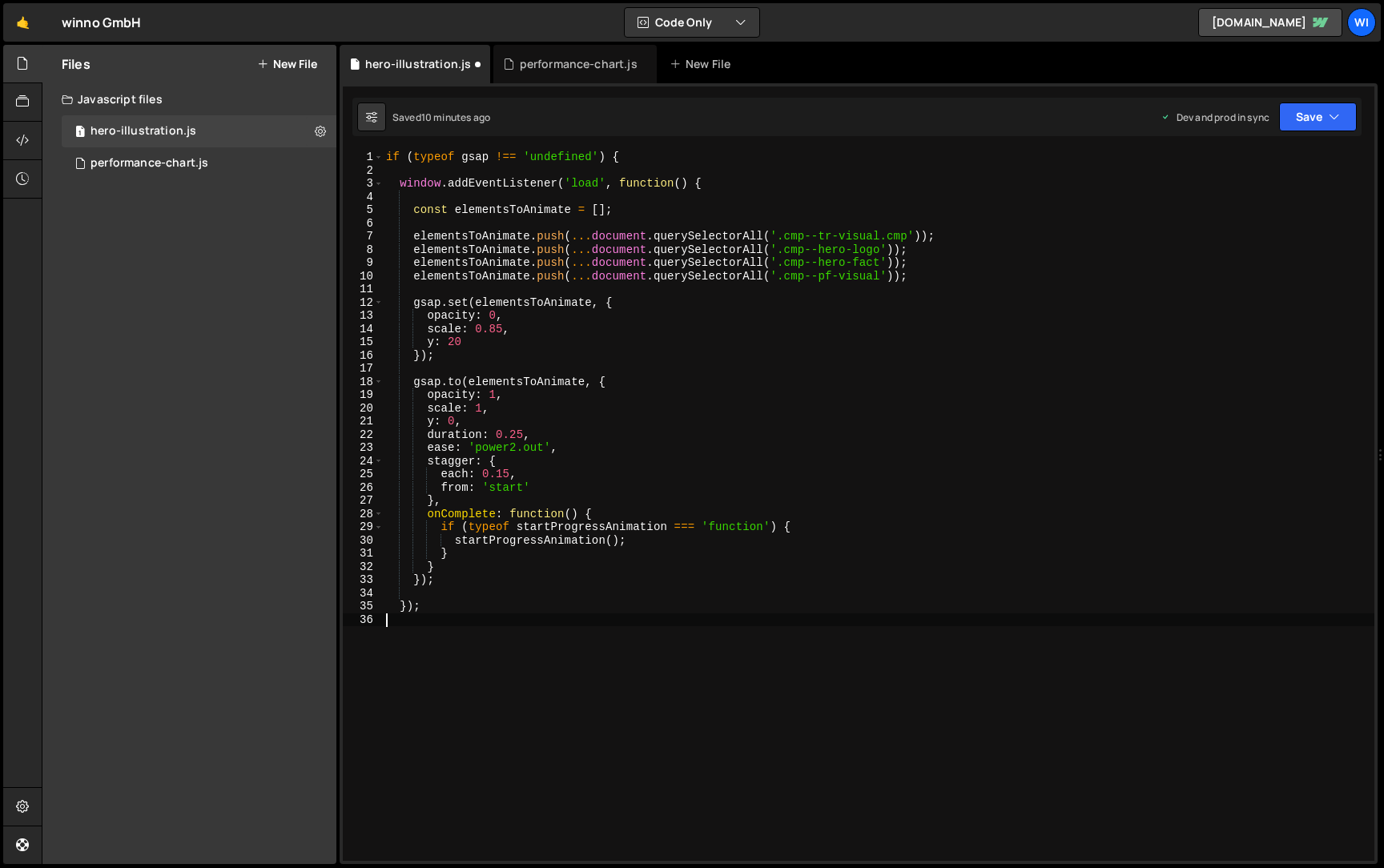
type textarea "});"
click at [710, 186] on div "if ( typeof gsap !== 'undefined' ) { window . addEventListener ( 'load' , funct…" at bounding box center [878, 519] width 992 height 737
type textarea "window.addEventListener('load', function() {"
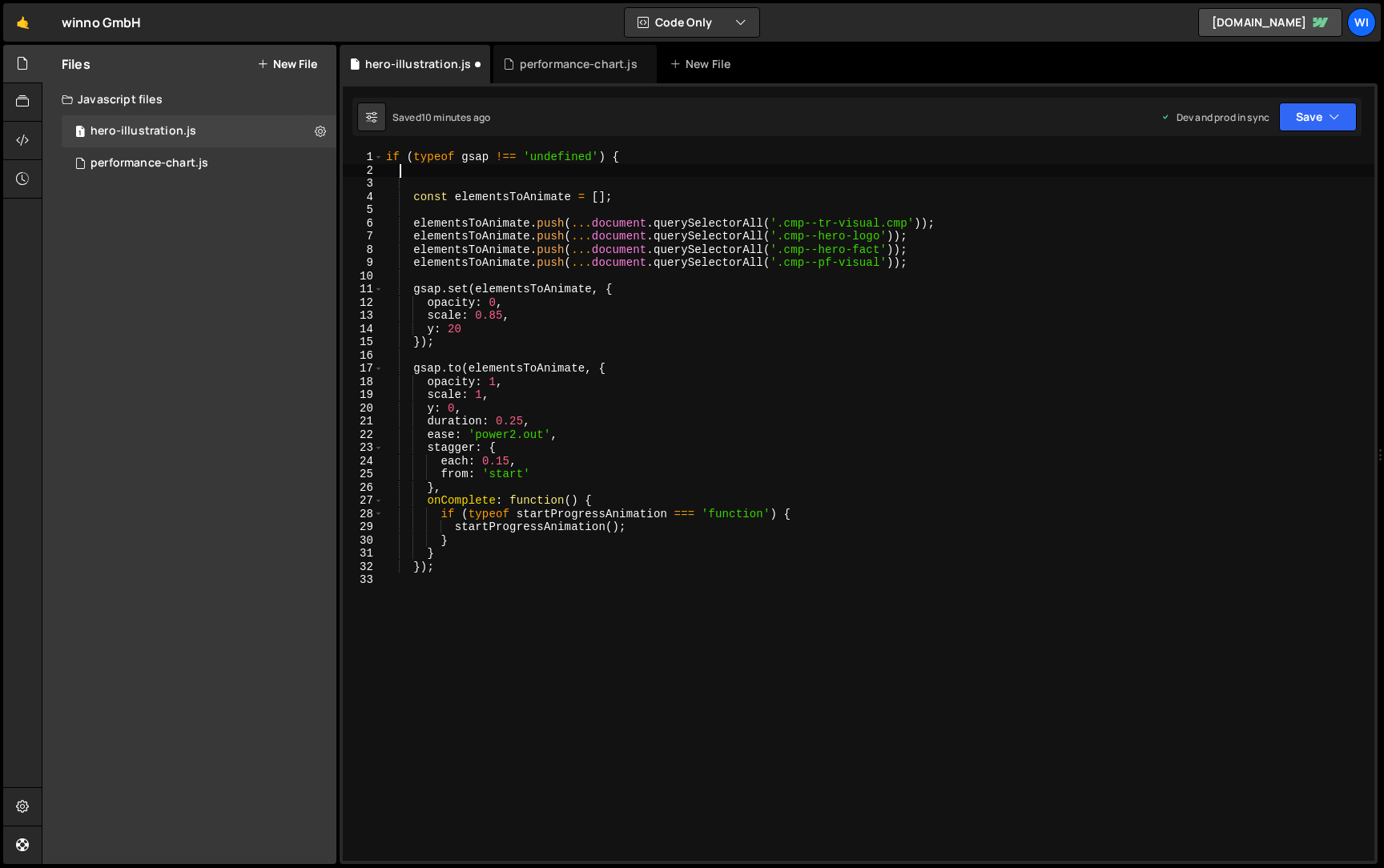
type textarea "if (typeof gsap !== 'undefined') {"
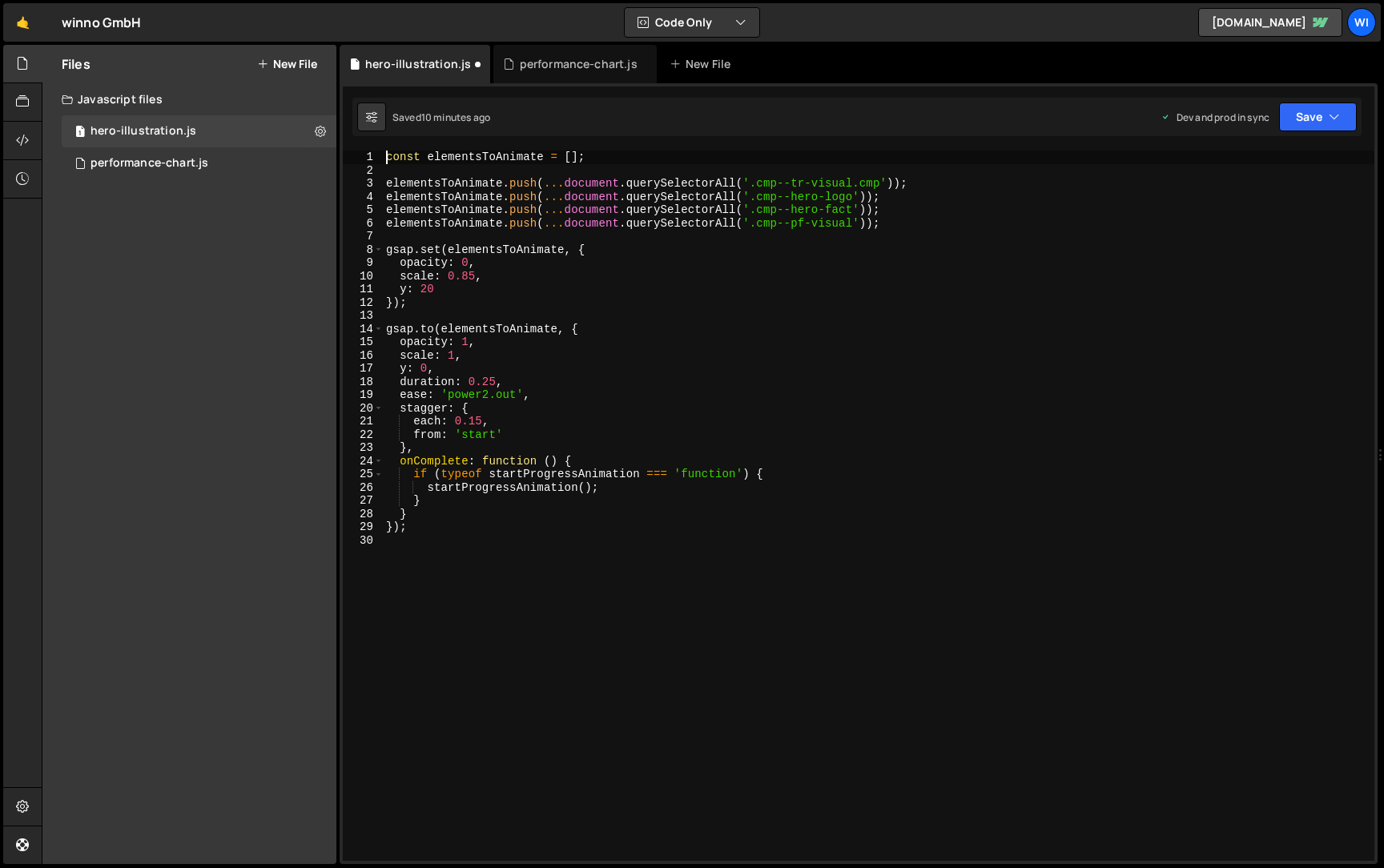
type textarea "const elementsToAnimate = [];"
click at [161, 151] on div "1 performance-chart.js 0" at bounding box center [198, 163] width 275 height 32
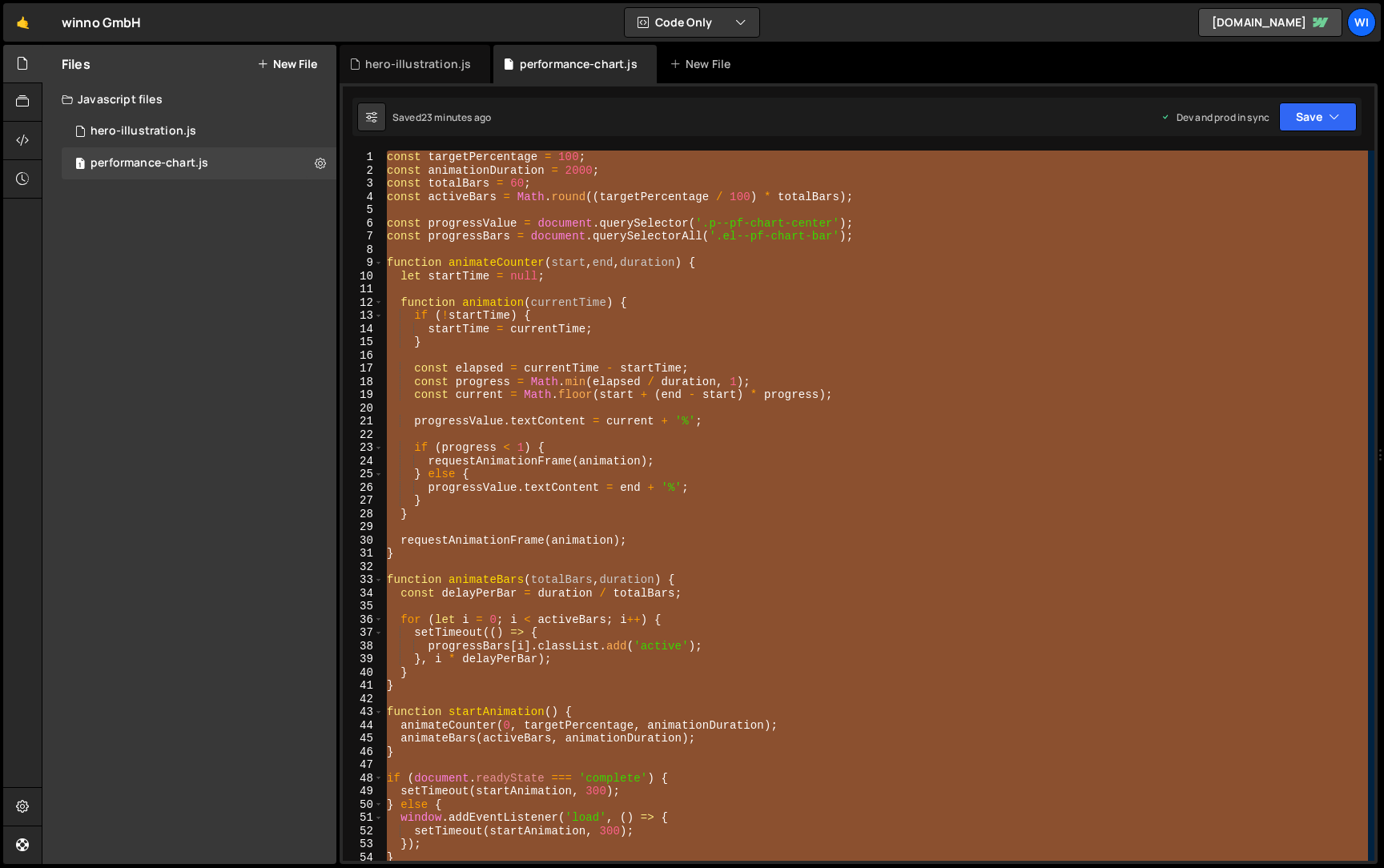
click at [587, 283] on div "const targetPercentage = 100 ; const animationDuration = 2000 ; const totalBars…" at bounding box center [875, 506] width 984 height 710
paste textarea
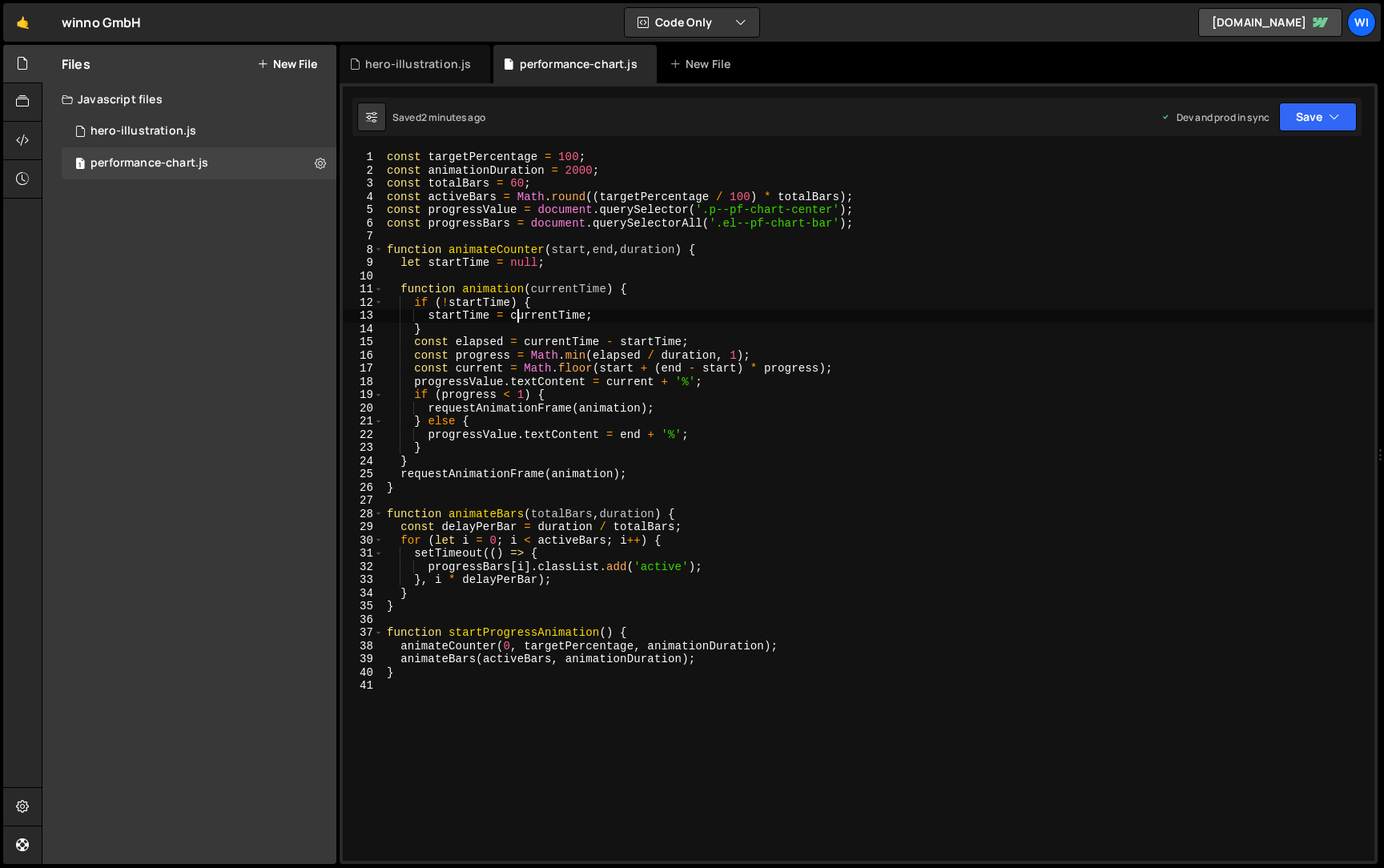
click at [514, 314] on div "const targetPercentage = 100 ; const animationDuration = 2000 ; const totalBars…" at bounding box center [879, 519] width 991 height 737
type textarea "startTime = currentTime;"
click at [407, 45] on div "hero-illustration.js" at bounding box center [415, 64] width 151 height 39
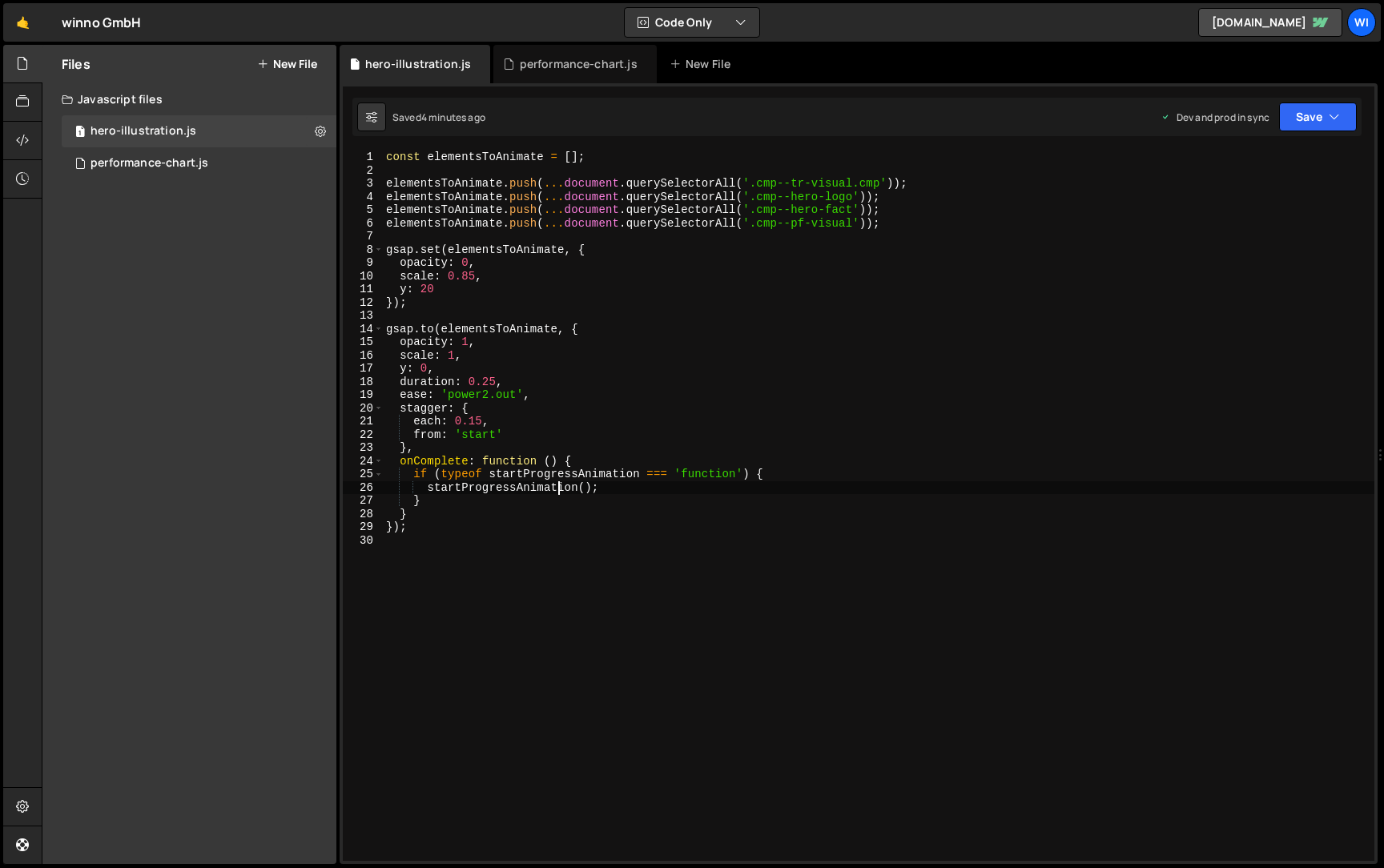
click at [555, 486] on div "const elementsToAnimate = [ ] ; elementsToAnimate . push ( ... document . query…" at bounding box center [878, 519] width 992 height 737
type textarea "startProgressAnimation(); }"
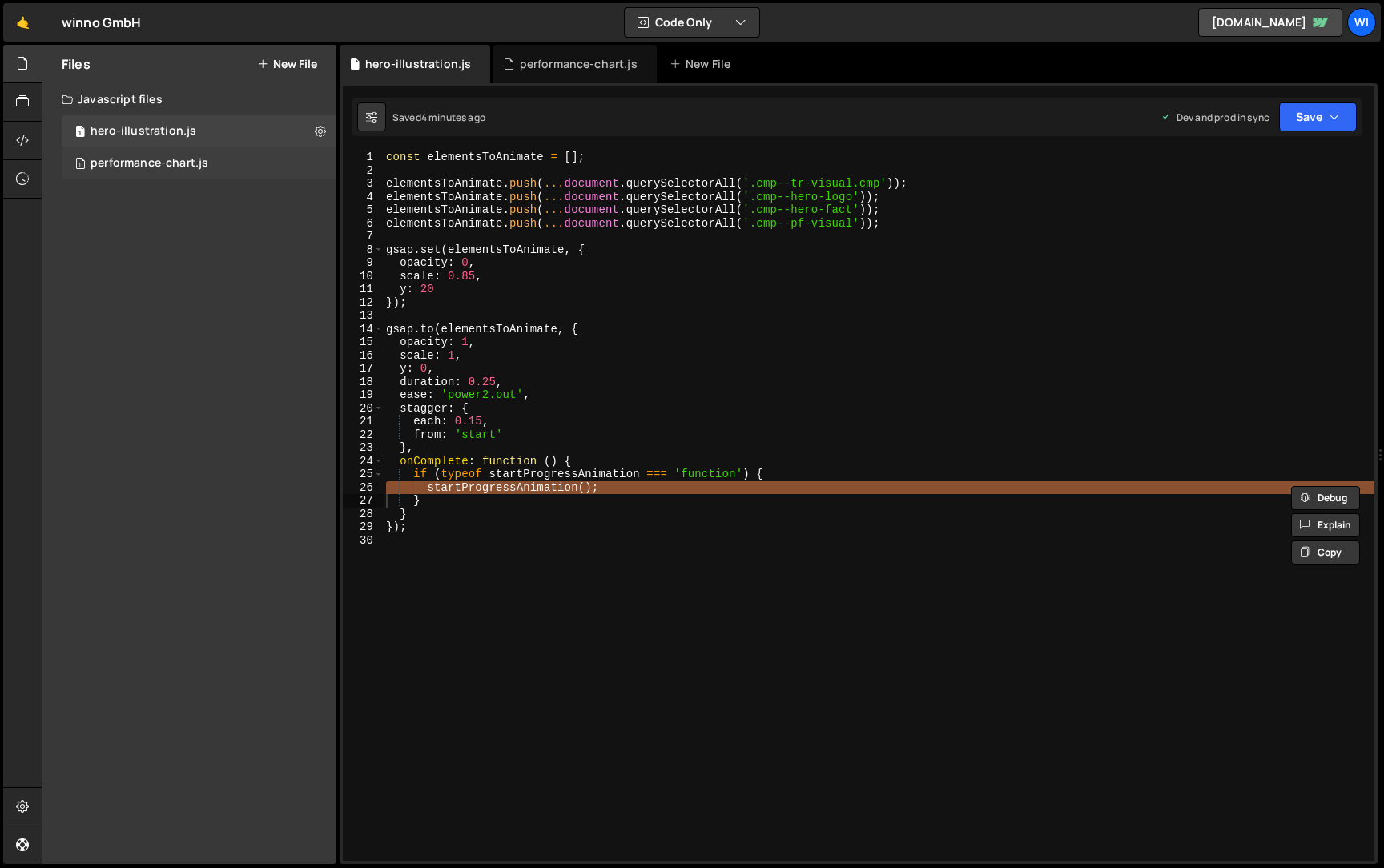
click at [195, 175] on div "1 performance-chart.js 0" at bounding box center [198, 163] width 275 height 32
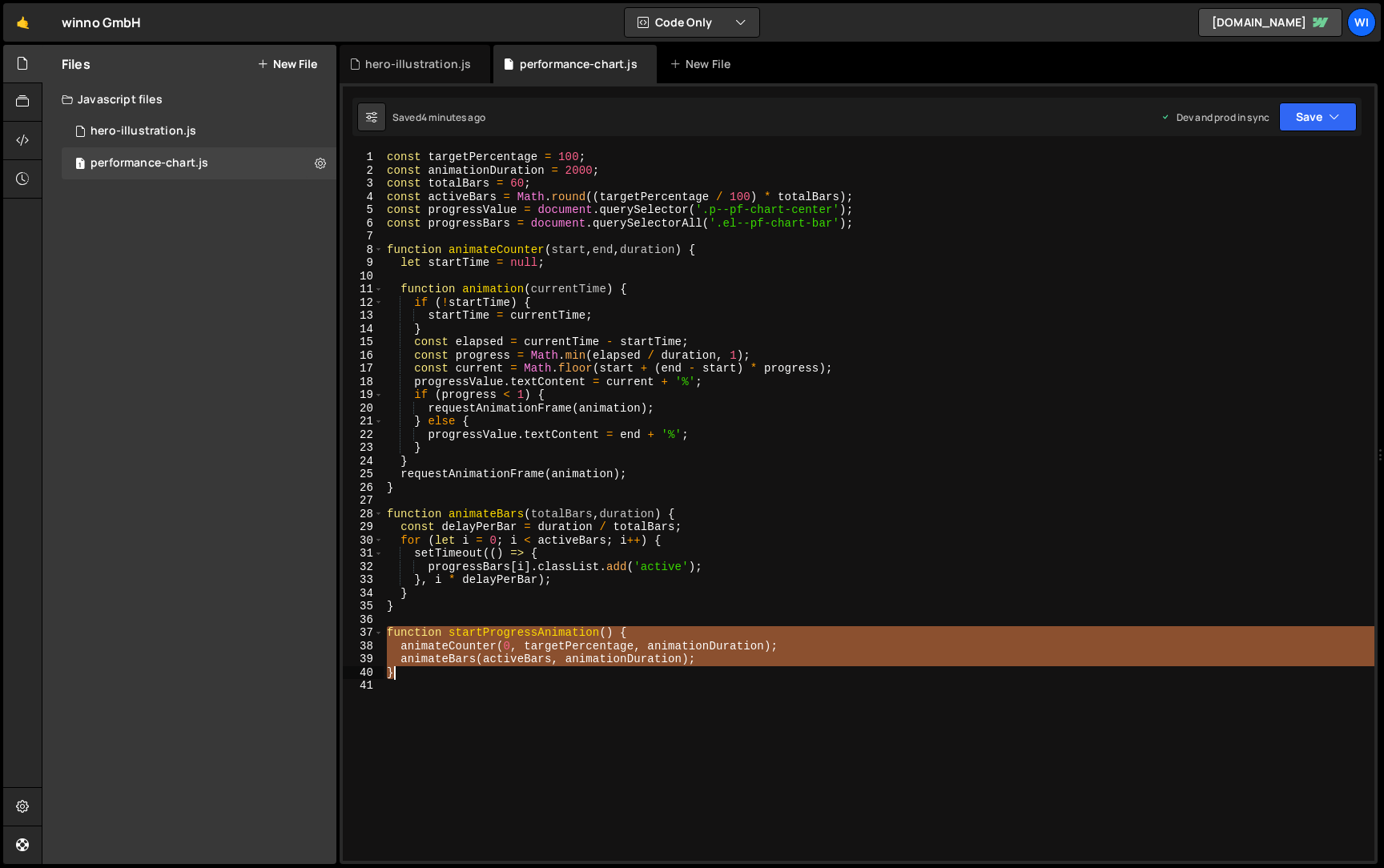
drag, startPoint x: 389, startPoint y: 634, endPoint x: 468, endPoint y: 677, distance: 89.9
click at [468, 677] on div "const targetPercentage = 100 ; const animationDuration = 2000 ; const totalBars…" at bounding box center [879, 519] width 991 height 737
type textarea "animateBars(activeBars, animationDuration); }"
click at [177, 145] on div "1 hero-illustration.js 0" at bounding box center [198, 131] width 275 height 32
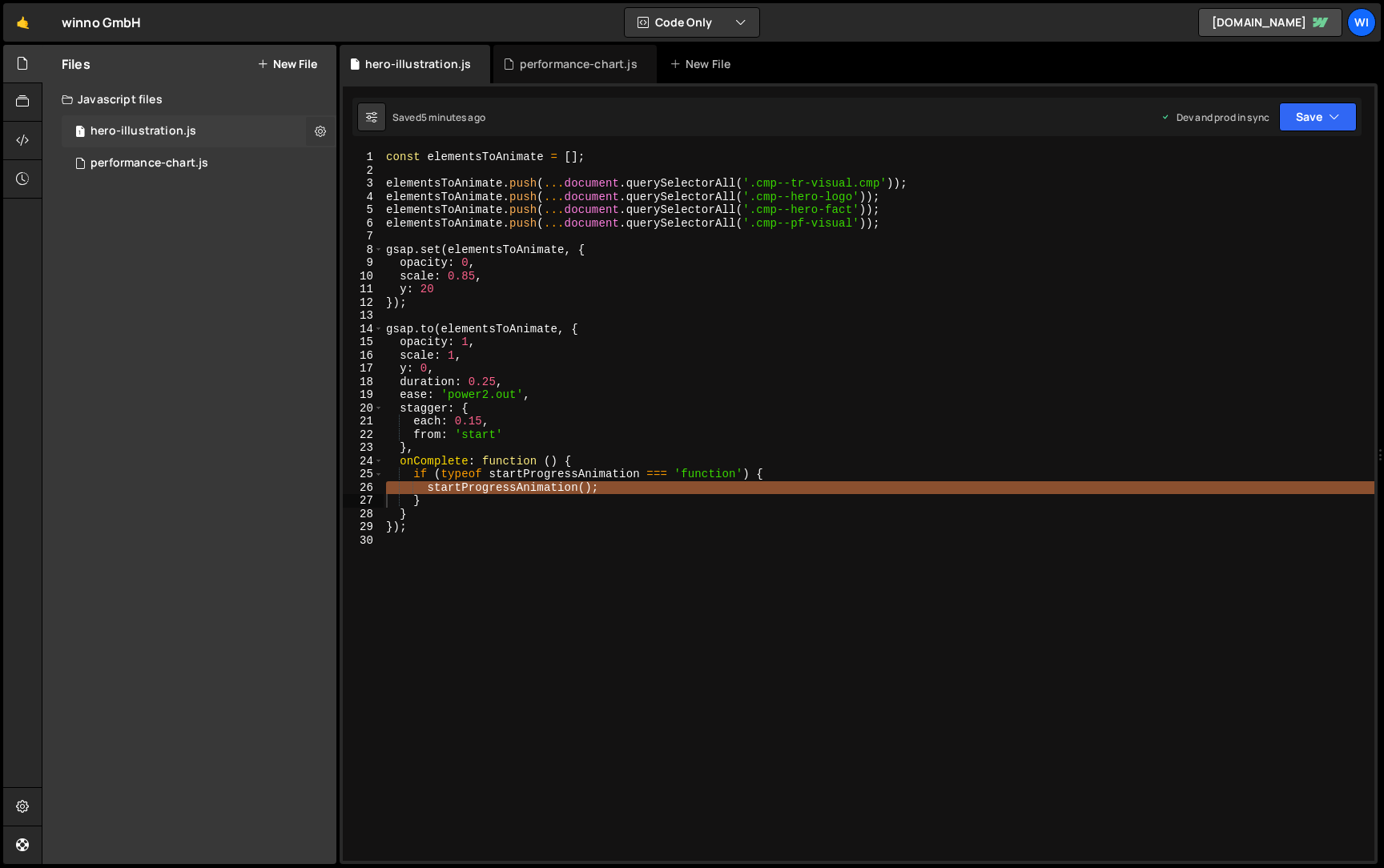
click at [321, 130] on icon at bounding box center [321, 131] width 11 height 15
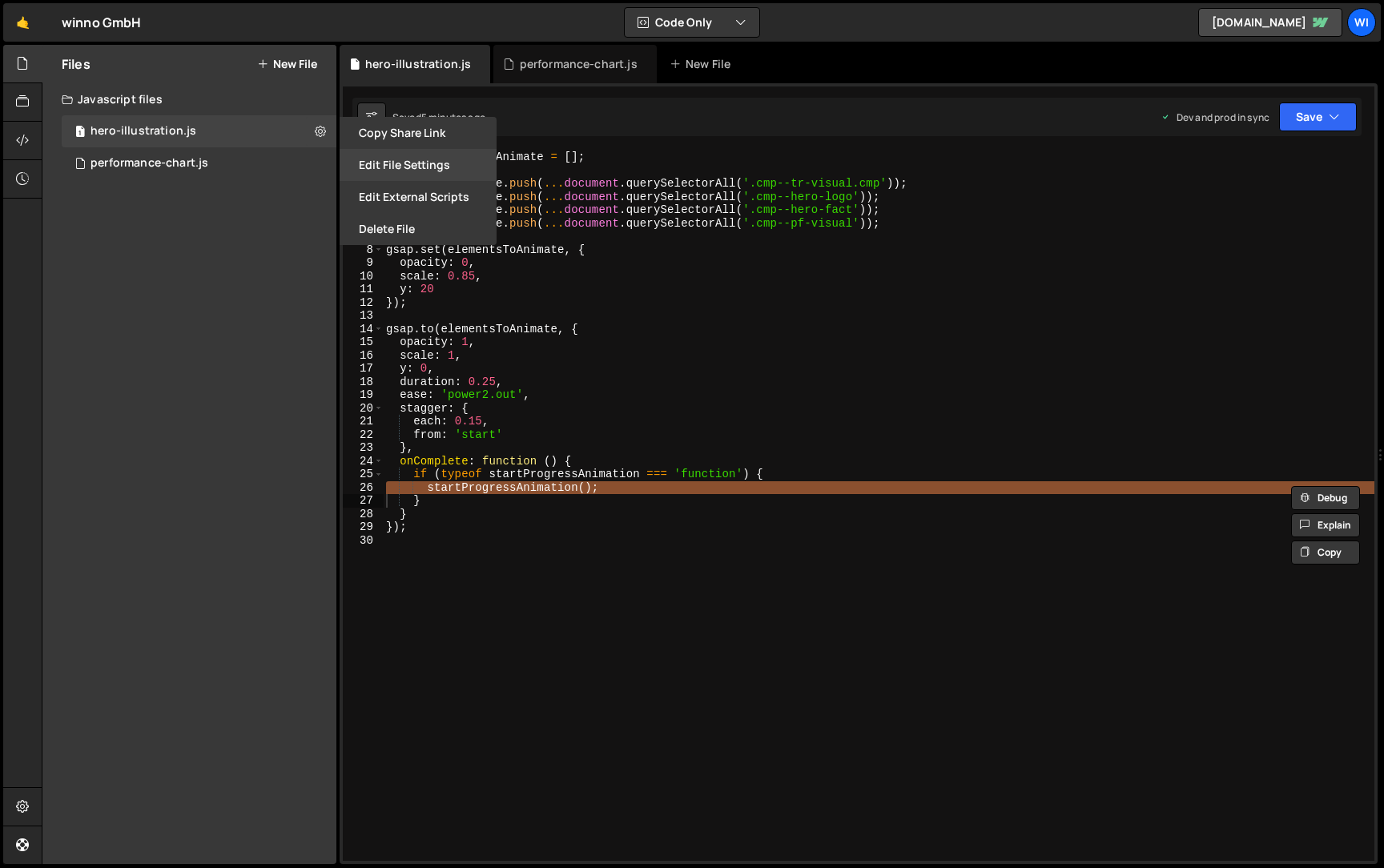
click at [405, 155] on button "Edit File Settings" at bounding box center [418, 165] width 157 height 32
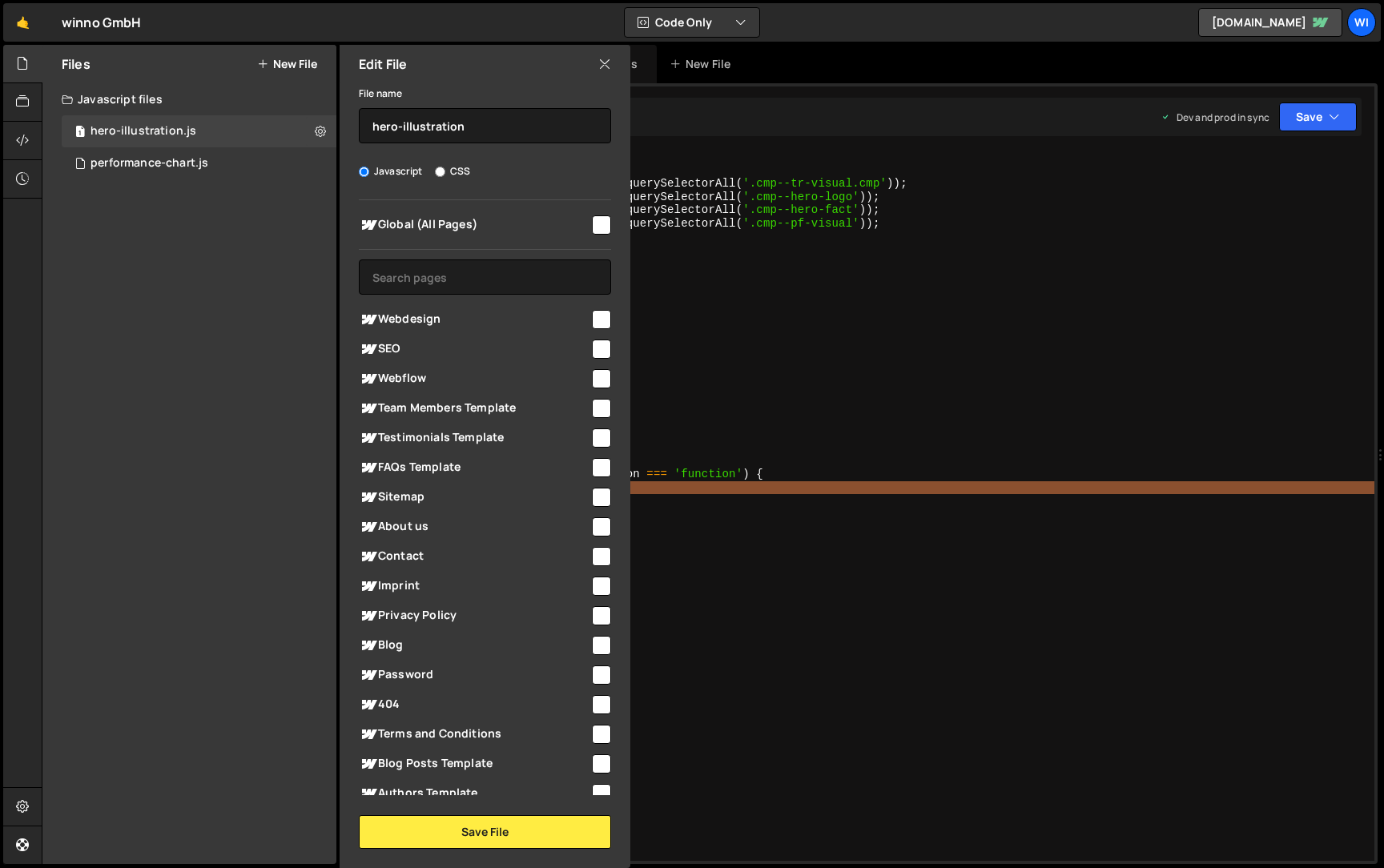
scroll to position [155, 0]
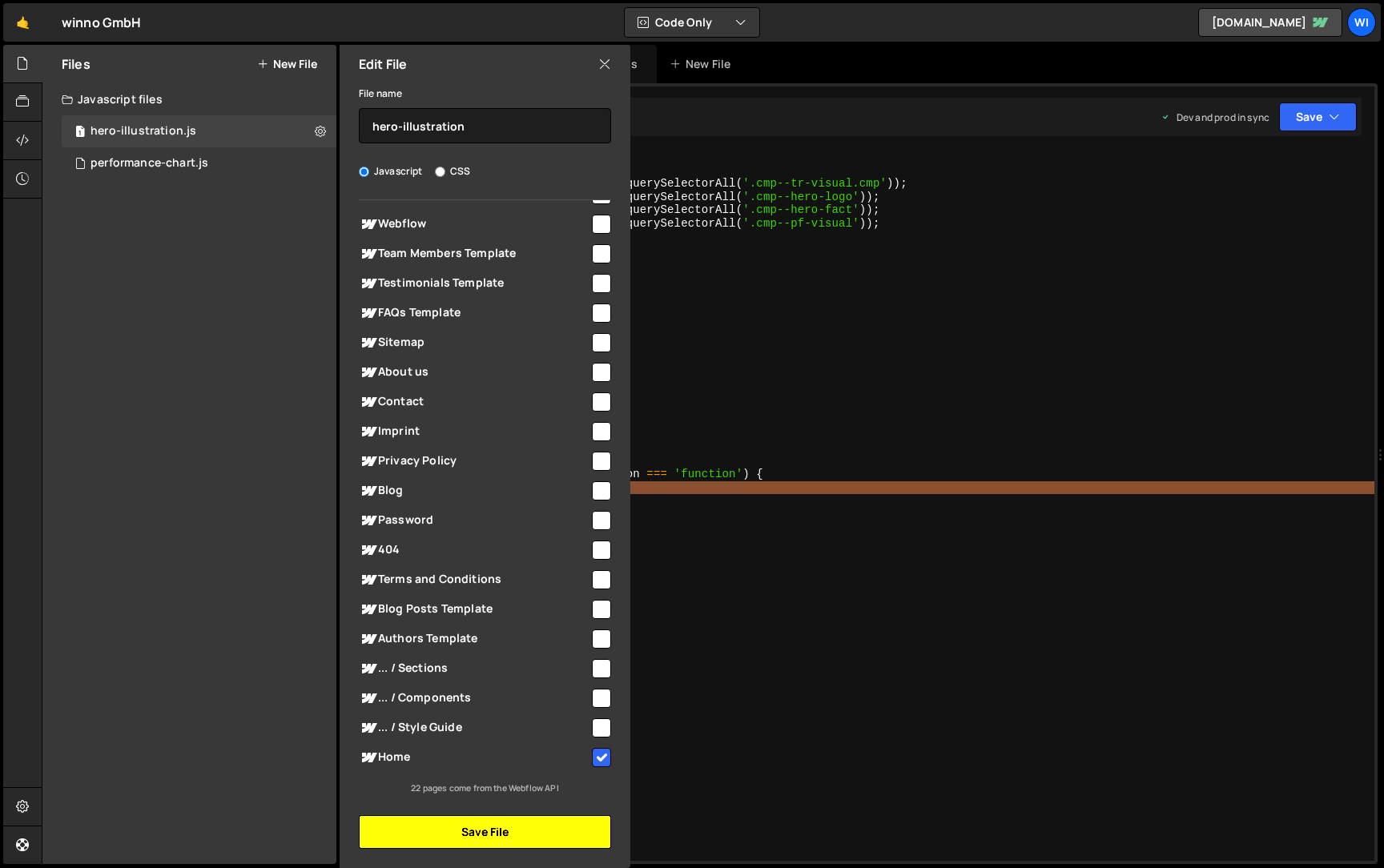
click at [521, 838] on button "Save File" at bounding box center [484, 832] width 252 height 34
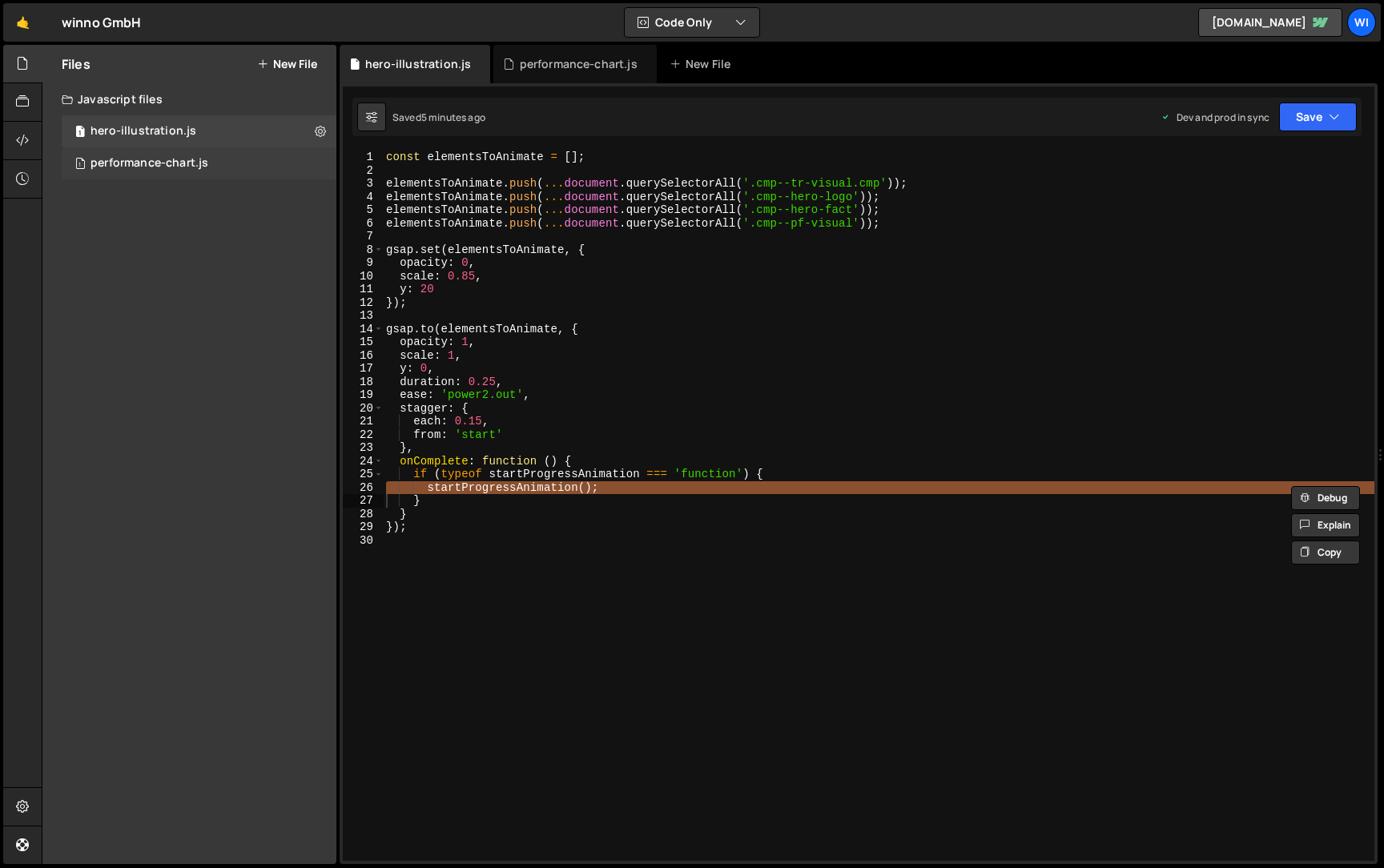
click at [325, 162] on div "1 performance-chart.js 0" at bounding box center [198, 163] width 275 height 32
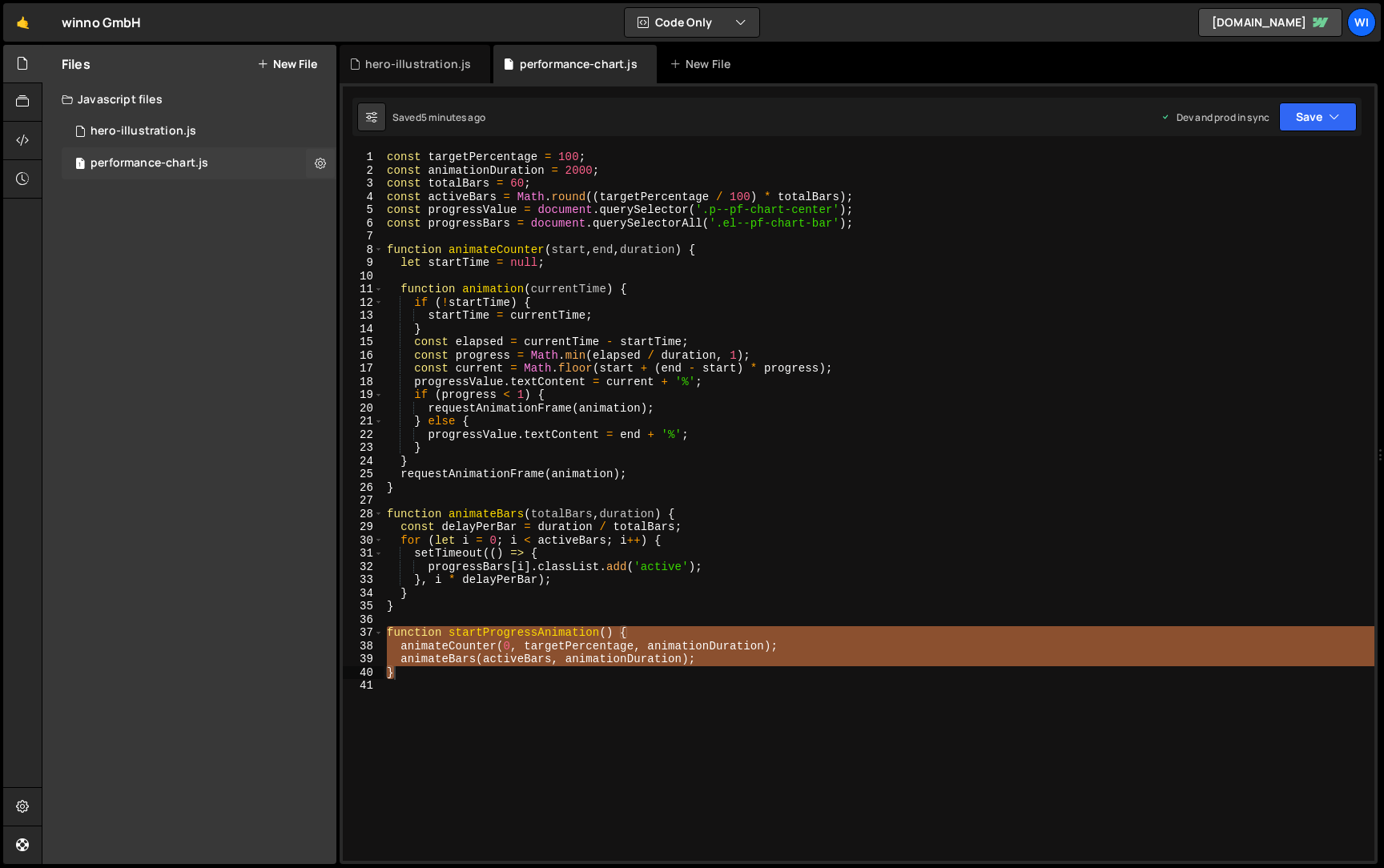
click at [325, 162] on icon at bounding box center [321, 163] width 11 height 15
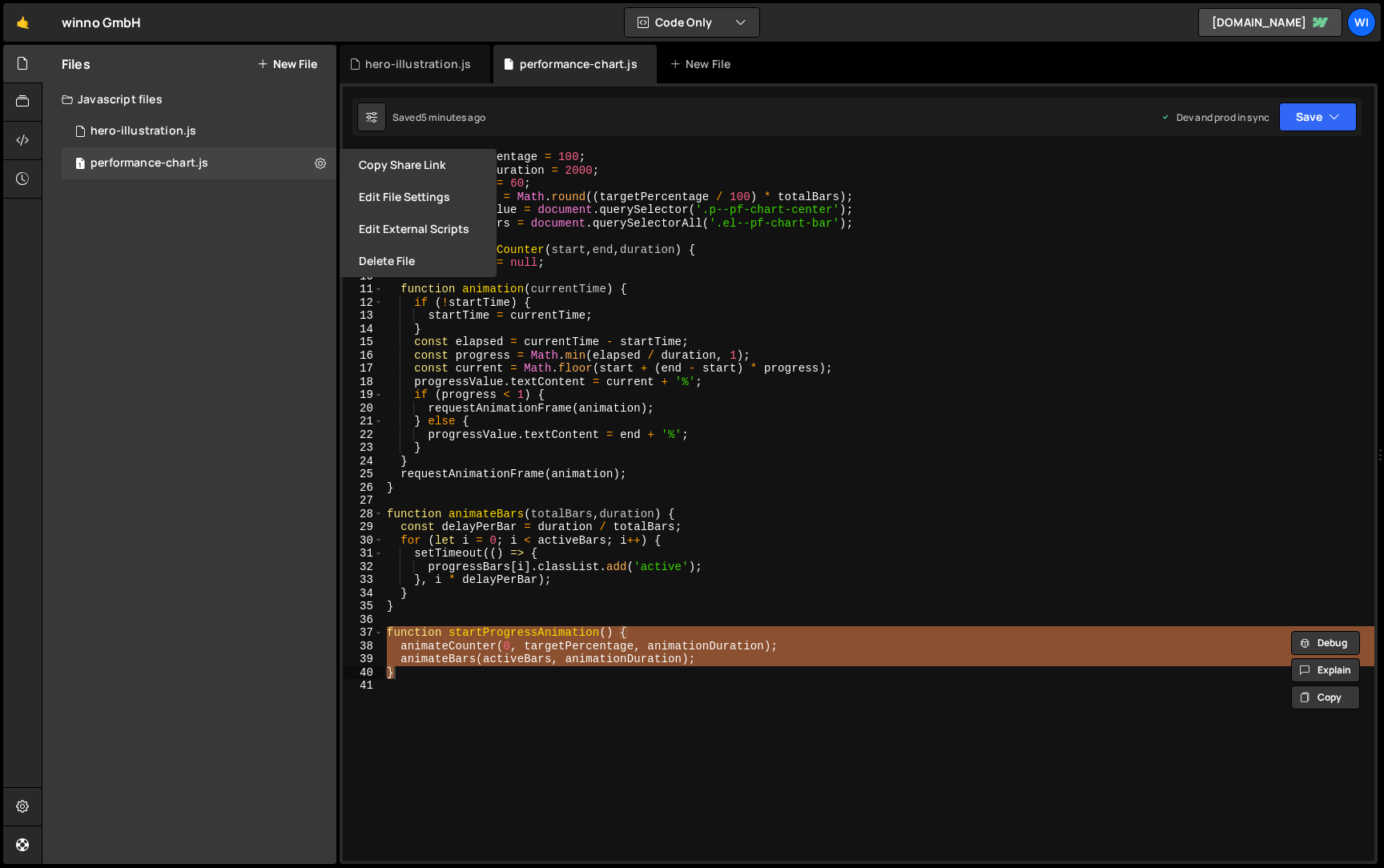
click at [613, 745] on div "const targetPercentage = 100 ; const animationDuration = 2000 ; const totalBars…" at bounding box center [879, 519] width 991 height 737
